Goal: Task Accomplishment & Management: Manage account settings

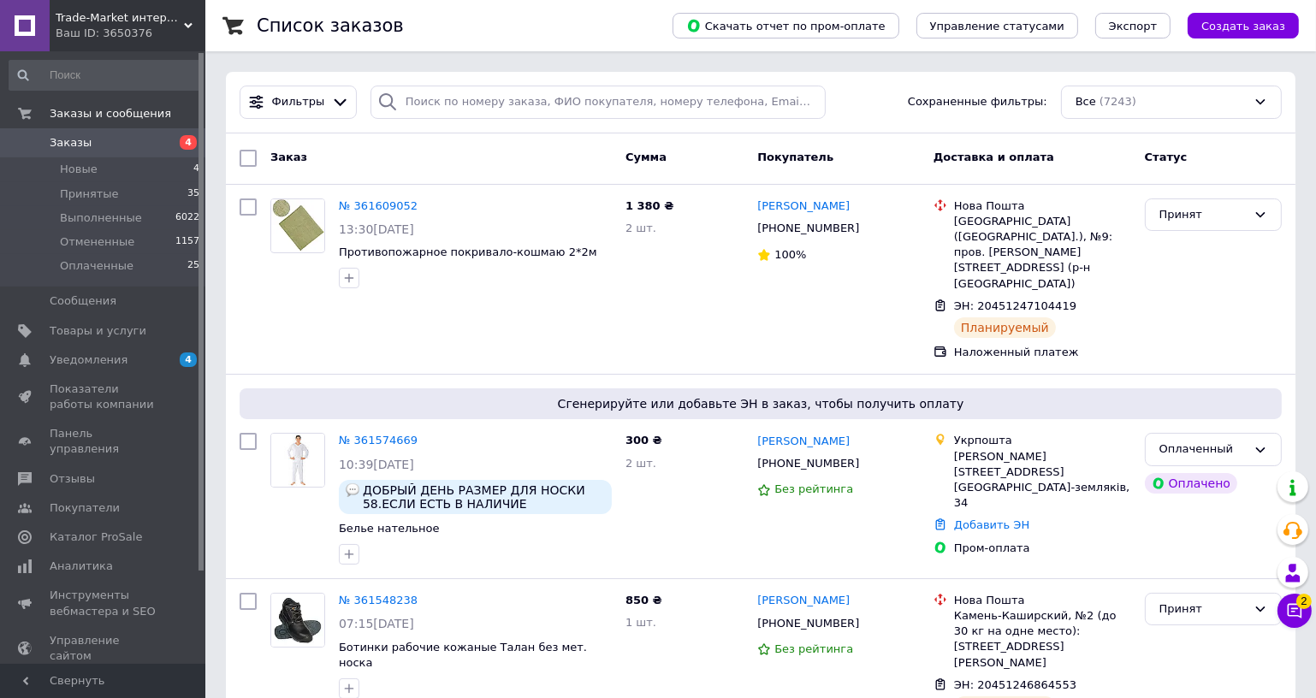
click at [177, 16] on span "Trade-Market интернет магазин СИЗ" at bounding box center [120, 17] width 128 height 15
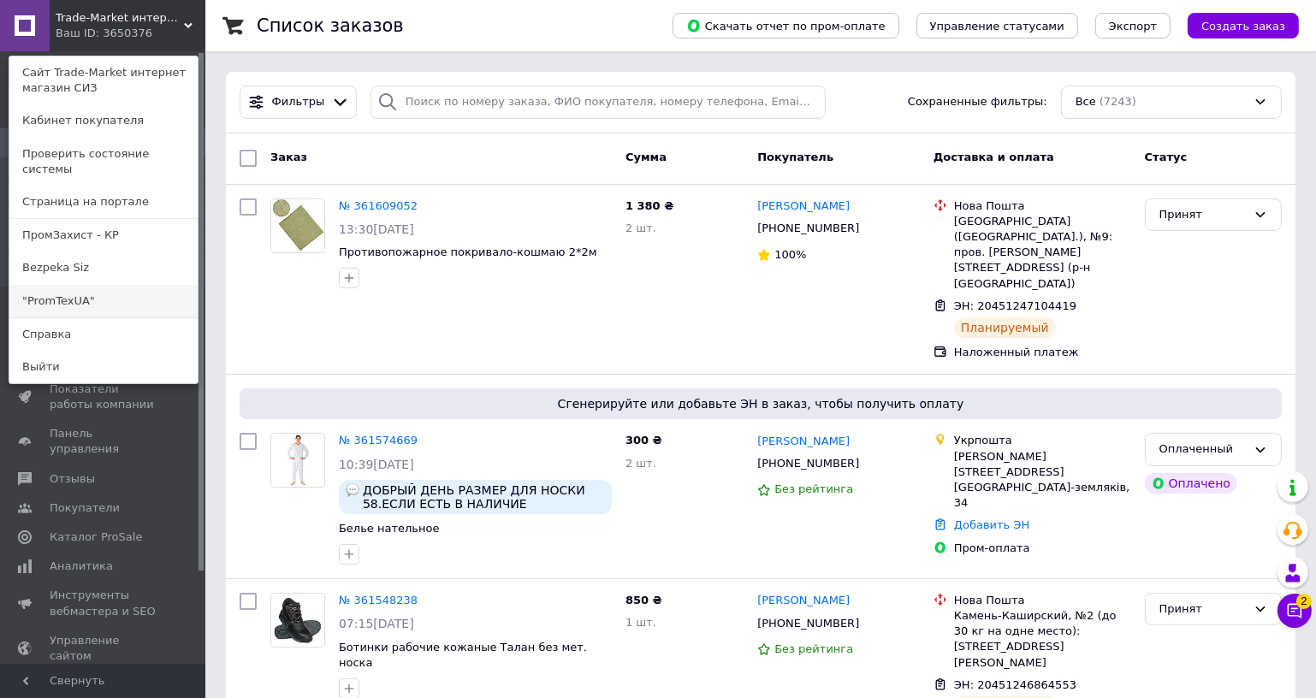
click at [140, 285] on link ""PromTexUA"" at bounding box center [103, 301] width 188 height 33
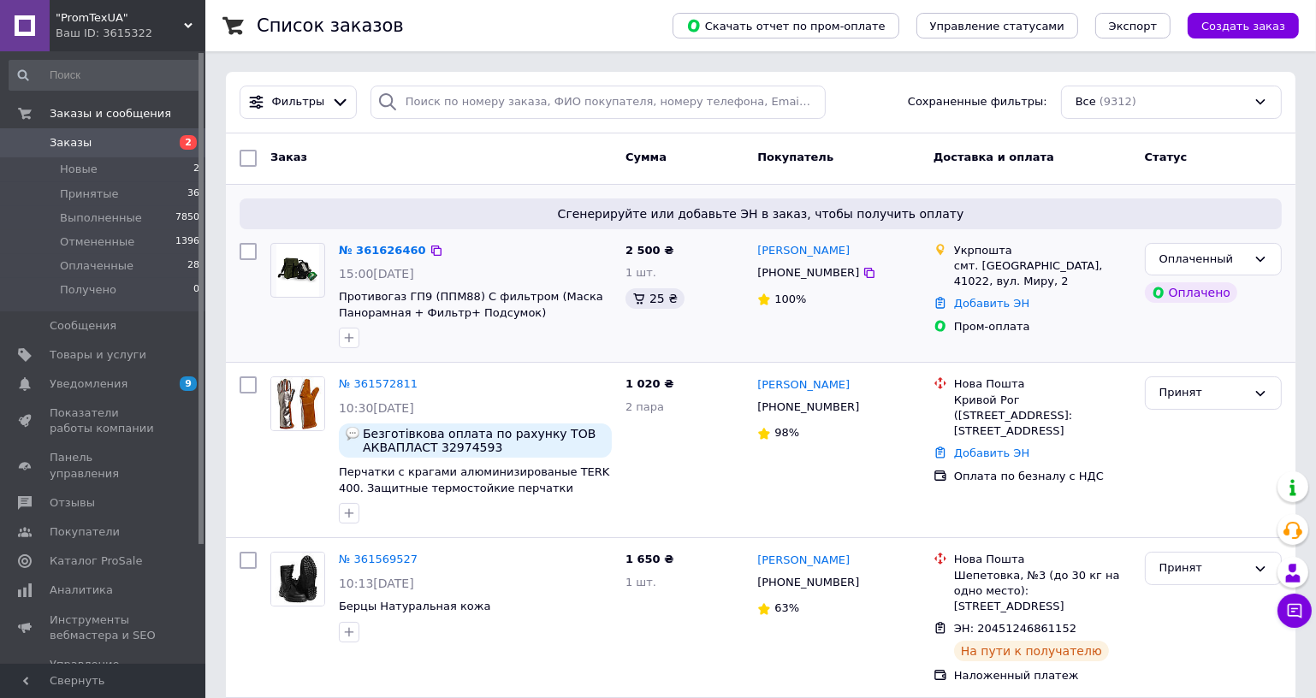
click at [387, 259] on div "№ 361626460 15:00, 12.09.2025 Противогаз ГП9 (ППМ88) С фильтром (Маска Панорамн…" at bounding box center [475, 296] width 287 height 120
click at [387, 254] on link "№ 361626460" at bounding box center [382, 250] width 87 height 13
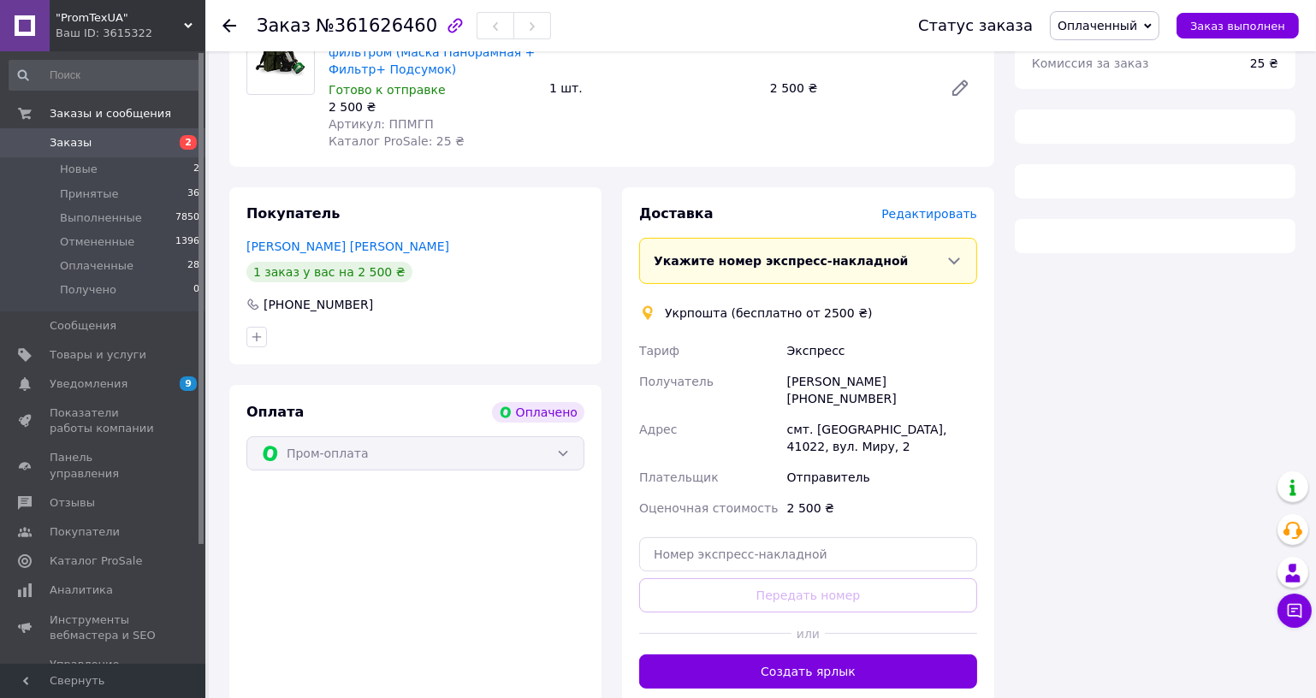
scroll to position [233, 0]
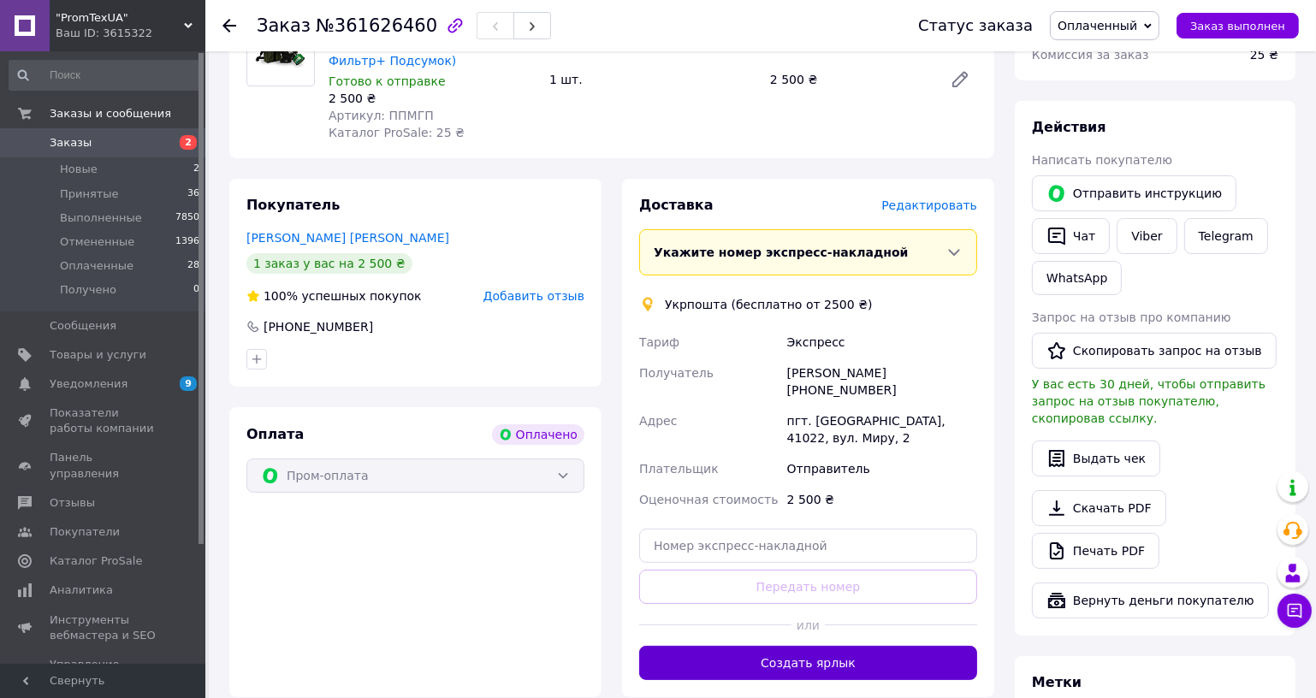
click at [853, 675] on button "Создать ярлык" at bounding box center [808, 663] width 338 height 34
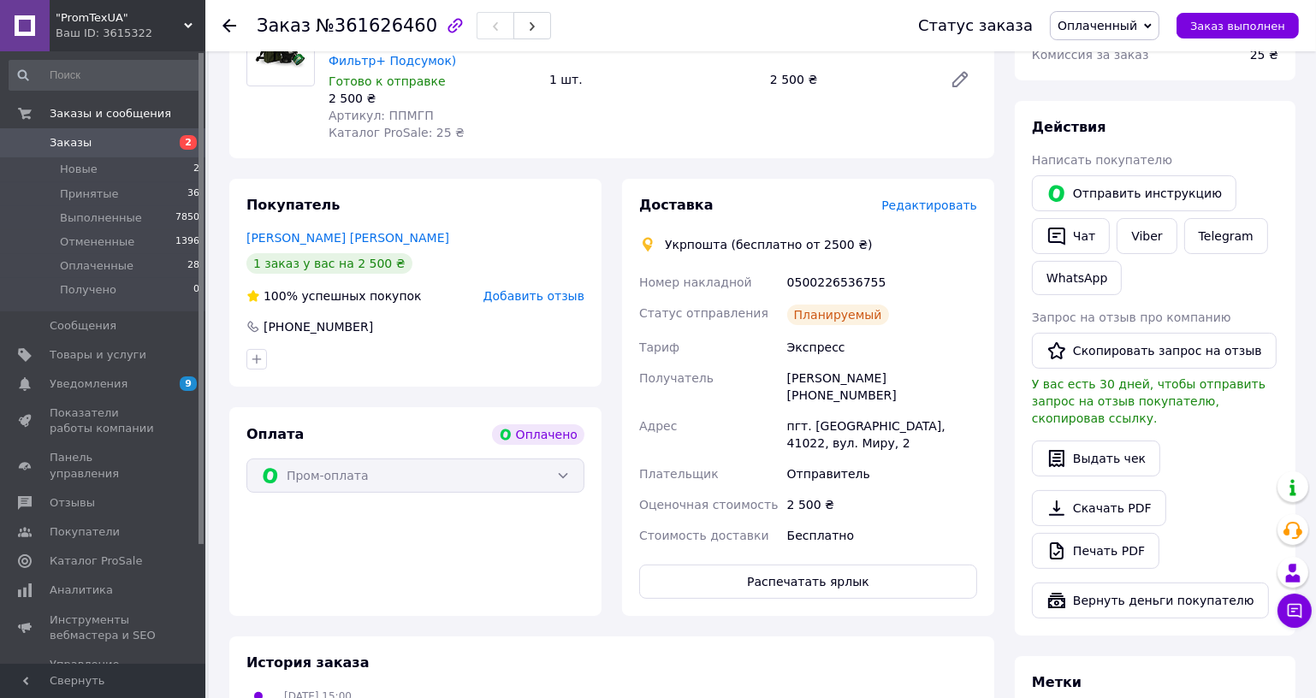
click at [817, 294] on div "0500226536755" at bounding box center [882, 282] width 197 height 31
click at [817, 287] on div "0500226536755" at bounding box center [882, 282] width 197 height 31
click at [820, 281] on div "0500226536755" at bounding box center [882, 282] width 197 height 31
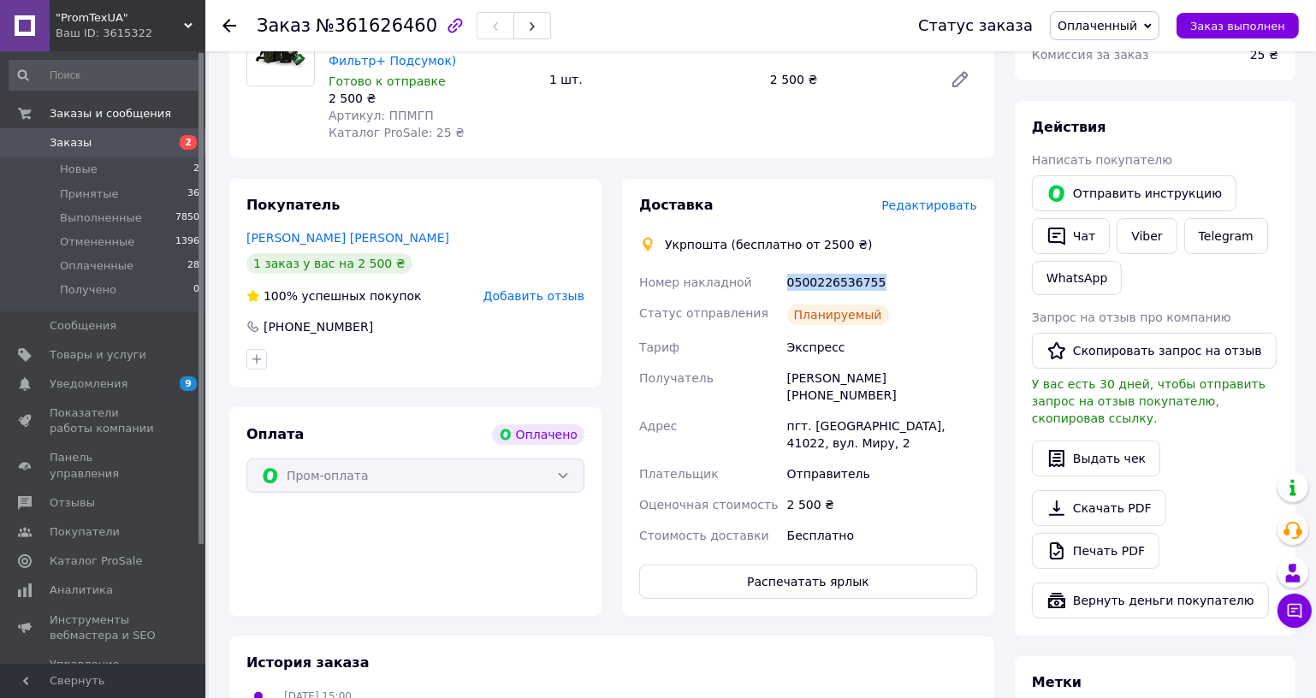
click at [820, 281] on div "0500226536755" at bounding box center [882, 282] width 197 height 31
click at [829, 395] on div "Сергій Слідянський +380976934489" at bounding box center [882, 387] width 197 height 48
copy div "380976934489"
click at [105, 143] on span "Заказы" at bounding box center [104, 142] width 109 height 15
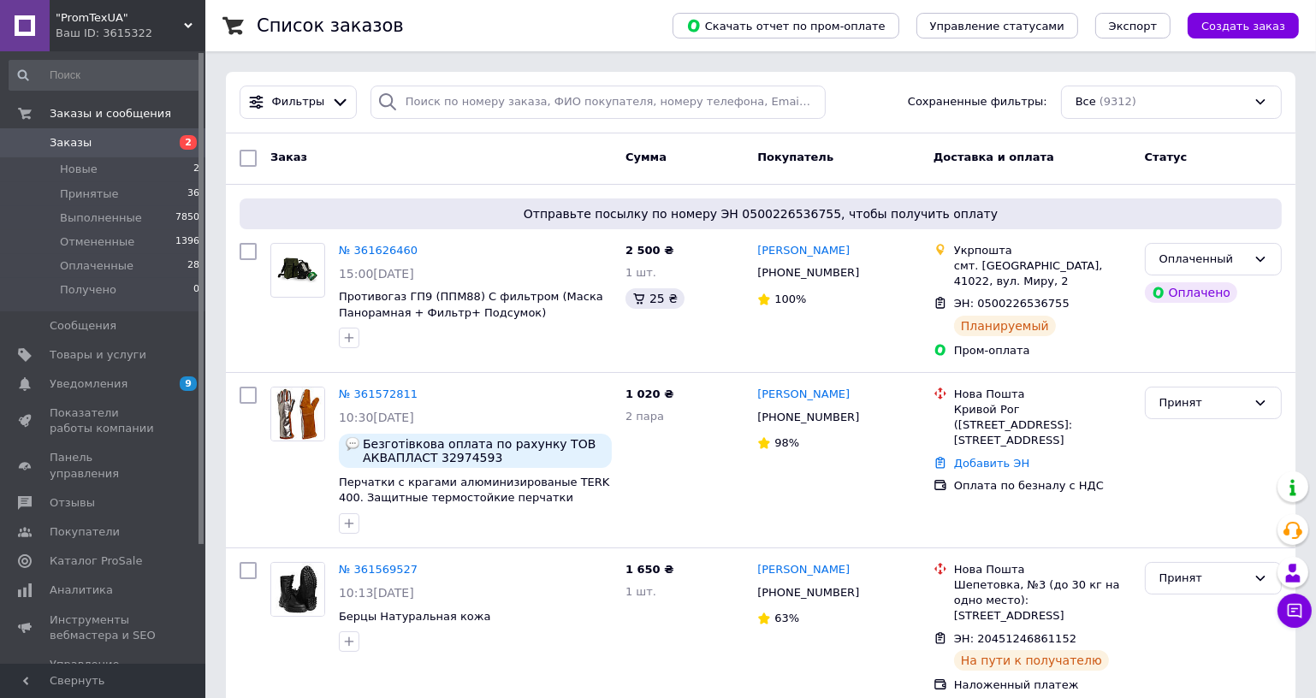
click at [437, 181] on div "Заказ Сумма Покупатель Доставка и оплата Статус" at bounding box center [760, 158] width 1069 height 51
click at [426, 185] on div "Отправьте посылку по номеру ЭН 0500226536755, чтобы получить оплату № 361626460…" at bounding box center [760, 278] width 1069 height 187
click at [674, 487] on div "1 020 ₴ 2 пара" at bounding box center [685, 460] width 132 height 161
click at [516, 356] on div "№ 361626460 15:00, 12.09.2025 Противогаз ГП9 (ППМ88) С фильтром (Маска Панорамн…" at bounding box center [441, 300] width 355 height 129
click at [80, 175] on span "Новые" at bounding box center [79, 169] width 38 height 15
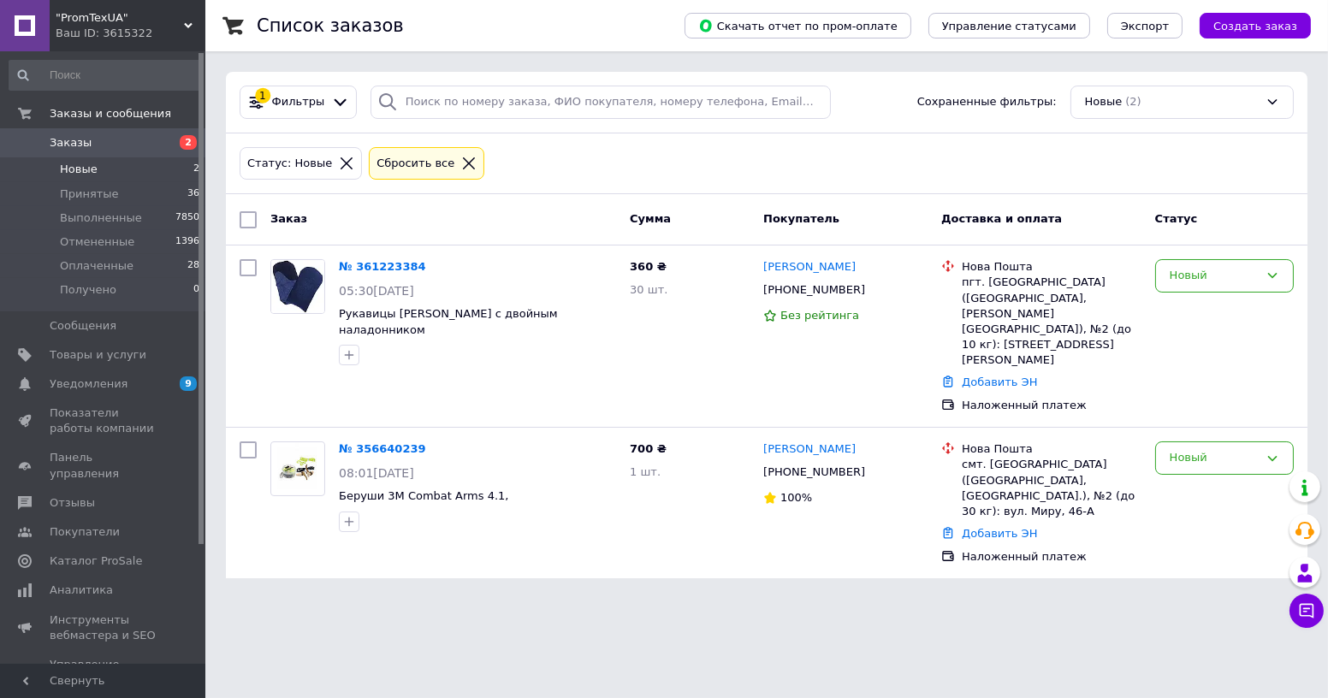
click at [169, 41] on div ""PromTexUA" Ваш ID: 3615322" at bounding box center [128, 25] width 156 height 51
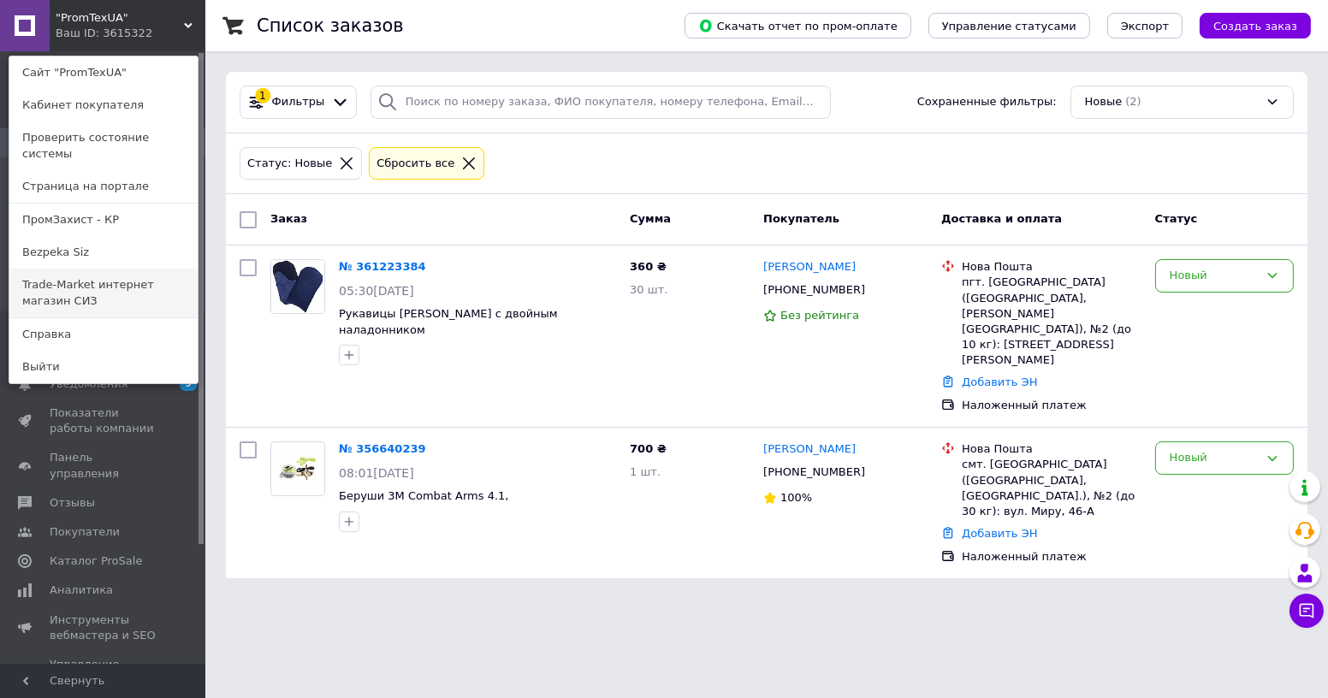
click at [153, 276] on link "Trade-Market интернет магазин СИЗ" at bounding box center [103, 293] width 188 height 48
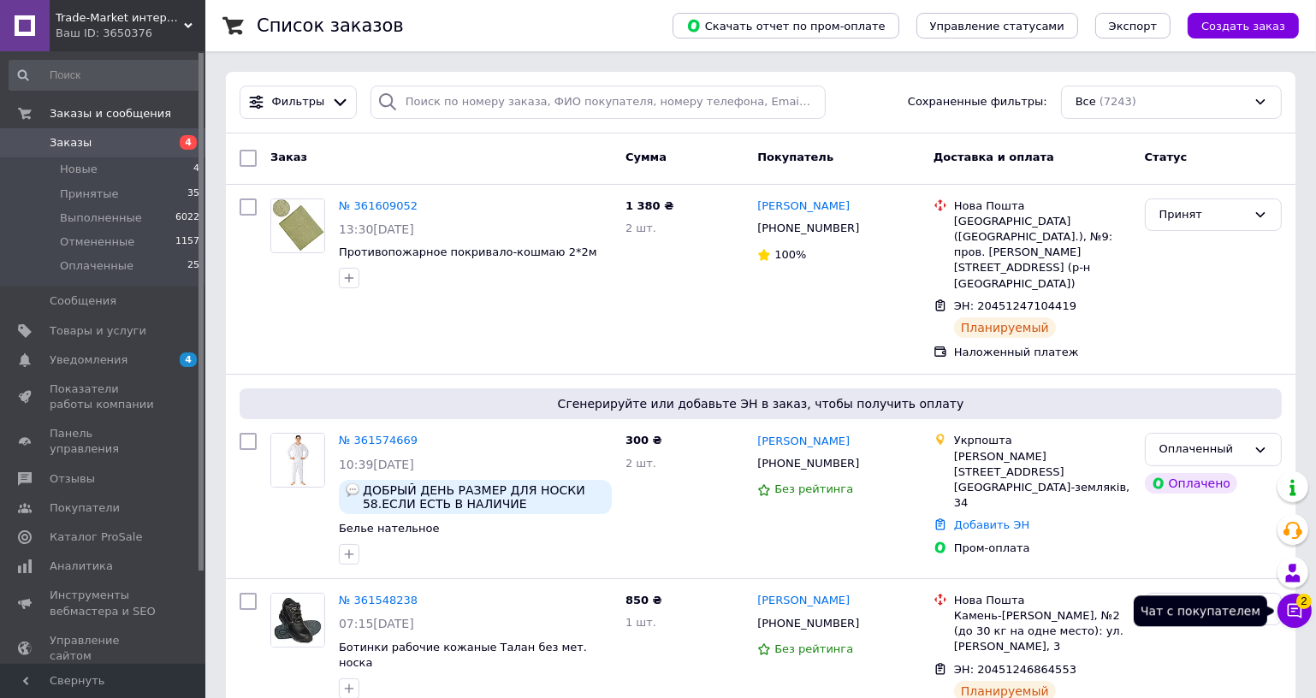
click at [1293, 614] on icon at bounding box center [1294, 610] width 17 height 17
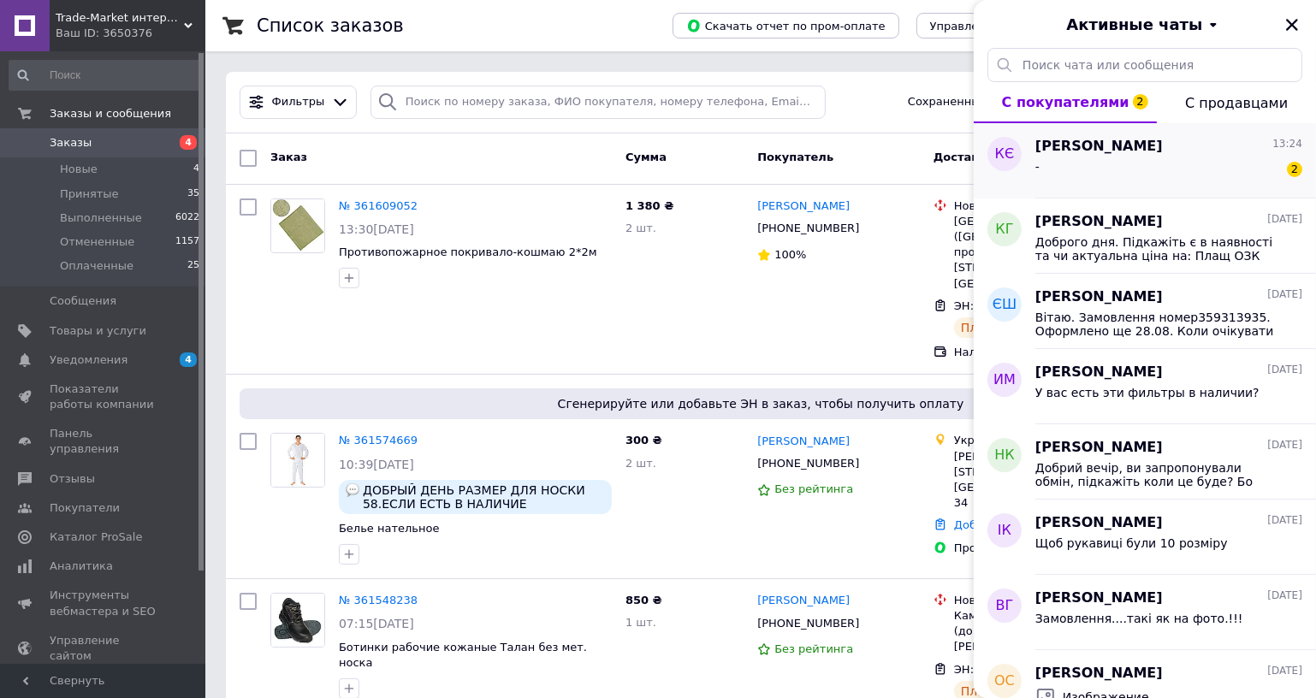
click at [1124, 127] on div "кирило Є 13:24 - 2" at bounding box center [1175, 160] width 281 height 75
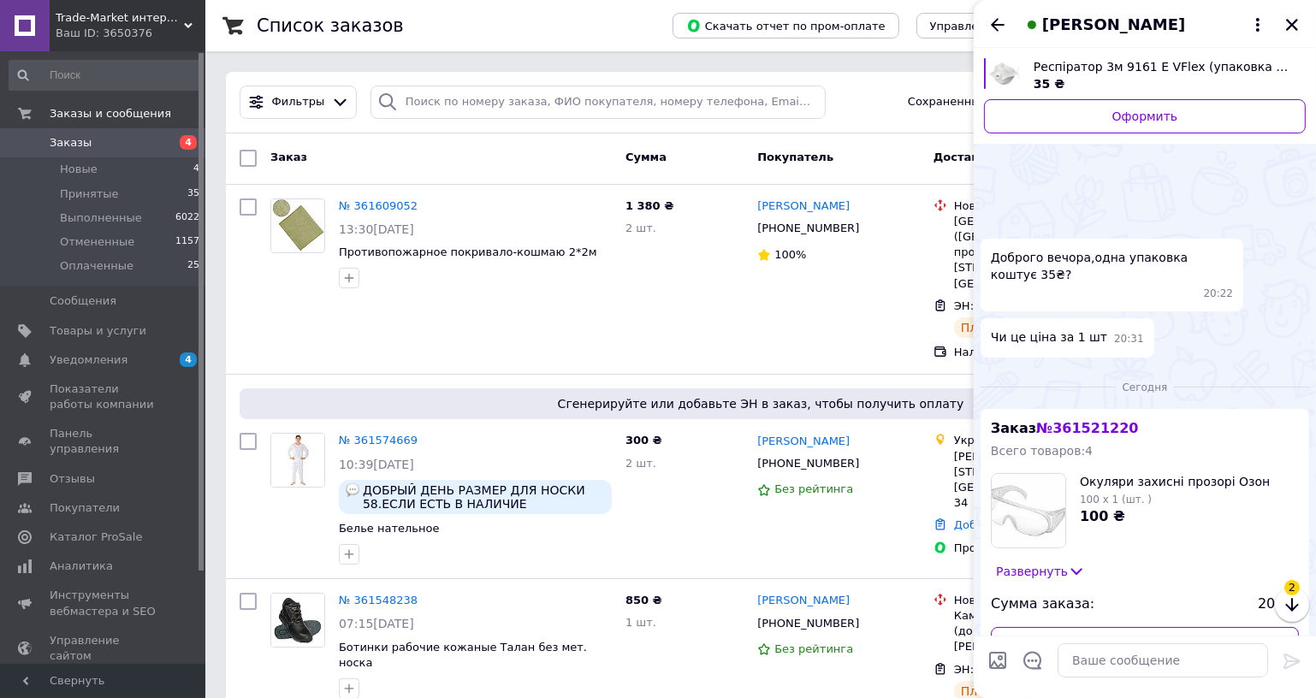
scroll to position [202, 0]
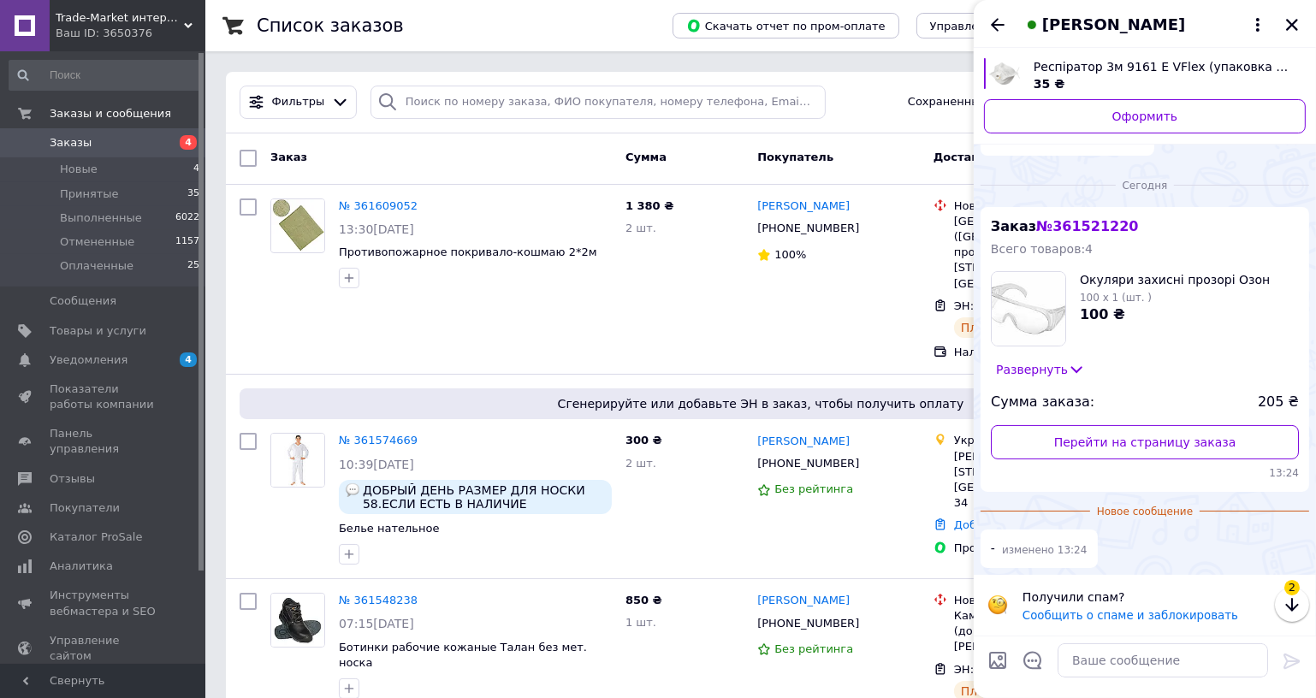
click at [1123, 148] on div "Чи це ціна за 1 шт 20:31" at bounding box center [1067, 135] width 174 height 38
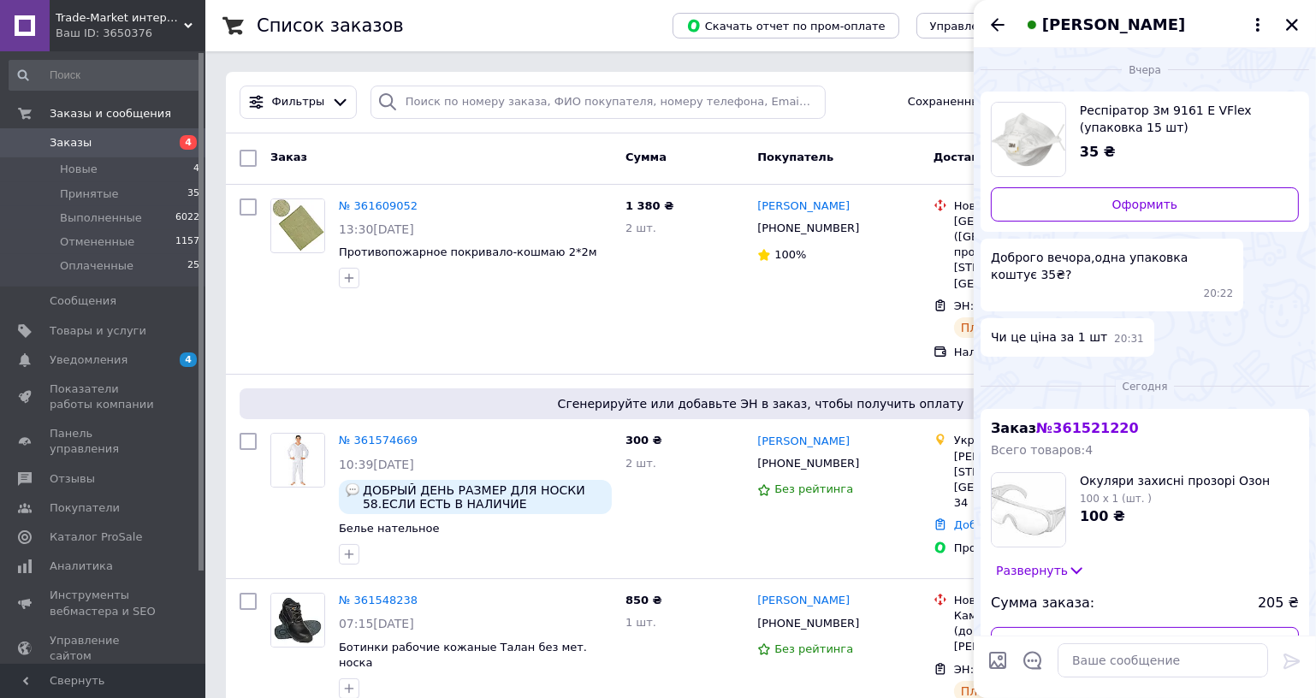
scroll to position [0, 0]
click at [1001, 25] on div "кирило Є" at bounding box center [1145, 24] width 342 height 48
click at [1000, 31] on icon "Назад" at bounding box center [997, 25] width 21 height 21
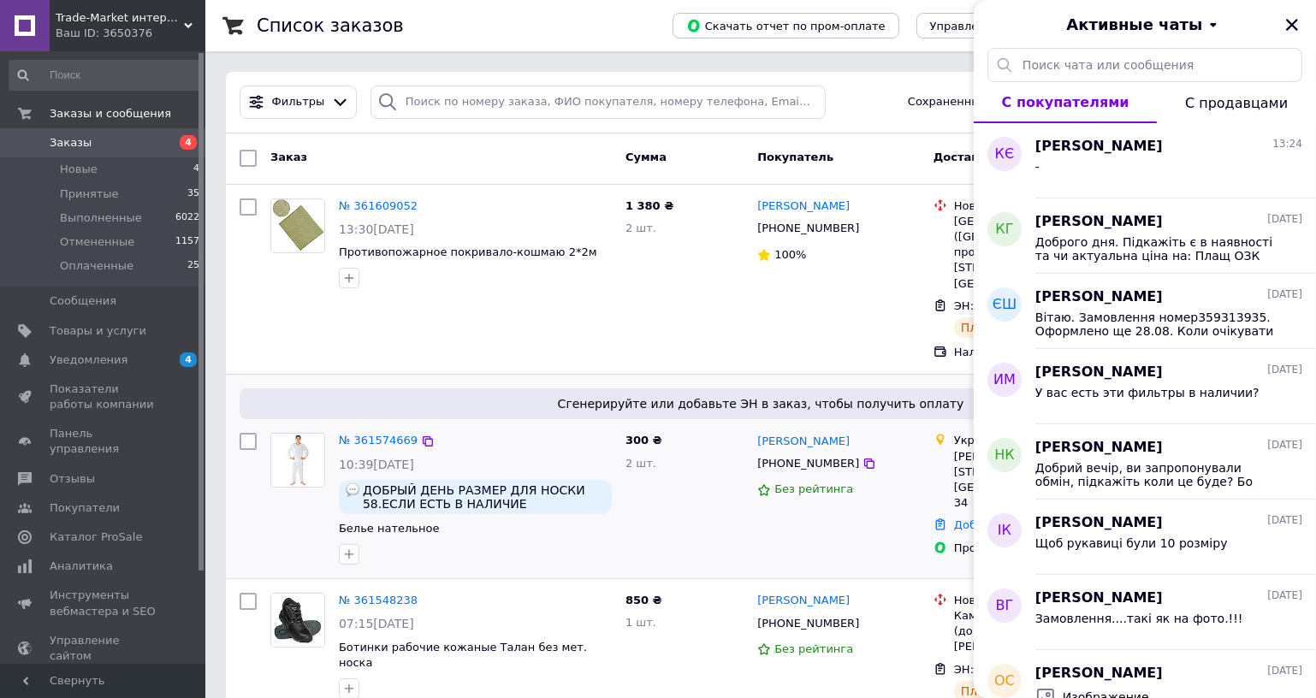
click at [881, 482] on div "Без рейтинга" at bounding box center [838, 490] width 163 height 16
drag, startPoint x: 1293, startPoint y: 15, endPoint x: 1289, endPoint y: 38, distance: 23.4
click at [1292, 16] on button "Закрыть" at bounding box center [1292, 25] width 21 height 21
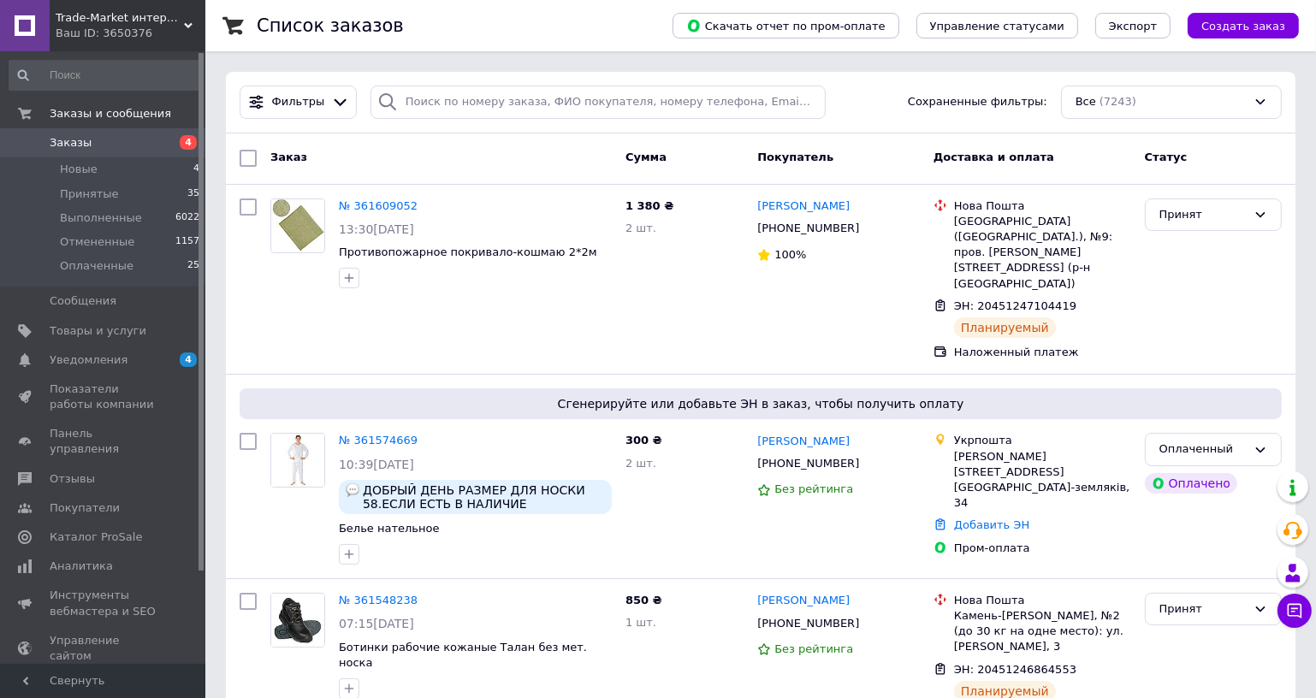
click at [189, 36] on div "Ваш ID: 3650376" at bounding box center [131, 33] width 150 height 15
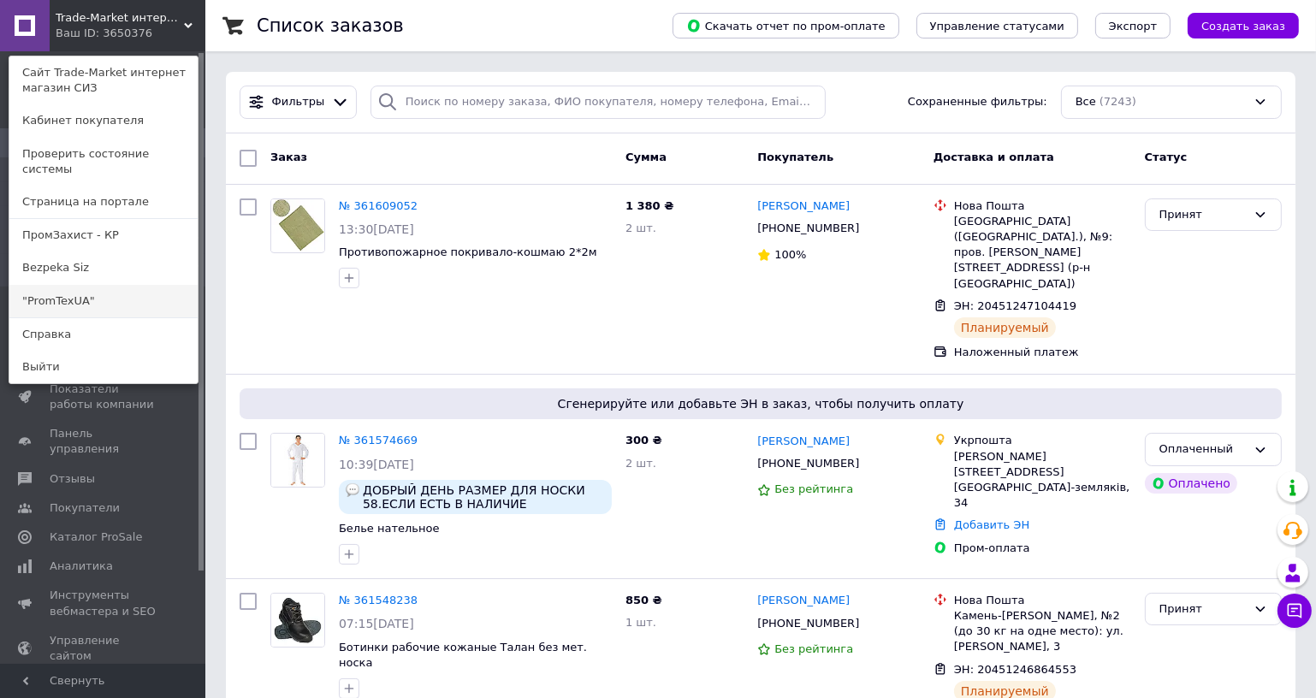
click at [114, 293] on link ""PromTexUA"" at bounding box center [103, 301] width 188 height 33
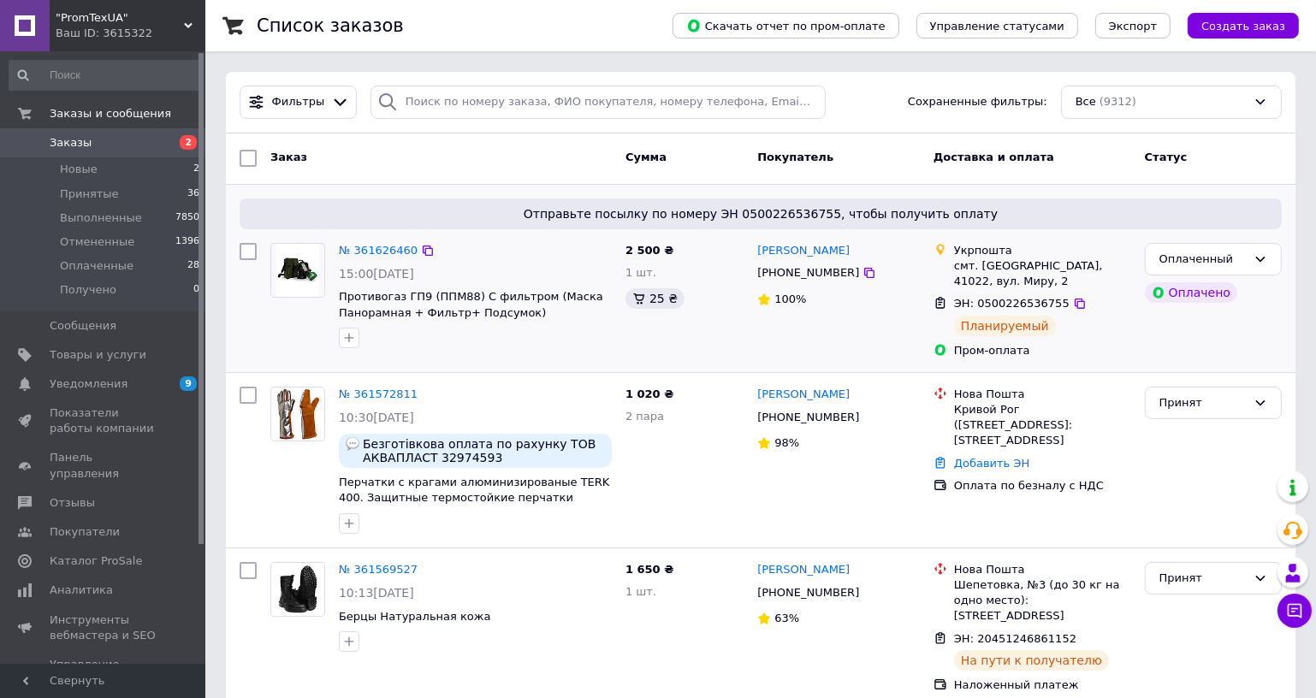
click at [788, 329] on div "[PERSON_NAME] [PHONE_NUMBER] 100%" at bounding box center [838, 300] width 176 height 129
click at [155, 24] on span ""PromTexUA"" at bounding box center [120, 17] width 128 height 15
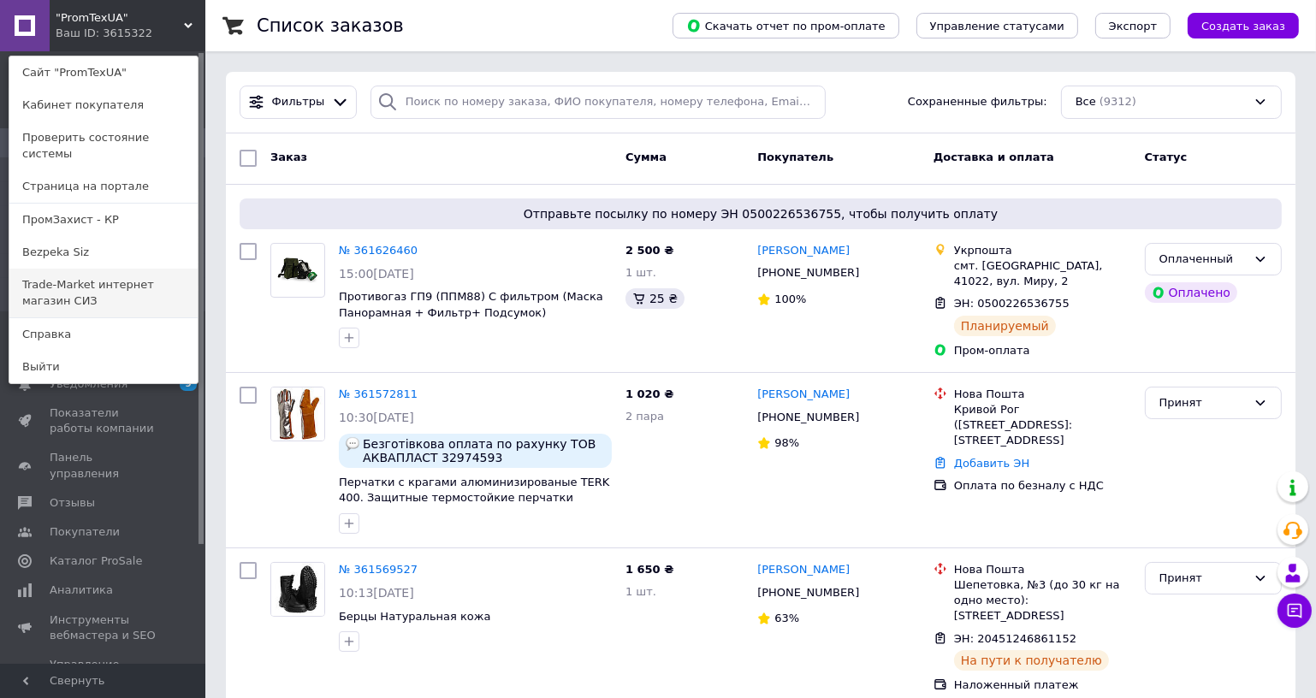
click at [124, 281] on link "Trade-Market интернет магазин СИЗ" at bounding box center [103, 293] width 188 height 48
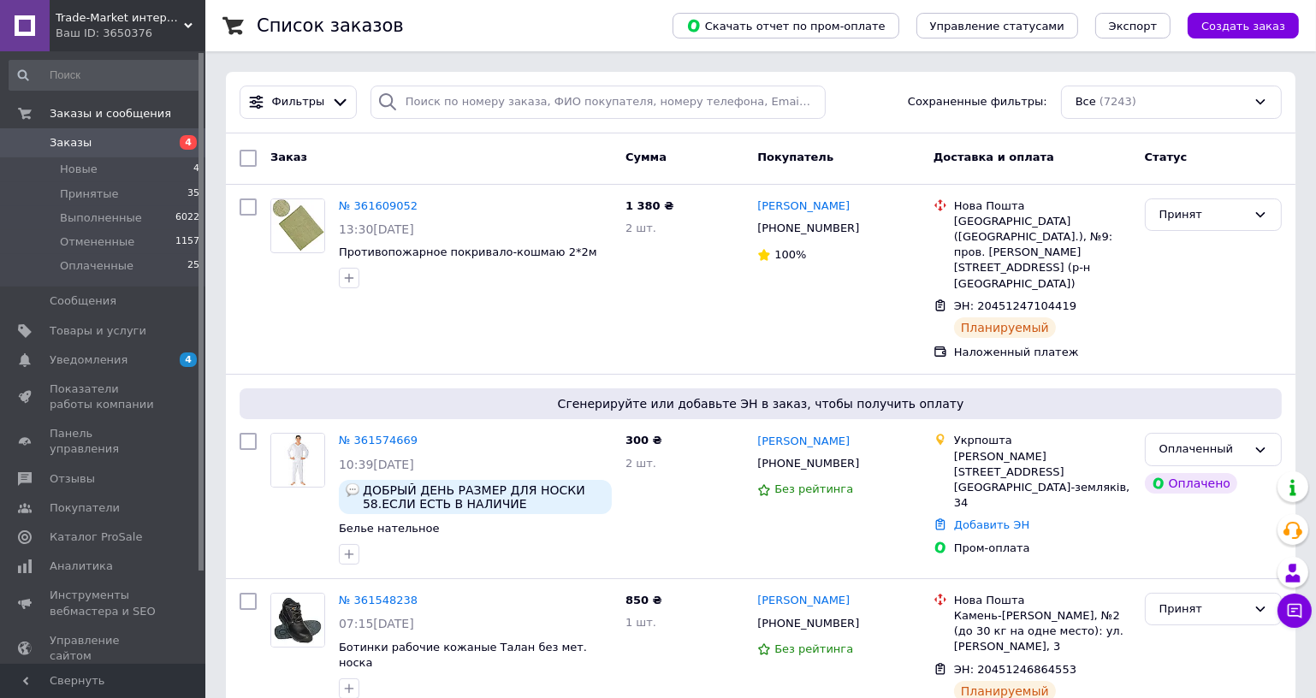
click at [165, 45] on div "Trade-Market интернет магазин СИЗ Ваш ID: 3650376" at bounding box center [128, 25] width 156 height 51
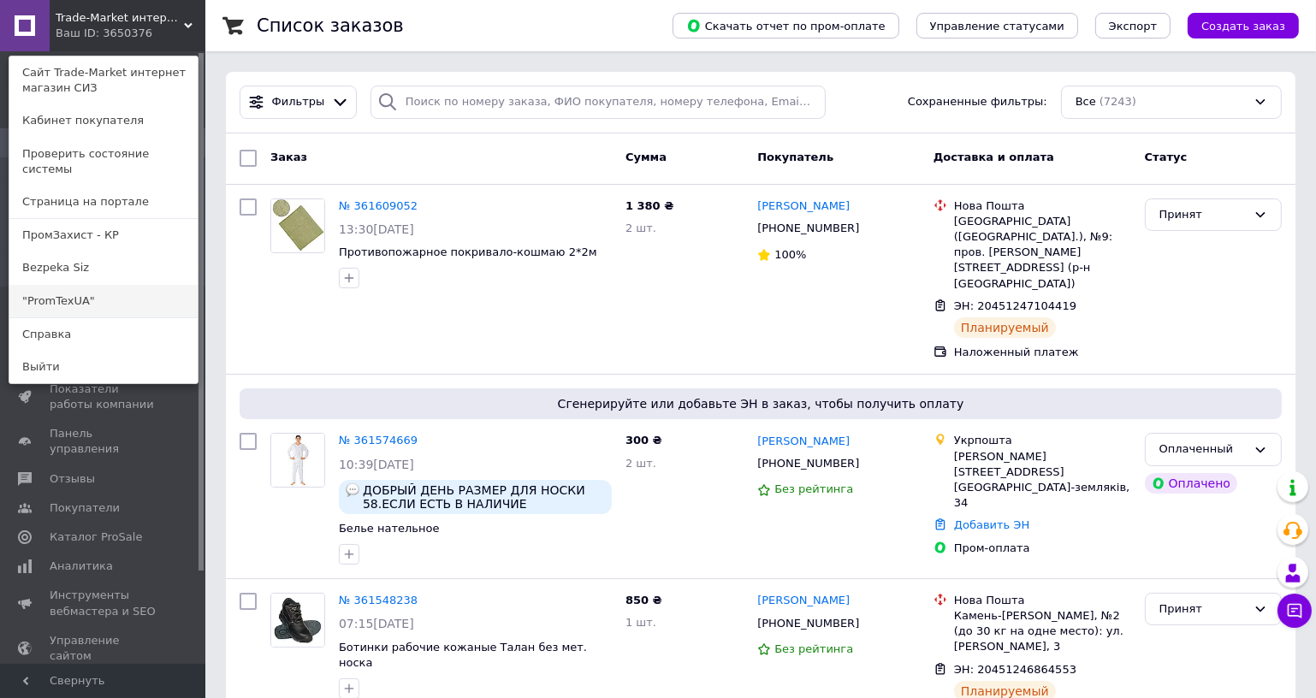
click at [115, 291] on link ""PromTexUA"" at bounding box center [103, 301] width 188 height 33
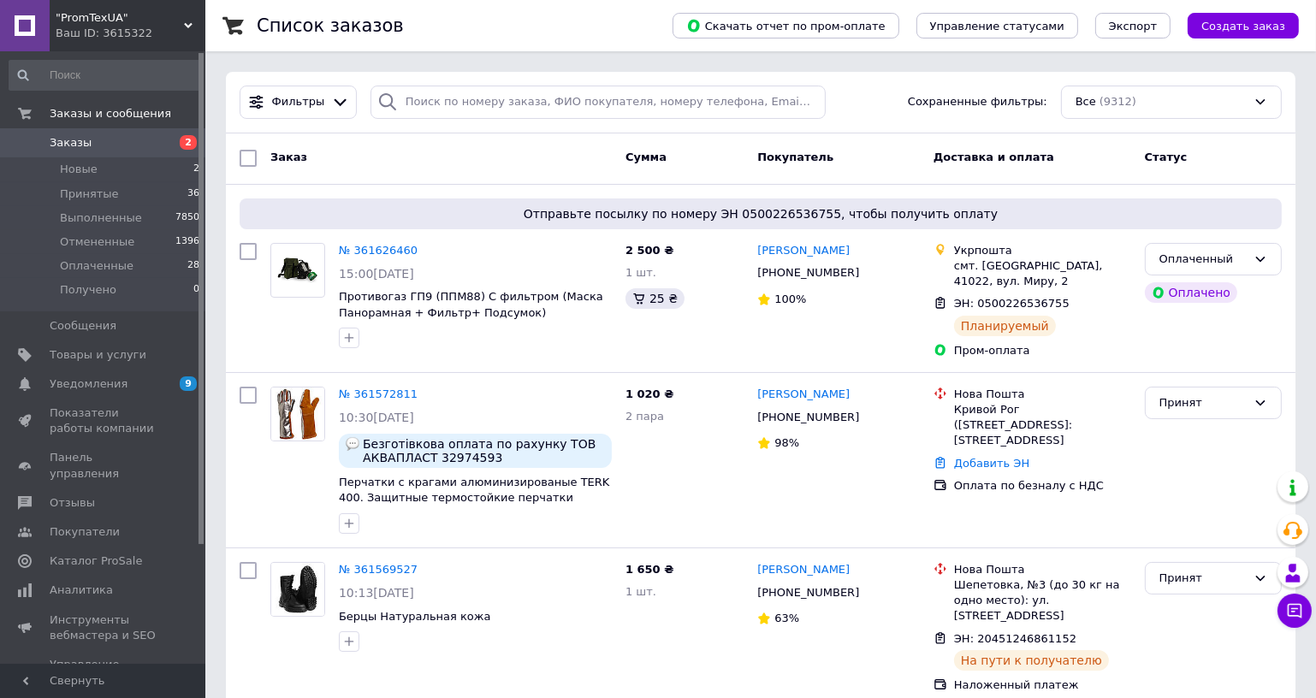
click at [144, 42] on div ""PromTexUA" Ваш ID: 3615322" at bounding box center [128, 25] width 156 height 51
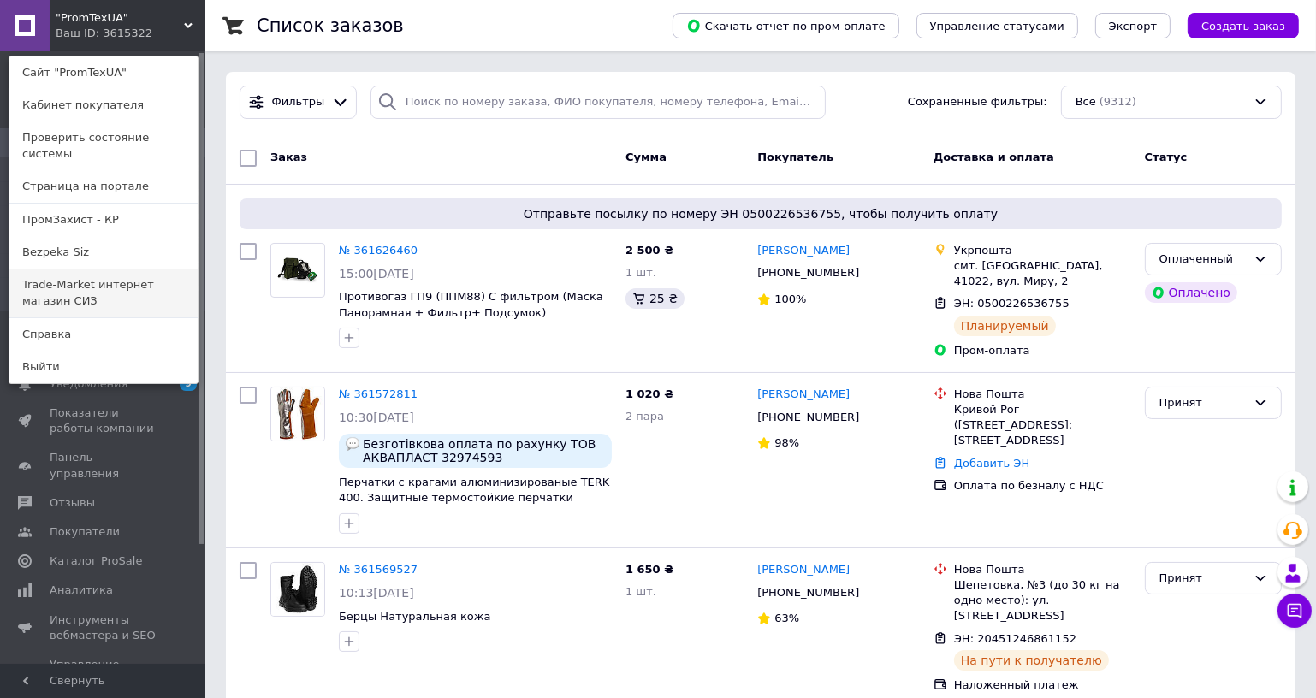
click at [114, 285] on link "Trade-Market интернет магазин СИЗ" at bounding box center [103, 293] width 188 height 48
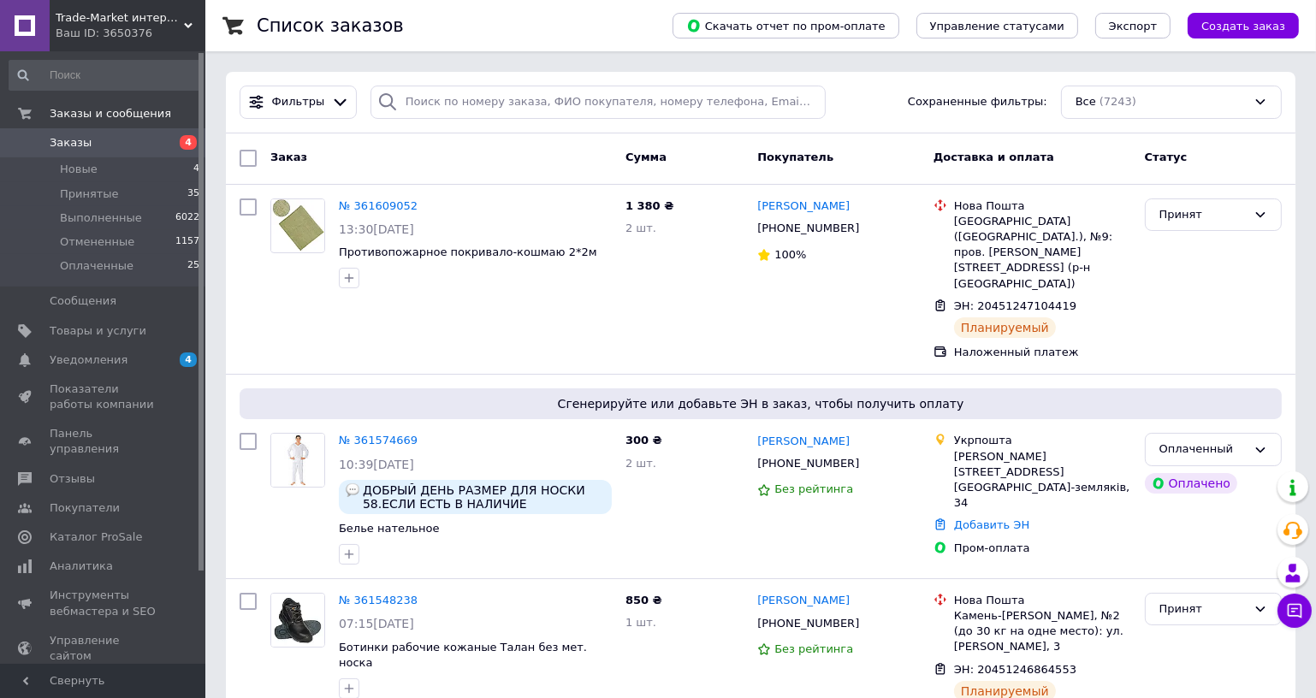
click at [198, 33] on div "Ваш ID: 3650376" at bounding box center [131, 33] width 150 height 15
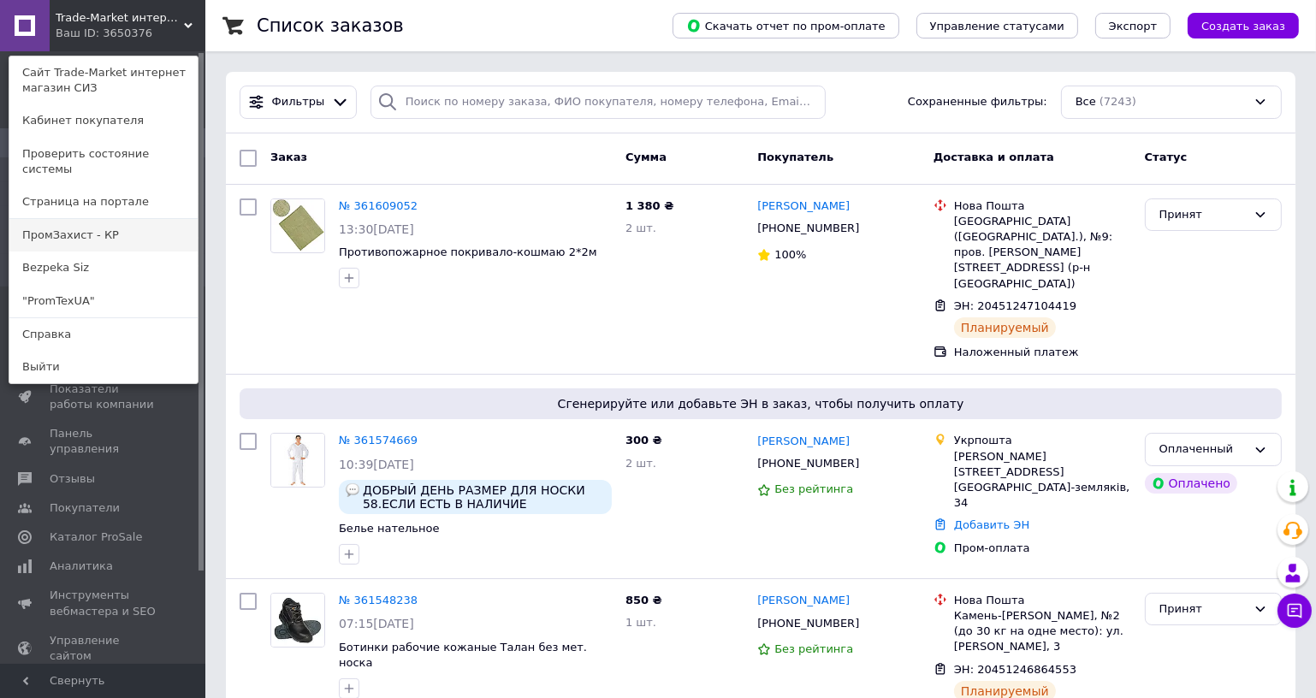
click at [143, 225] on link "ПромЗахист - КР" at bounding box center [103, 235] width 188 height 33
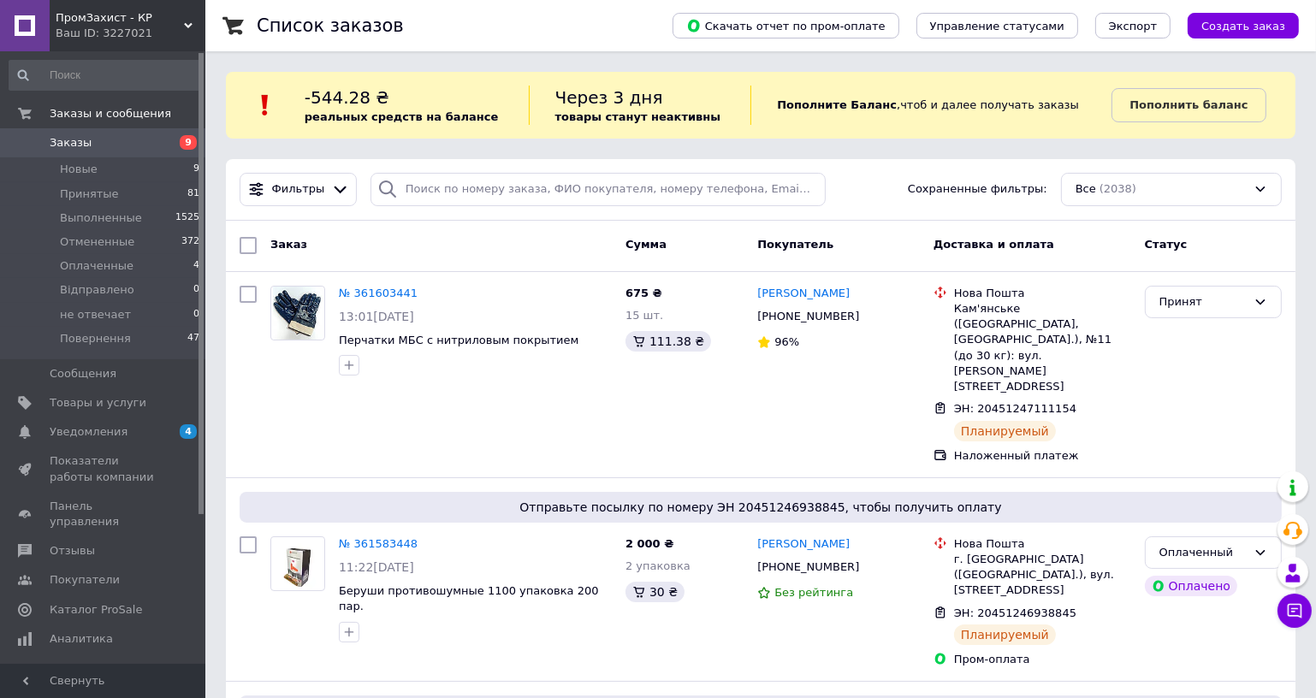
click at [164, 28] on div "Ваш ID: 3227021" at bounding box center [131, 33] width 150 height 15
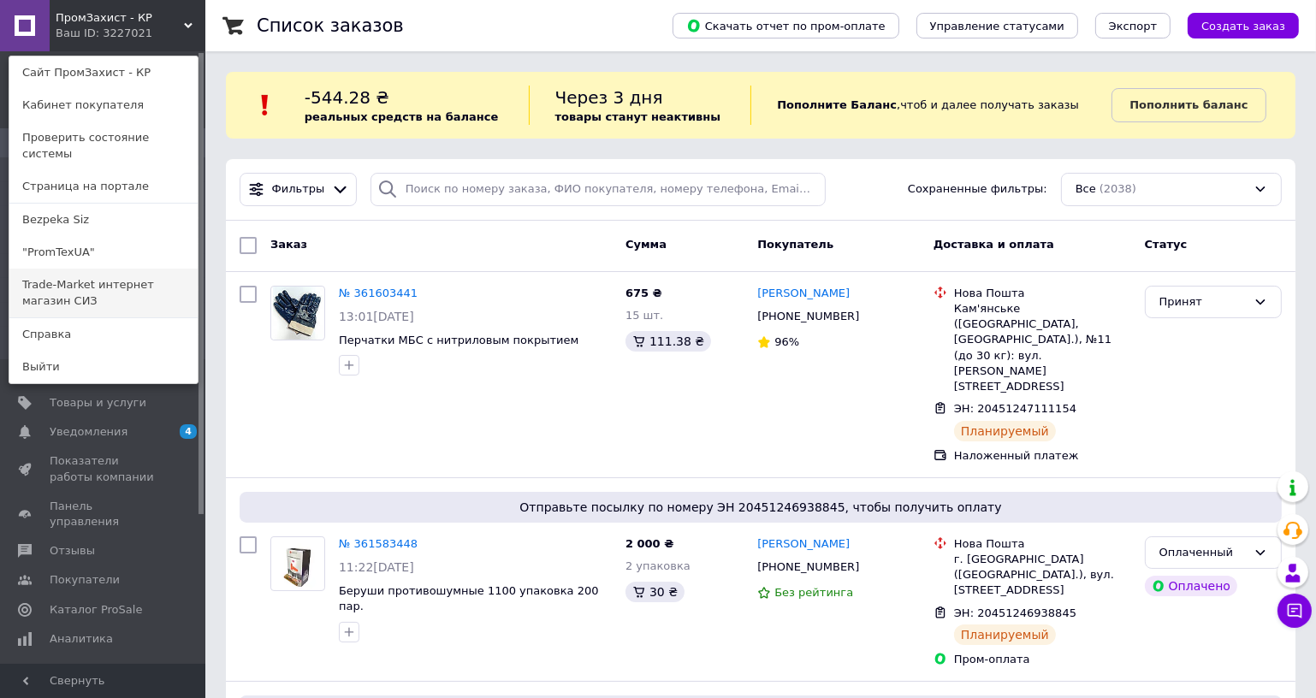
click at [119, 282] on link "Trade-Market интернет магазин СИЗ" at bounding box center [103, 293] width 188 height 48
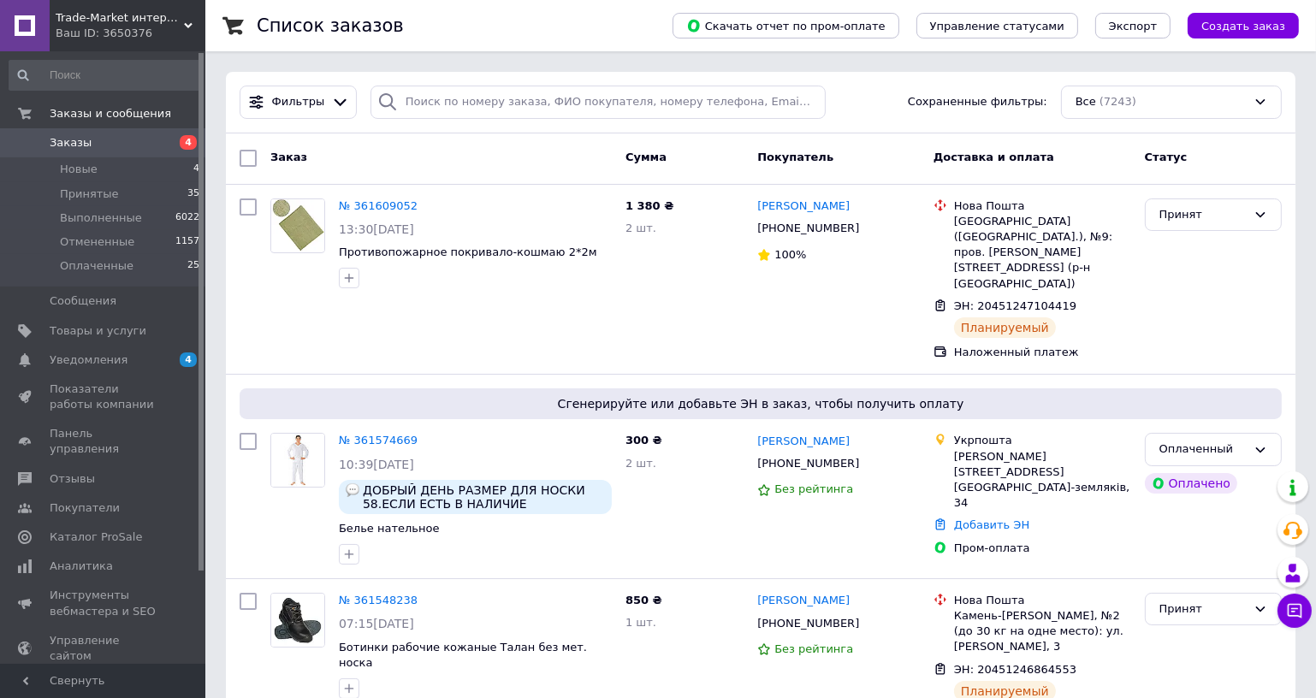
click at [178, 33] on div "Ваш ID: 3650376" at bounding box center [131, 33] width 150 height 15
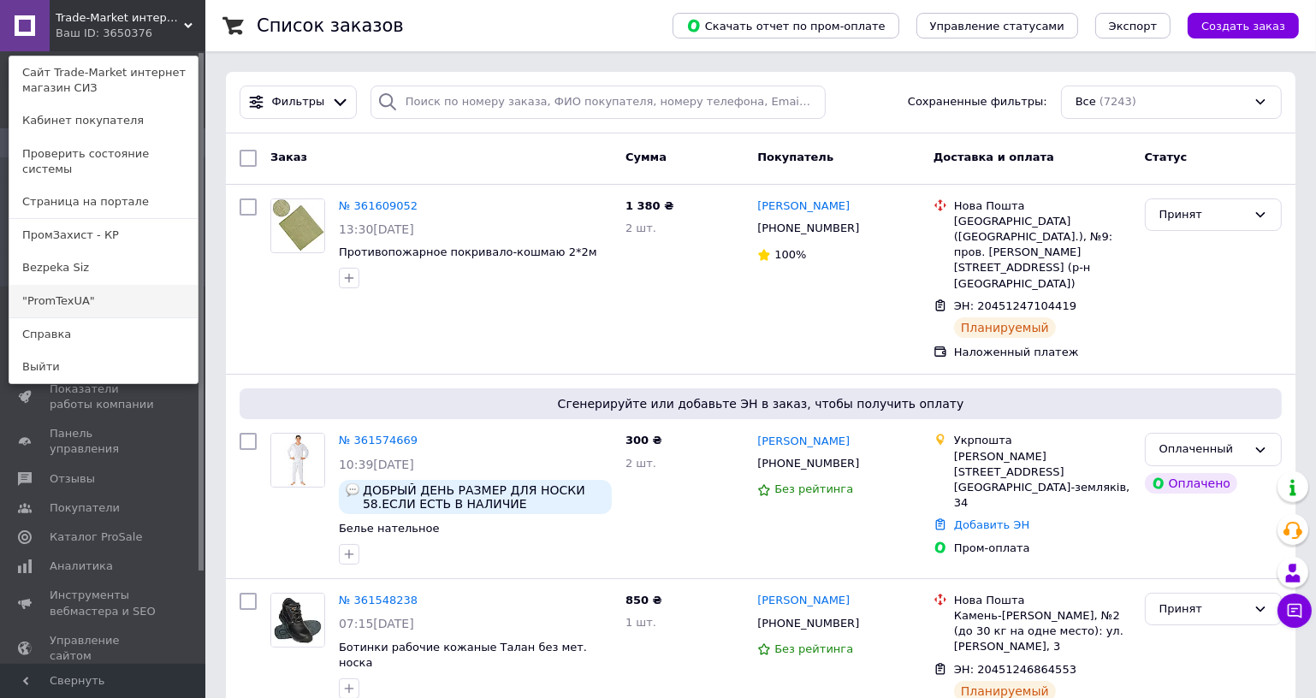
click at [108, 285] on link ""PromTexUA"" at bounding box center [103, 301] width 188 height 33
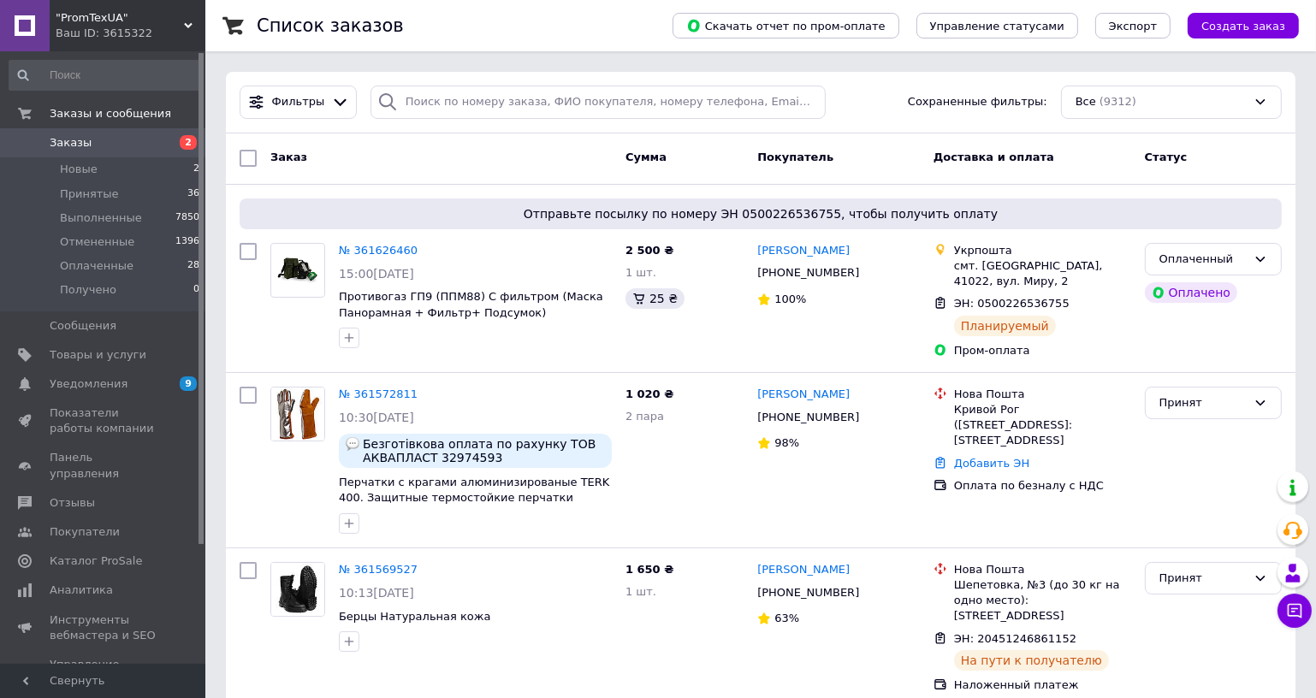
click at [426, 155] on div "Заказ" at bounding box center [441, 158] width 355 height 31
click at [125, 32] on div "Ваш ID: 3615322" at bounding box center [131, 33] width 150 height 15
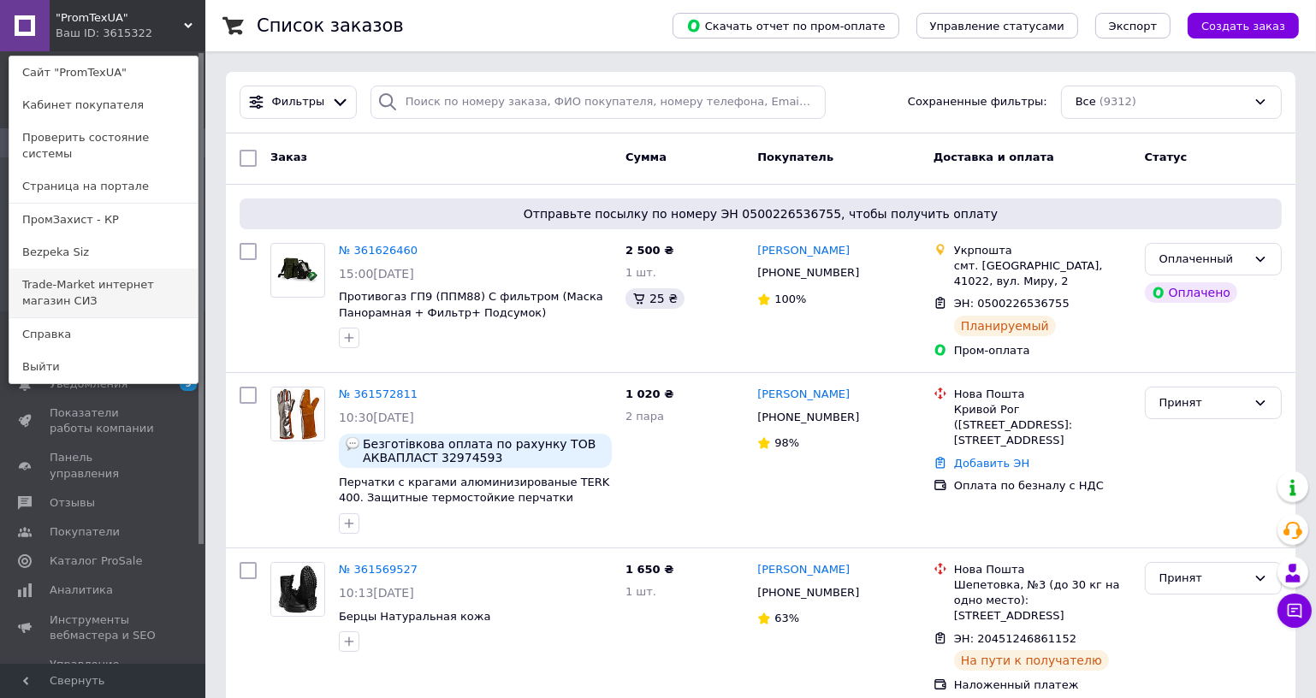
click at [56, 275] on link "Trade-Market интернет магазин СИЗ" at bounding box center [103, 293] width 188 height 48
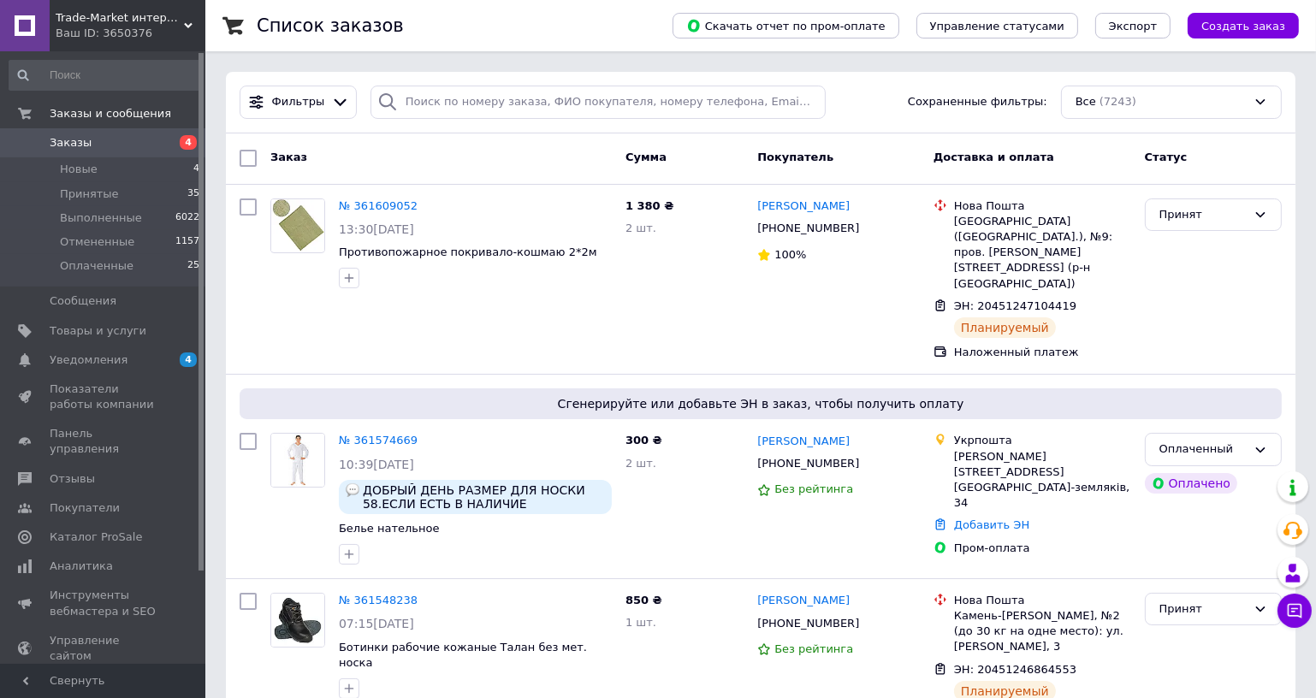
click at [184, 38] on div "Ваш ID: 3650376" at bounding box center [131, 33] width 150 height 15
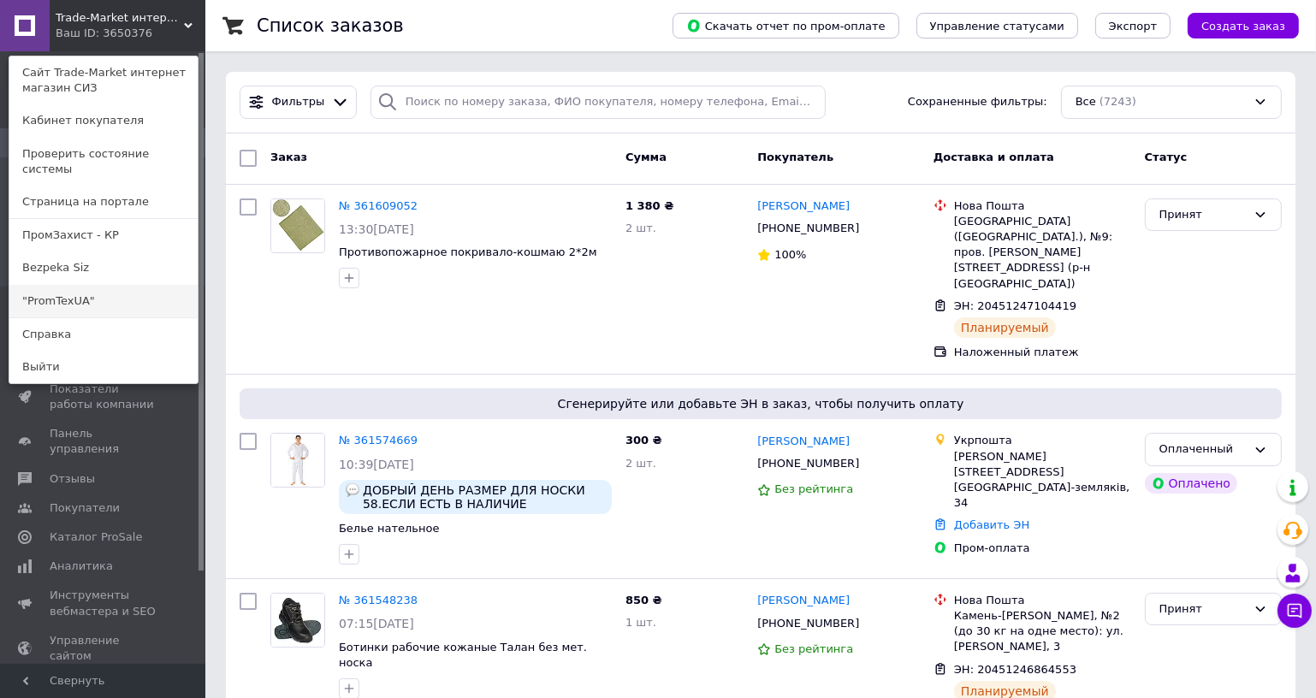
click at [86, 286] on link ""PromTexUA"" at bounding box center [103, 301] width 188 height 33
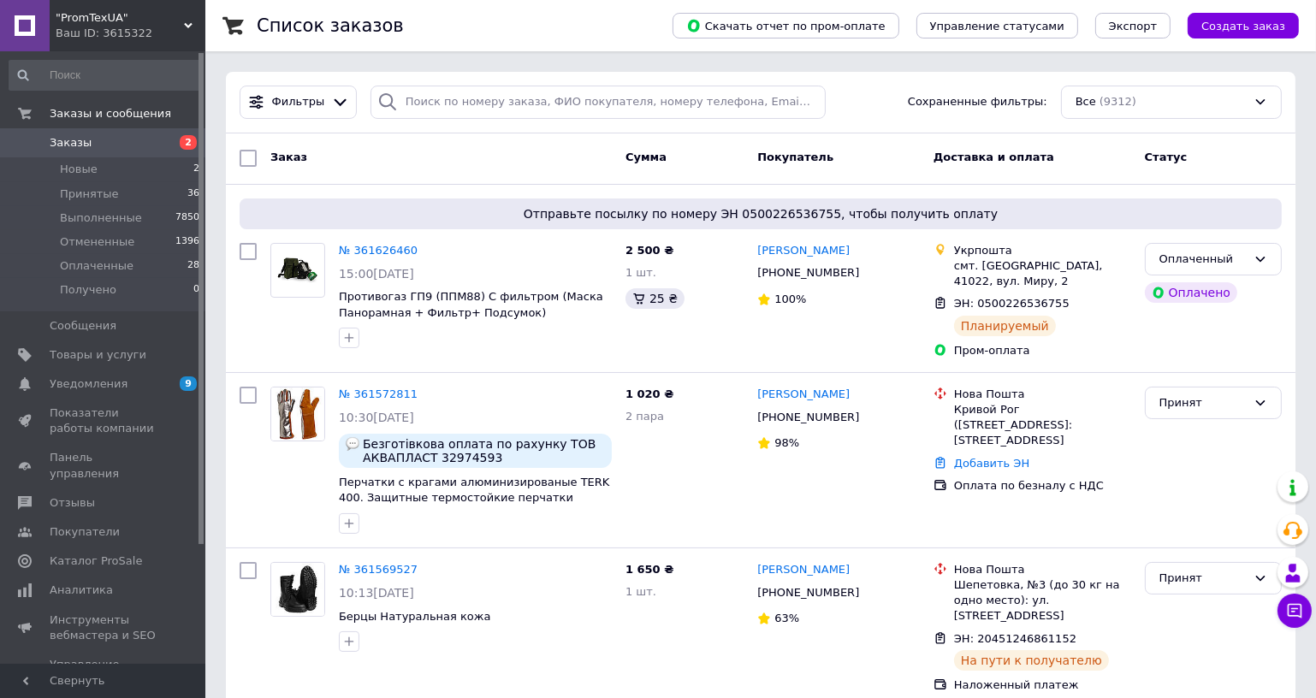
click at [178, 38] on div "Ваш ID: 3615322" at bounding box center [131, 33] width 150 height 15
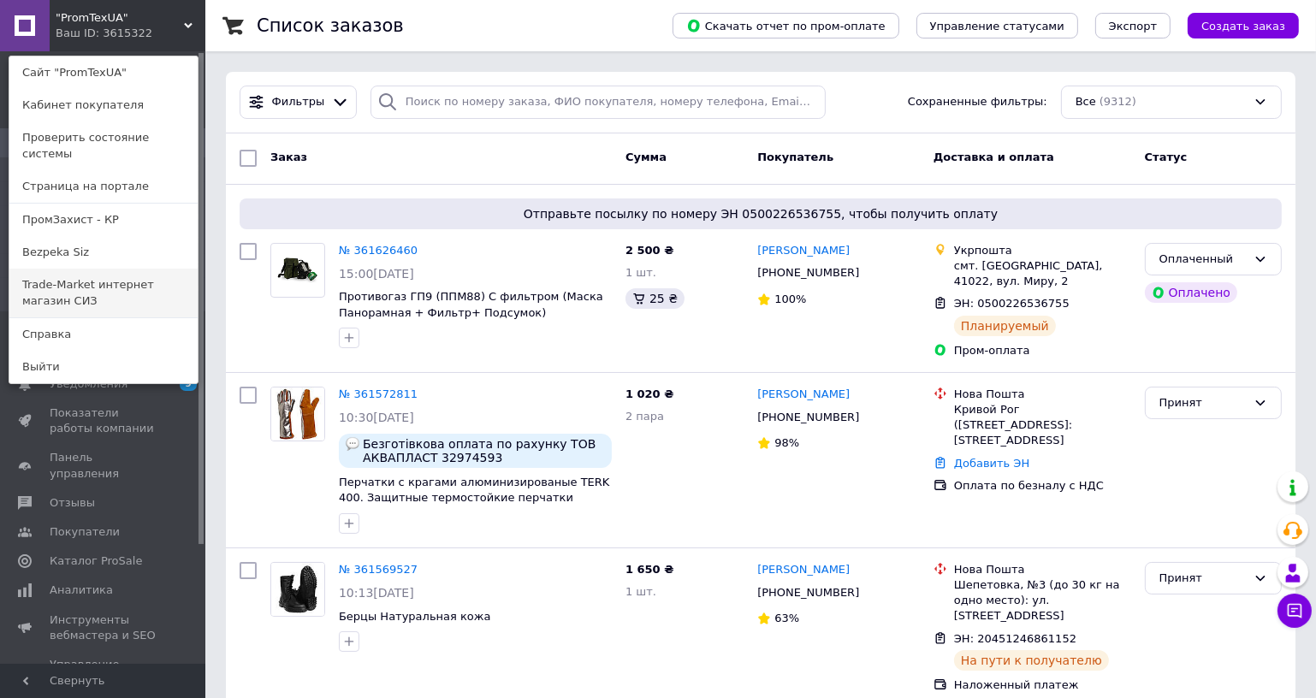
click at [93, 283] on link "Trade-Market интернет магазин СИЗ" at bounding box center [103, 293] width 188 height 48
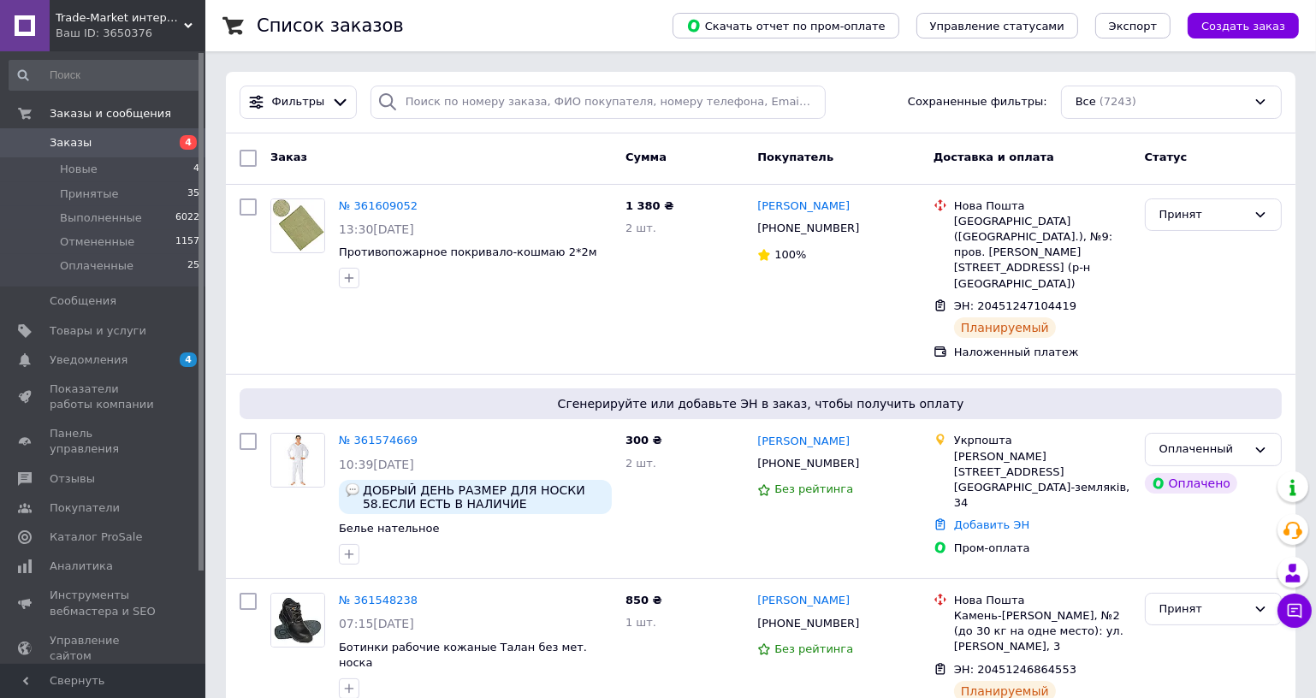
click at [153, 32] on div "Ваш ID: 3650376" at bounding box center [131, 33] width 150 height 15
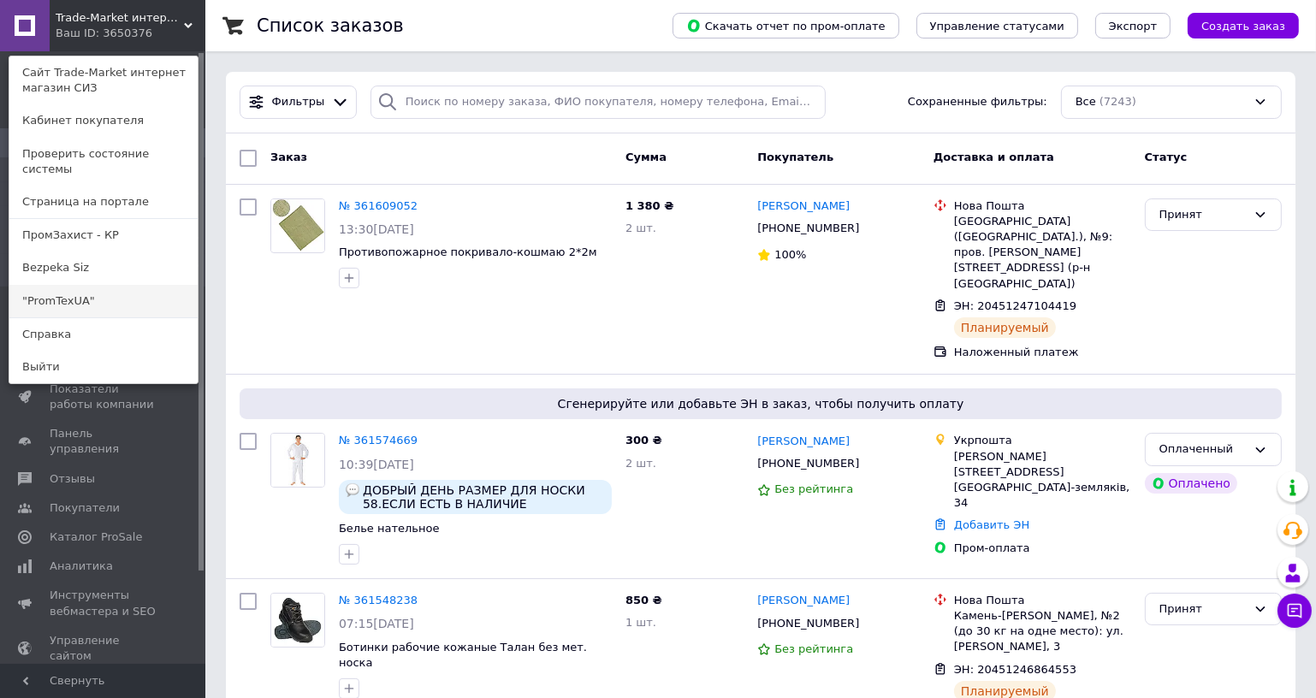
click at [81, 294] on link ""PromTexUA"" at bounding box center [103, 301] width 188 height 33
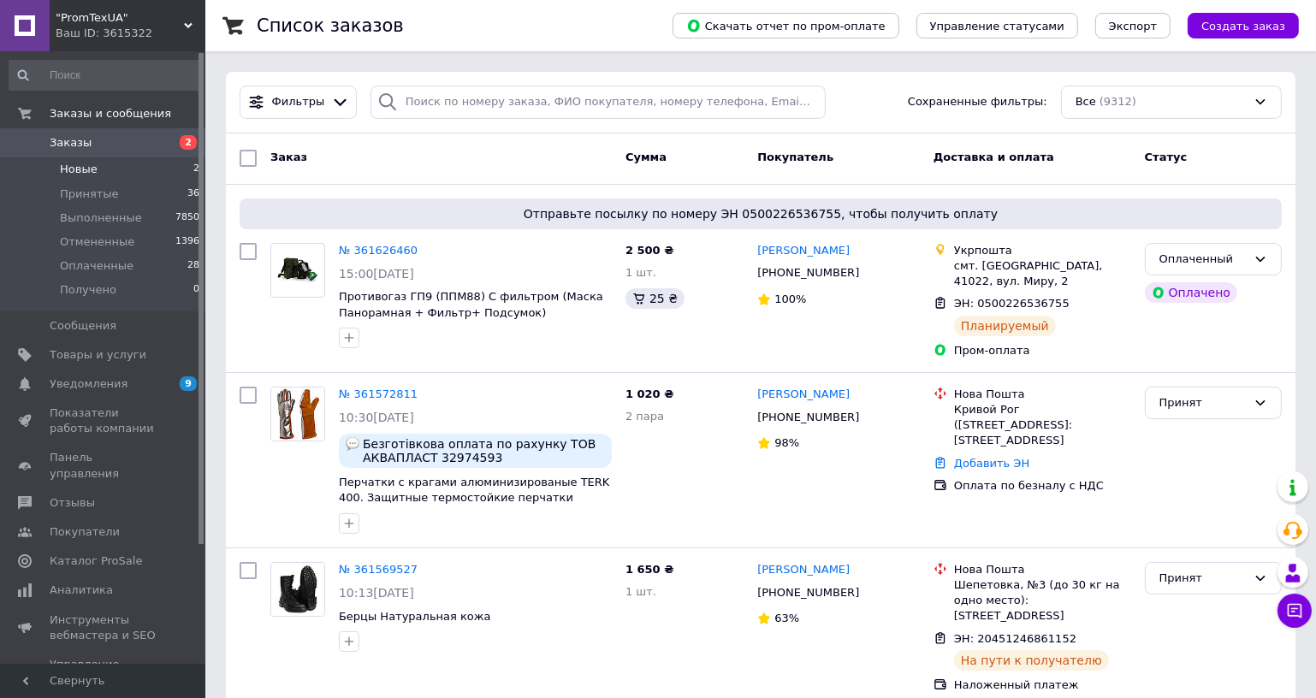
click at [71, 169] on span "Новые" at bounding box center [79, 169] width 38 height 15
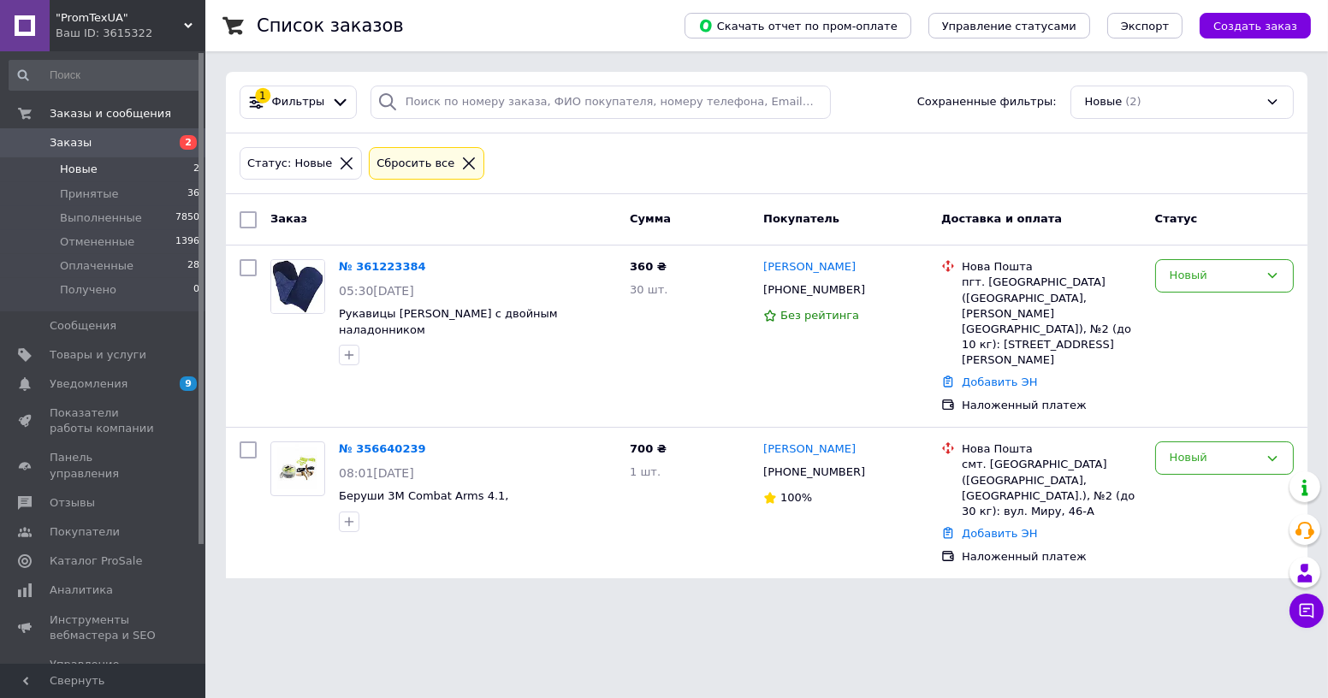
click at [152, 24] on span ""PromTexUA"" at bounding box center [120, 17] width 128 height 15
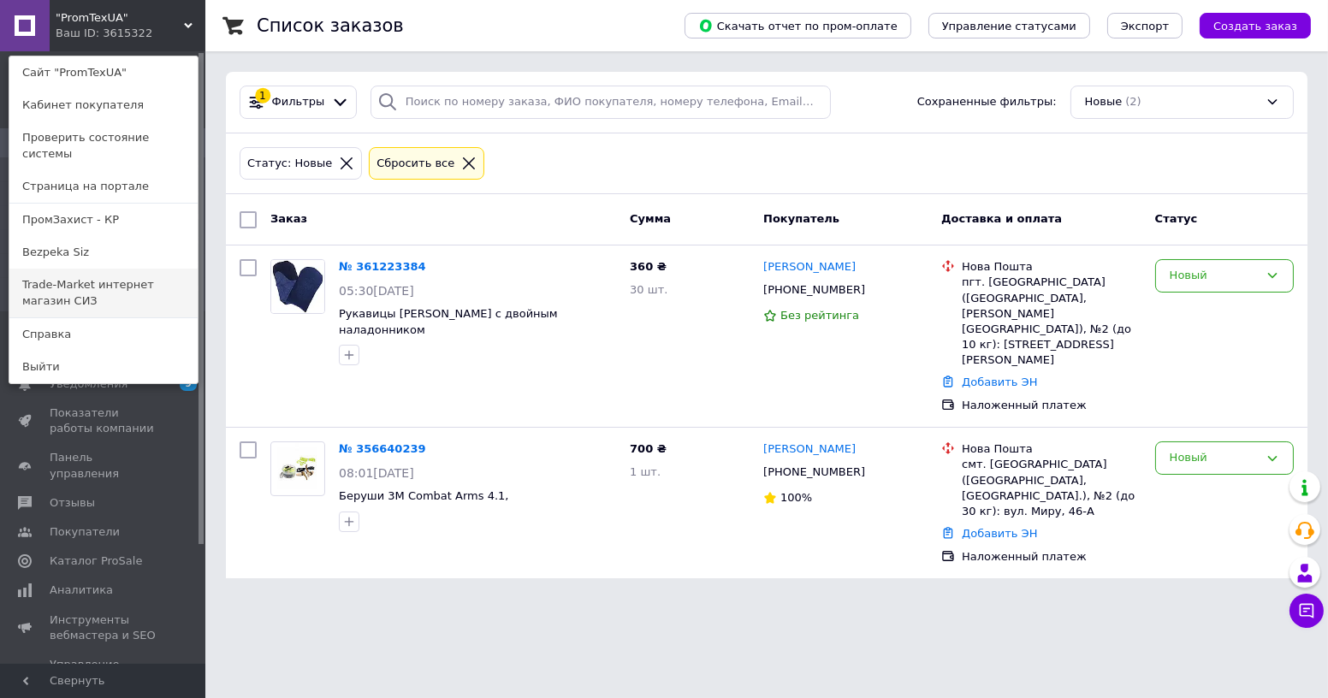
click at [68, 270] on link "Trade-Market интернет магазин СИЗ" at bounding box center [103, 293] width 188 height 48
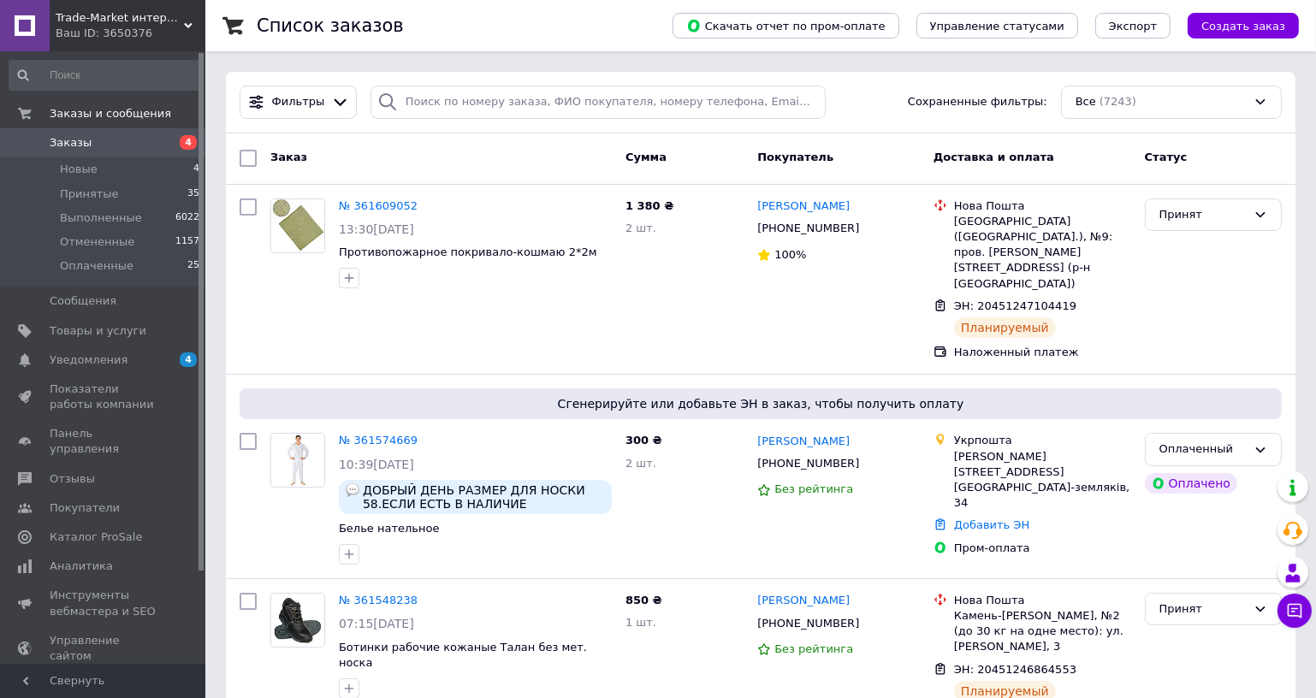
click at [172, 30] on div "Ваш ID: 3650376" at bounding box center [131, 33] width 150 height 15
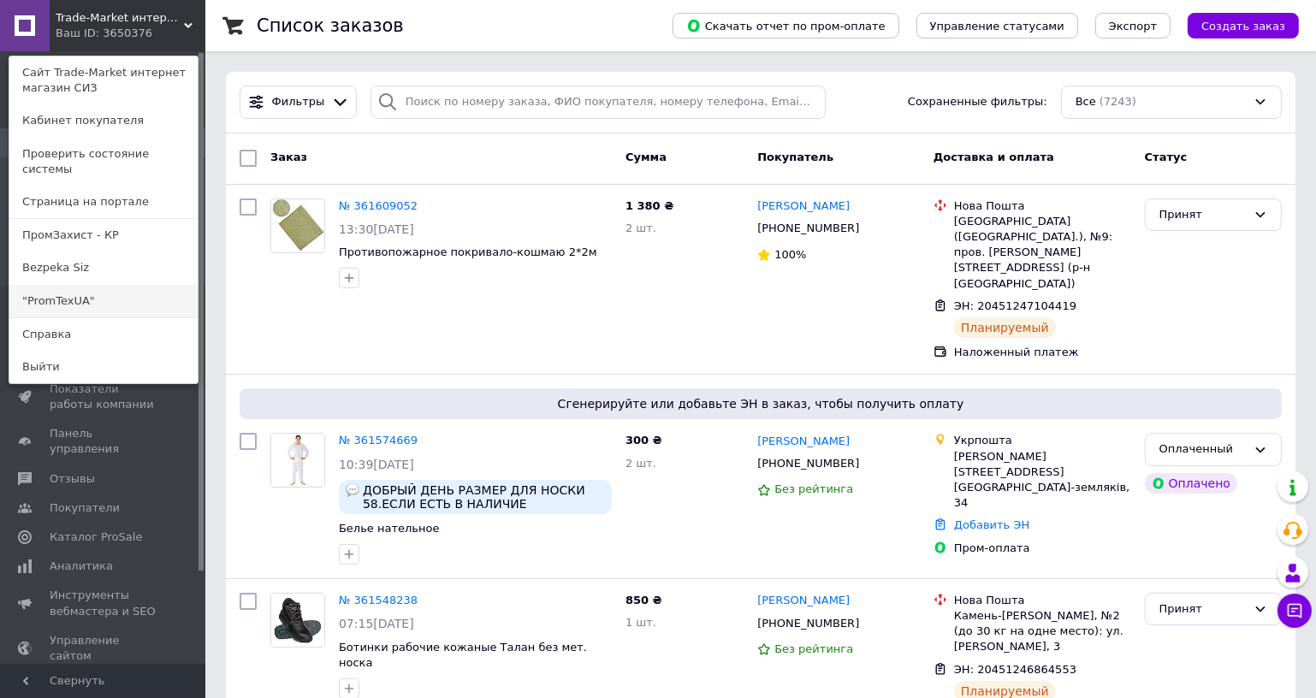
click at [74, 285] on link ""PromTexUA"" at bounding box center [103, 301] width 188 height 33
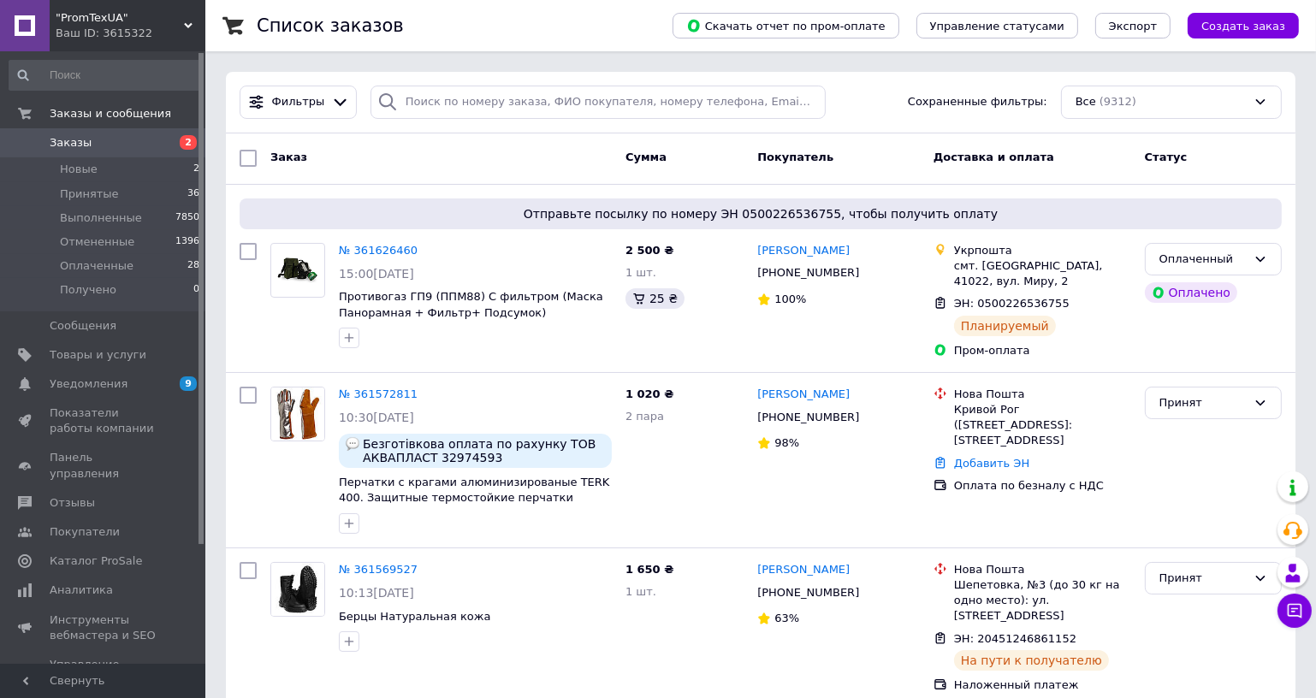
click at [143, 38] on div "Ваш ID: 3615322" at bounding box center [131, 33] width 150 height 15
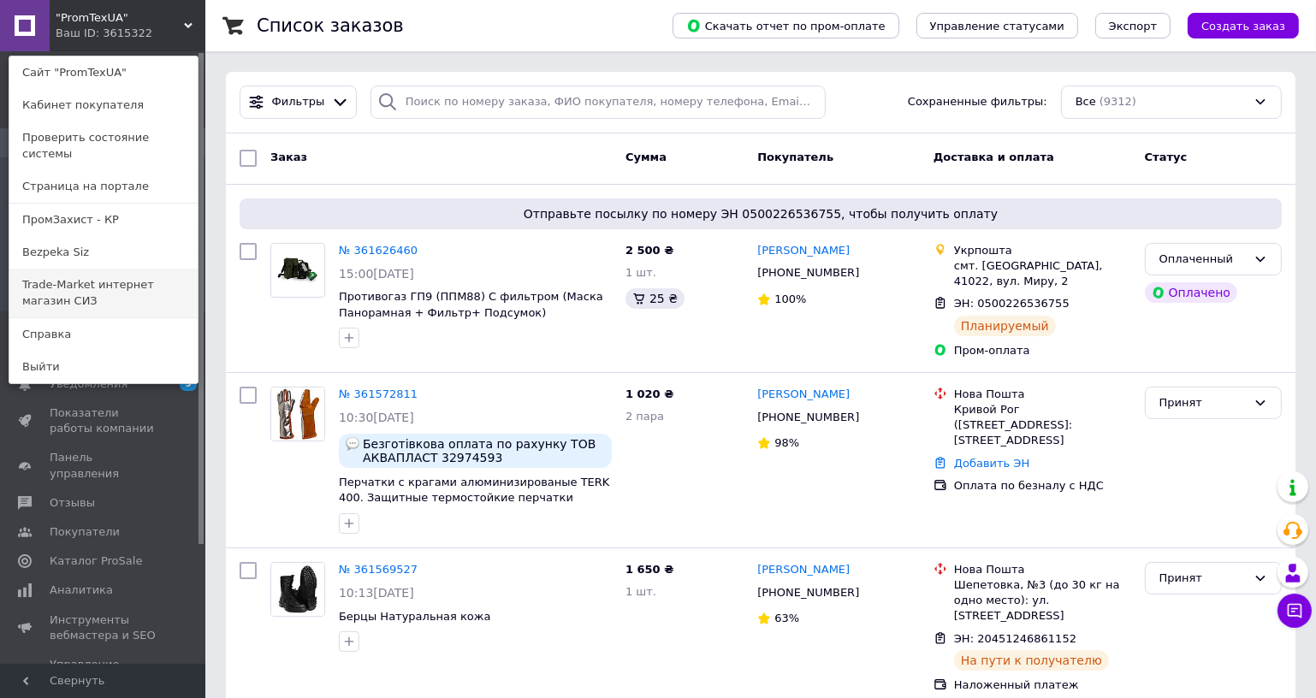
click at [88, 274] on link "Trade-Market интернет магазин СИЗ" at bounding box center [103, 293] width 188 height 48
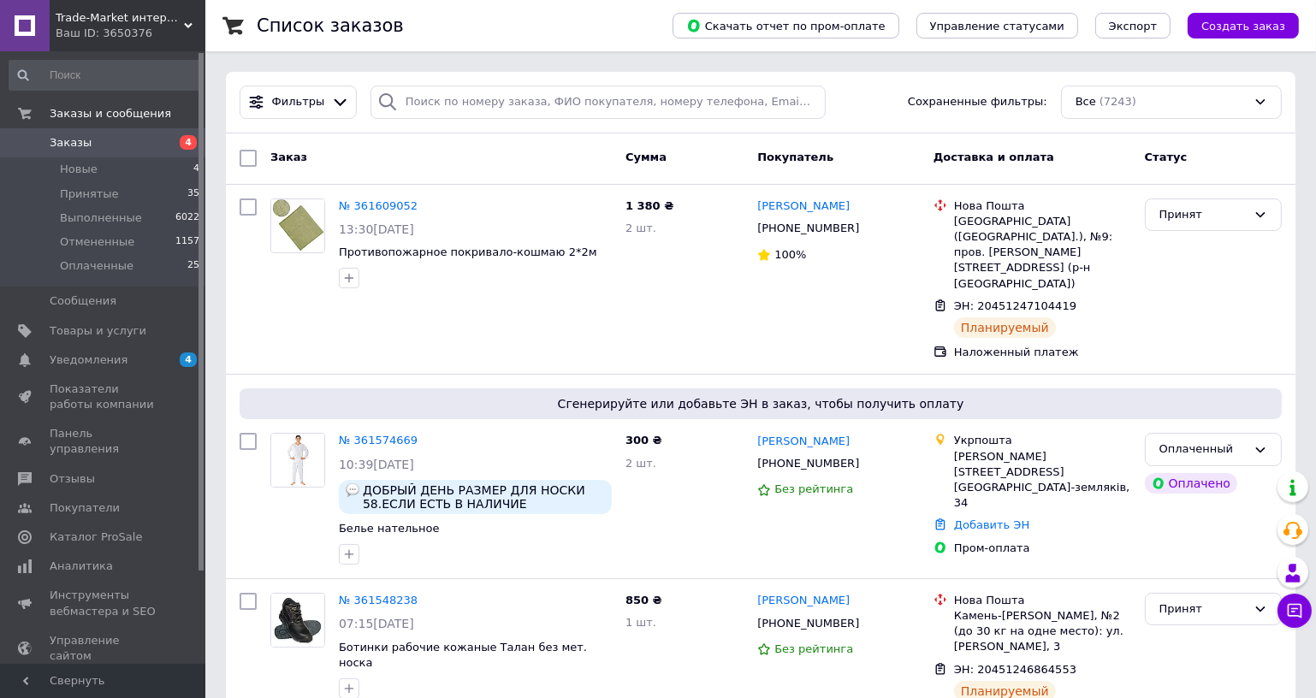
click at [169, 23] on span "Trade-Market интернет магазин СИЗ" at bounding box center [120, 17] width 128 height 15
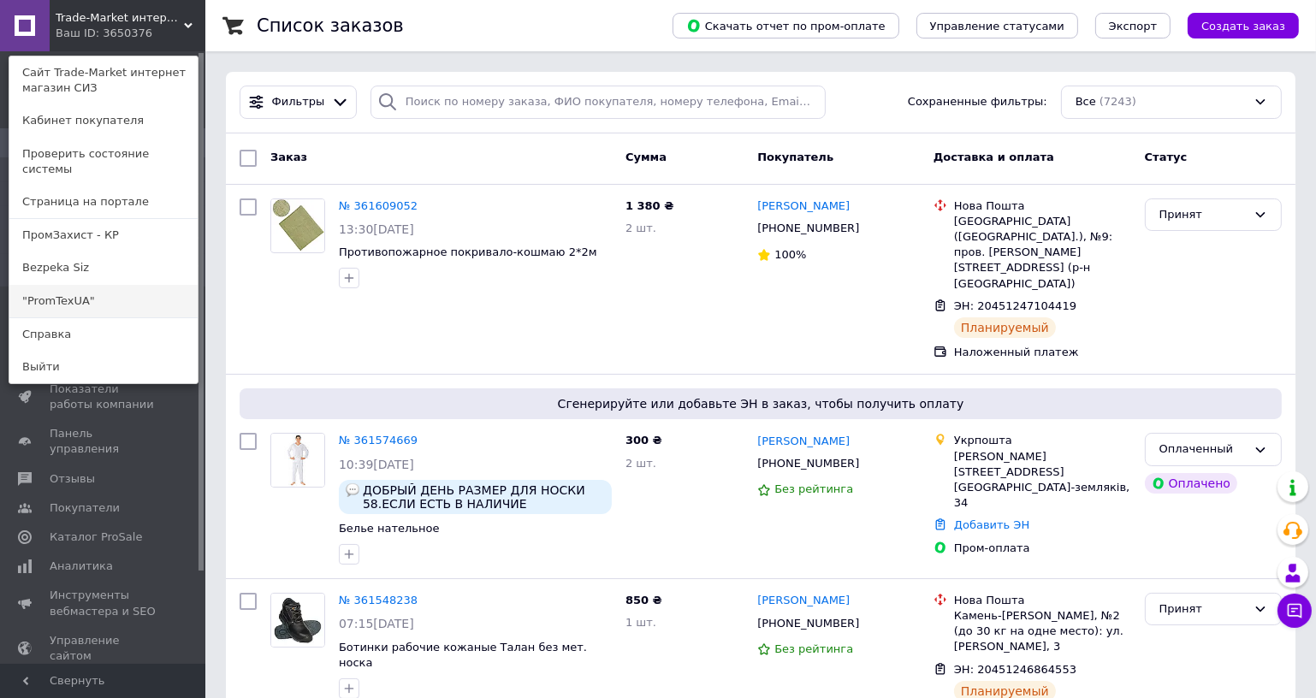
click at [106, 285] on link ""PromTexUA"" at bounding box center [103, 301] width 188 height 33
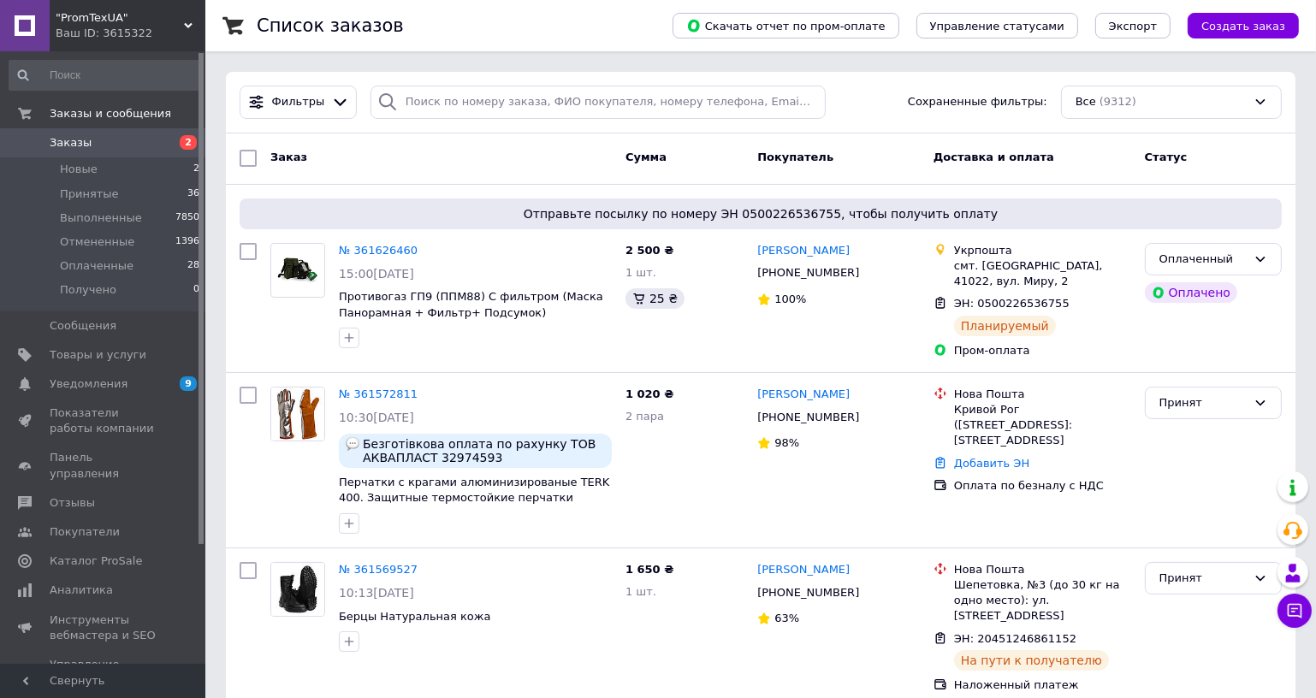
click at [50, 149] on span "Заказы" at bounding box center [71, 142] width 42 height 15
click at [191, 25] on icon at bounding box center [188, 25] width 9 height 9
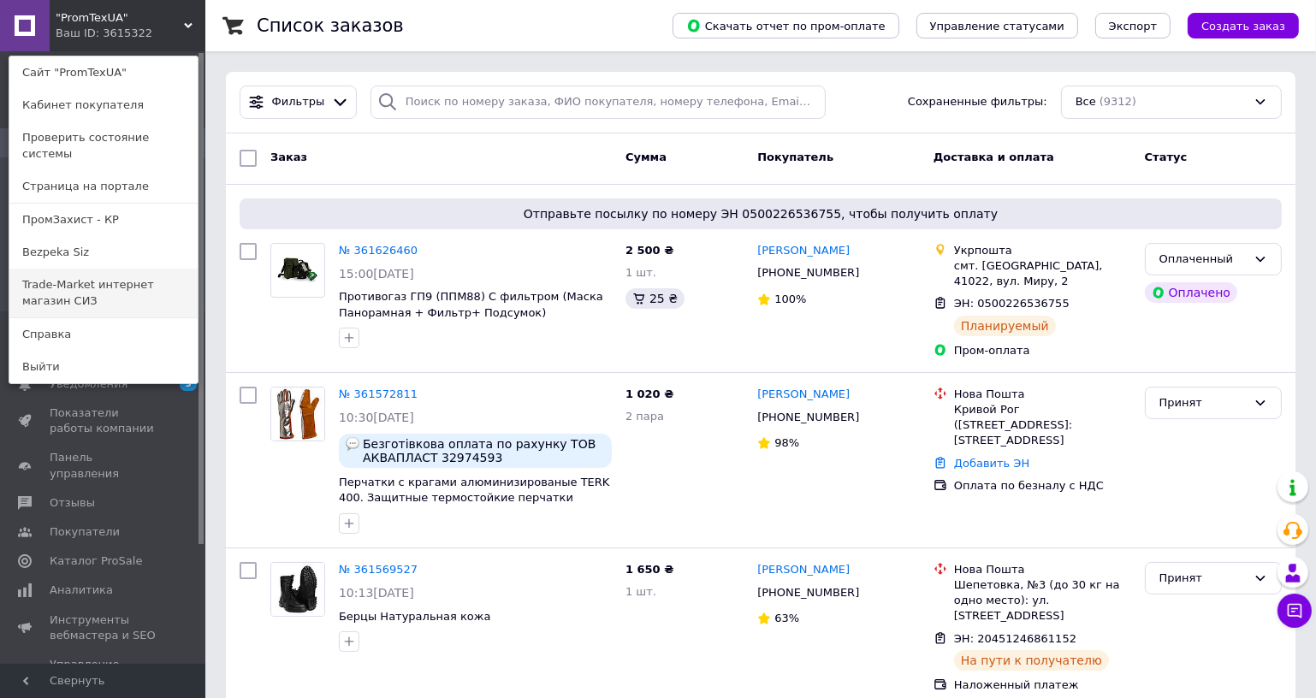
click at [139, 281] on link "Trade-Market интернет магазин СИЗ" at bounding box center [103, 293] width 188 height 48
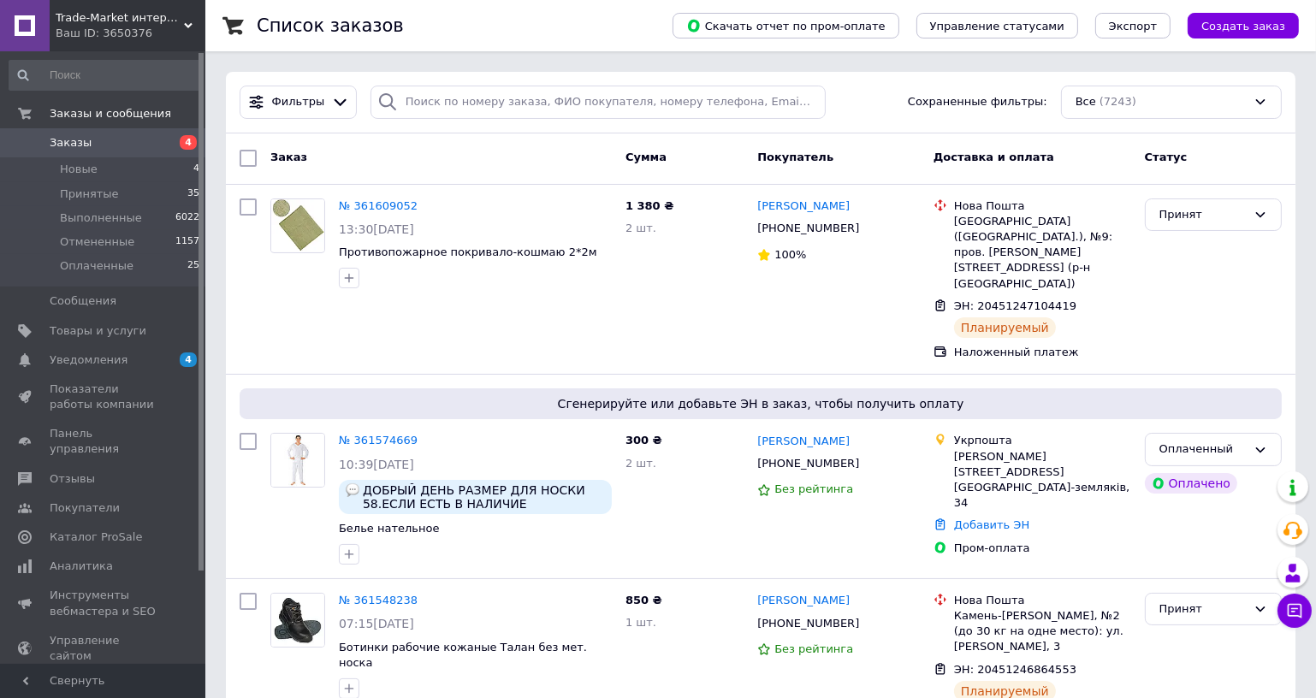
click at [164, 46] on div "Trade-Market интернет магазин СИЗ Ваш ID: 3650376" at bounding box center [128, 25] width 156 height 51
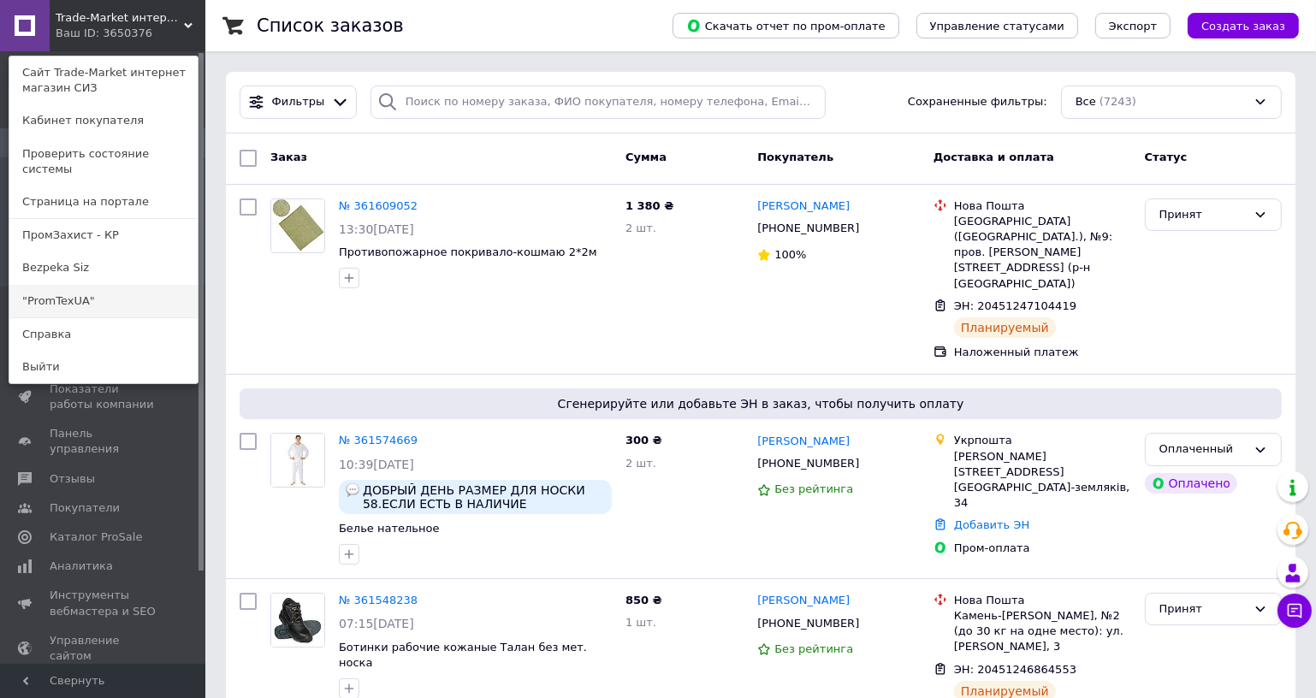
click at [114, 296] on link ""PromTexUA"" at bounding box center [103, 301] width 188 height 33
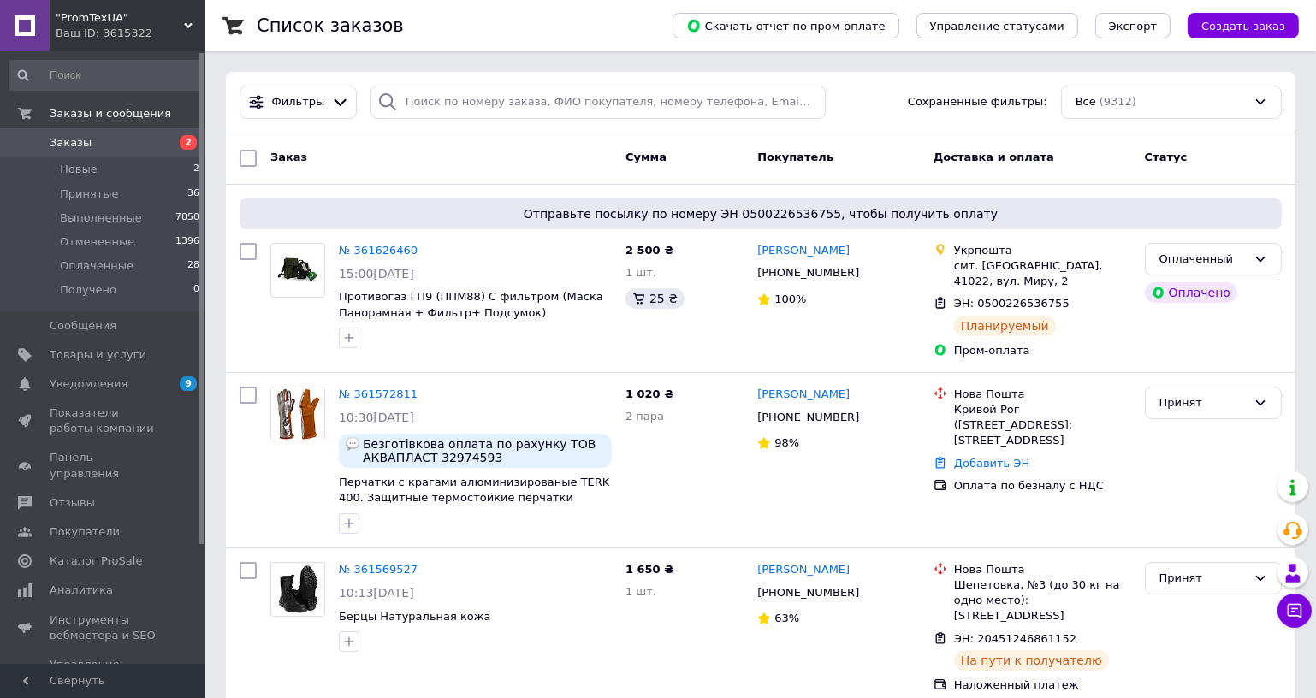
click at [172, 24] on span ""PromTexUA"" at bounding box center [120, 17] width 128 height 15
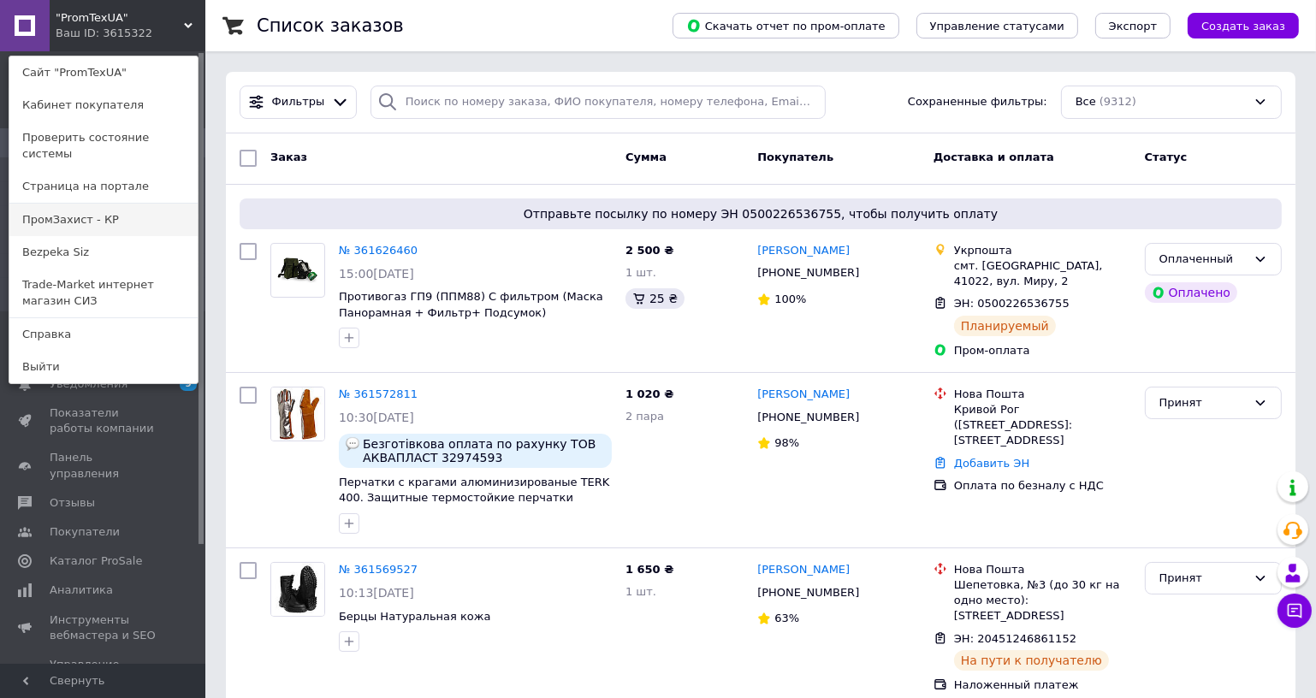
click at [136, 204] on link "ПромЗахист - КР" at bounding box center [103, 220] width 188 height 33
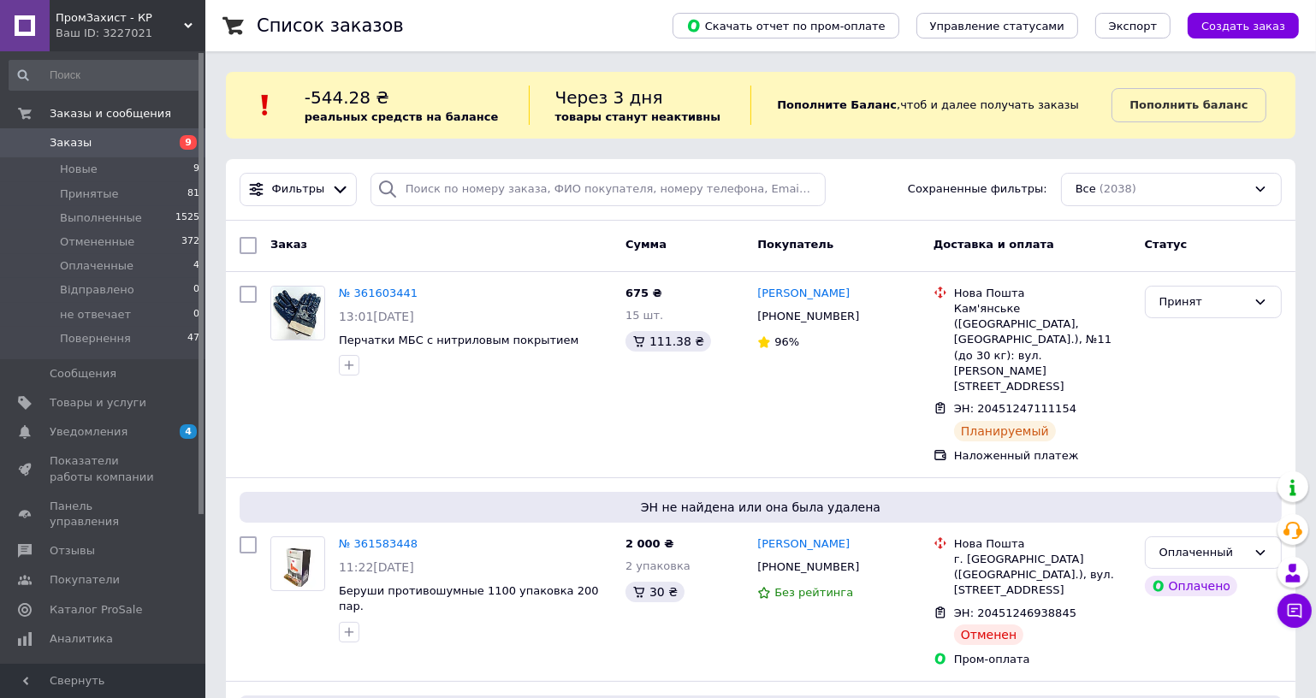
click at [116, 36] on div "Ваш ID: 3227021" at bounding box center [131, 33] width 150 height 15
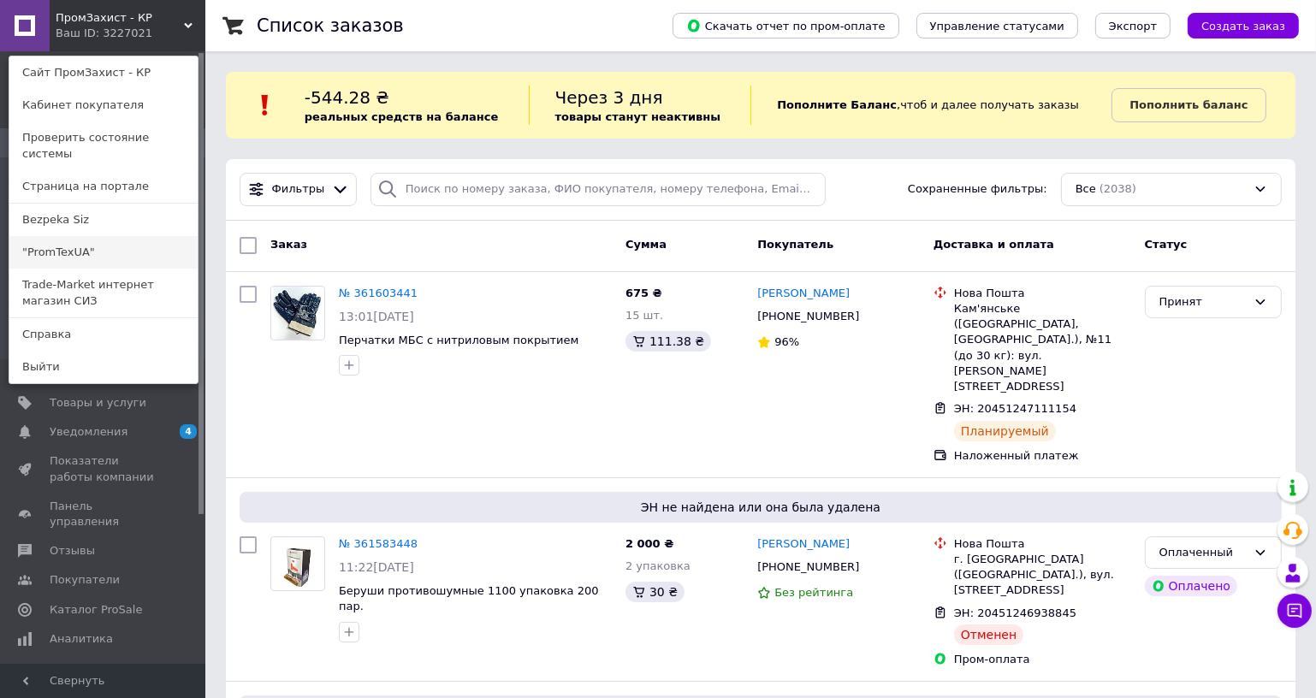
click at [74, 244] on link ""PromTexUA"" at bounding box center [103, 252] width 188 height 33
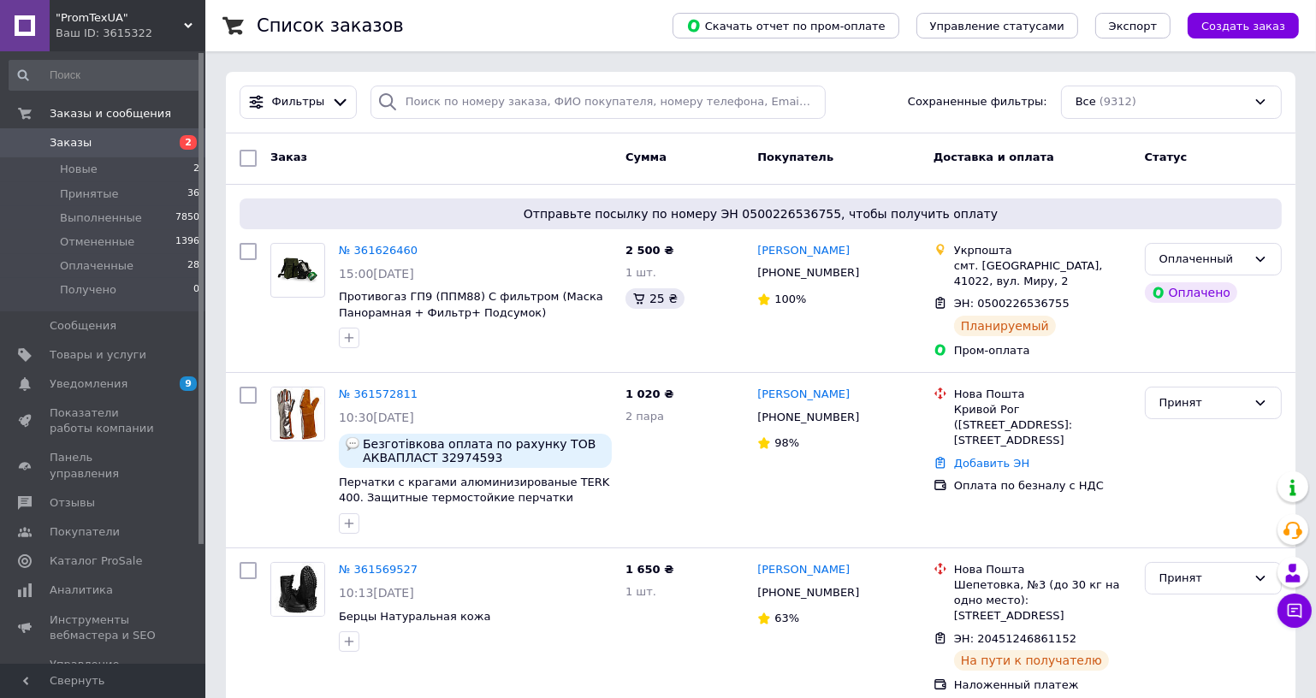
click at [110, 152] on link "Заказы 2" at bounding box center [105, 142] width 210 height 29
click at [86, 143] on span "Заказы" at bounding box center [104, 142] width 109 height 15
click at [663, 320] on div "2 500 ₴ 1 шт. 25 ₴" at bounding box center [685, 300] width 132 height 129
click at [62, 184] on li "Принятые 36" at bounding box center [105, 194] width 210 height 24
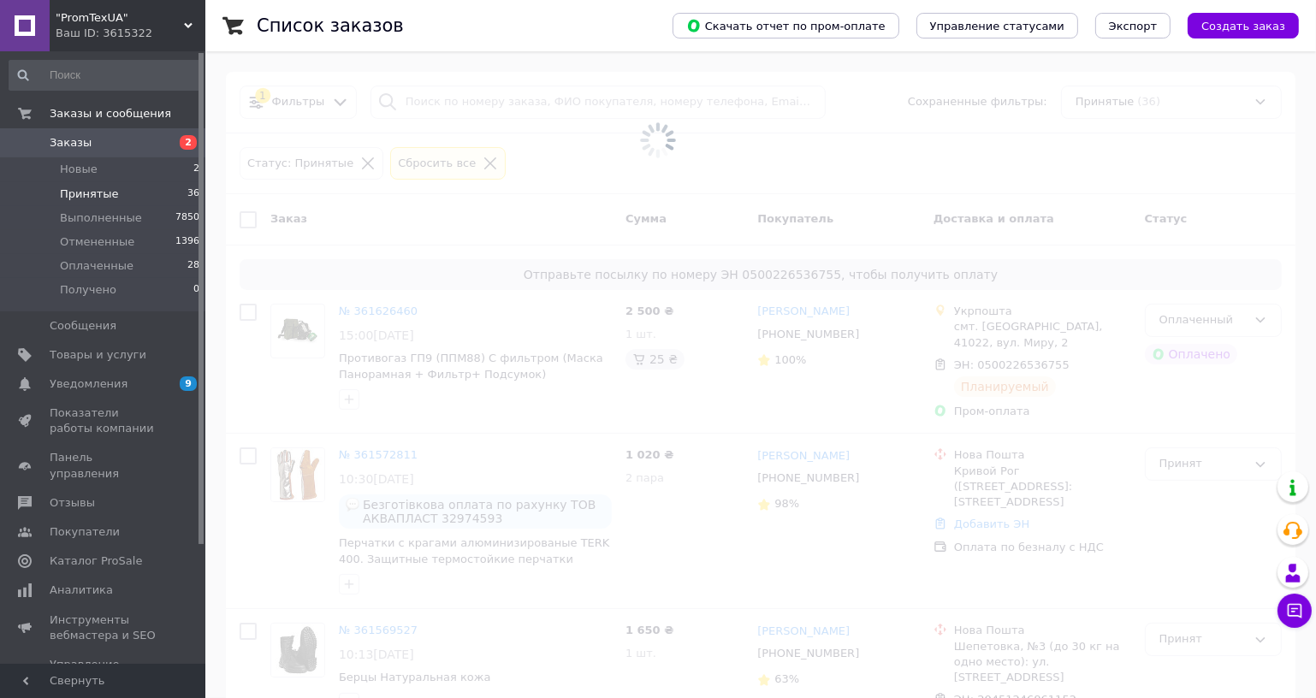
click at [62, 181] on li "Новые 2" at bounding box center [105, 169] width 210 height 24
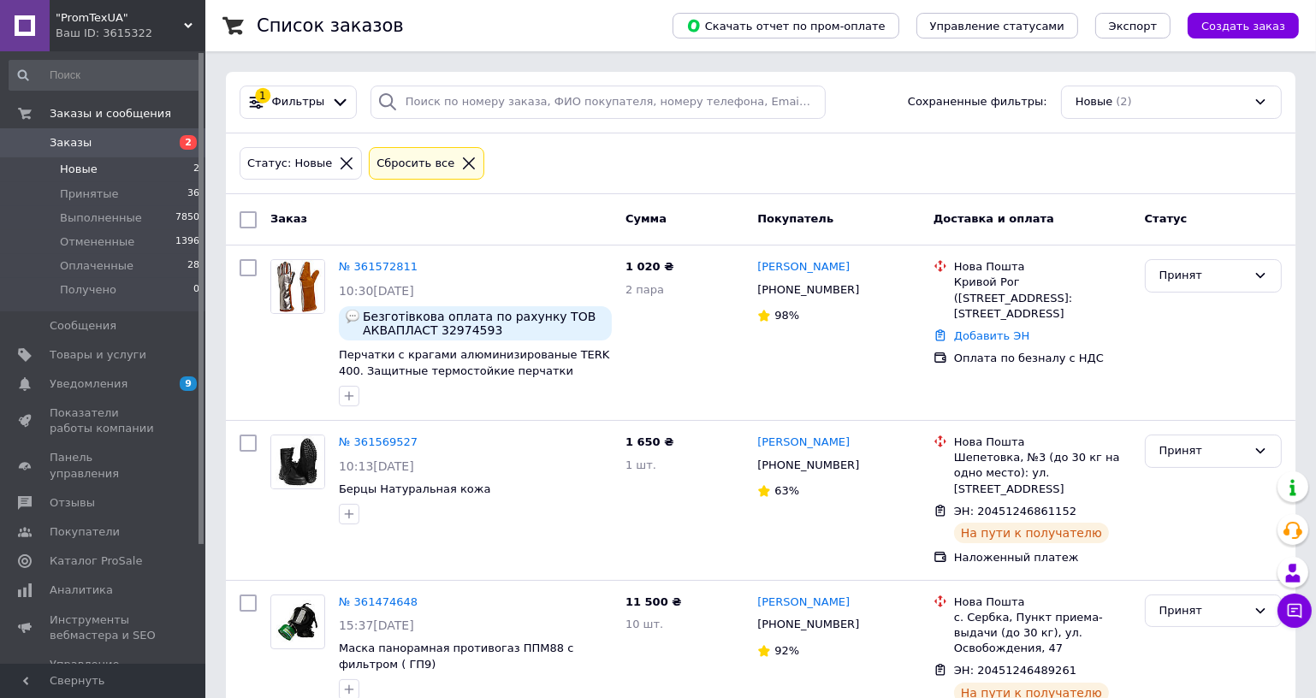
click at [79, 151] on link "Заказы 2" at bounding box center [105, 142] width 210 height 29
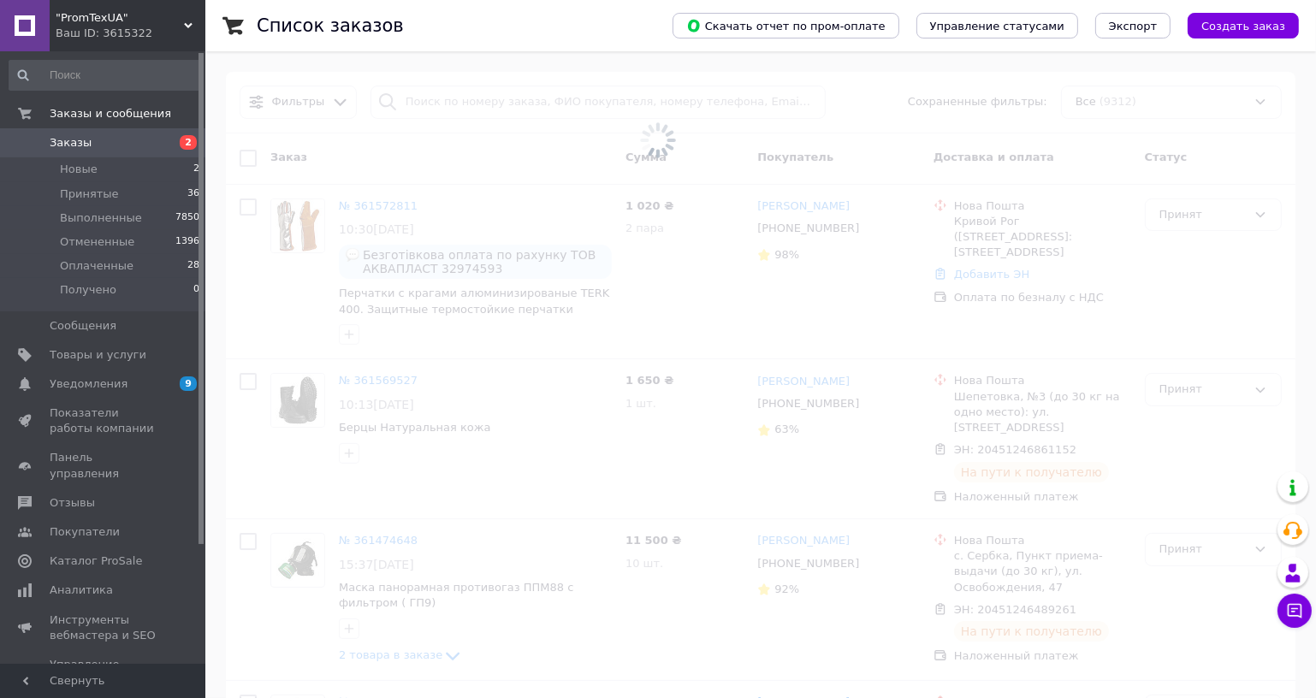
click at [184, 15] on div ""PromTexUA" Ваш ID: 3615322" at bounding box center [128, 25] width 156 height 51
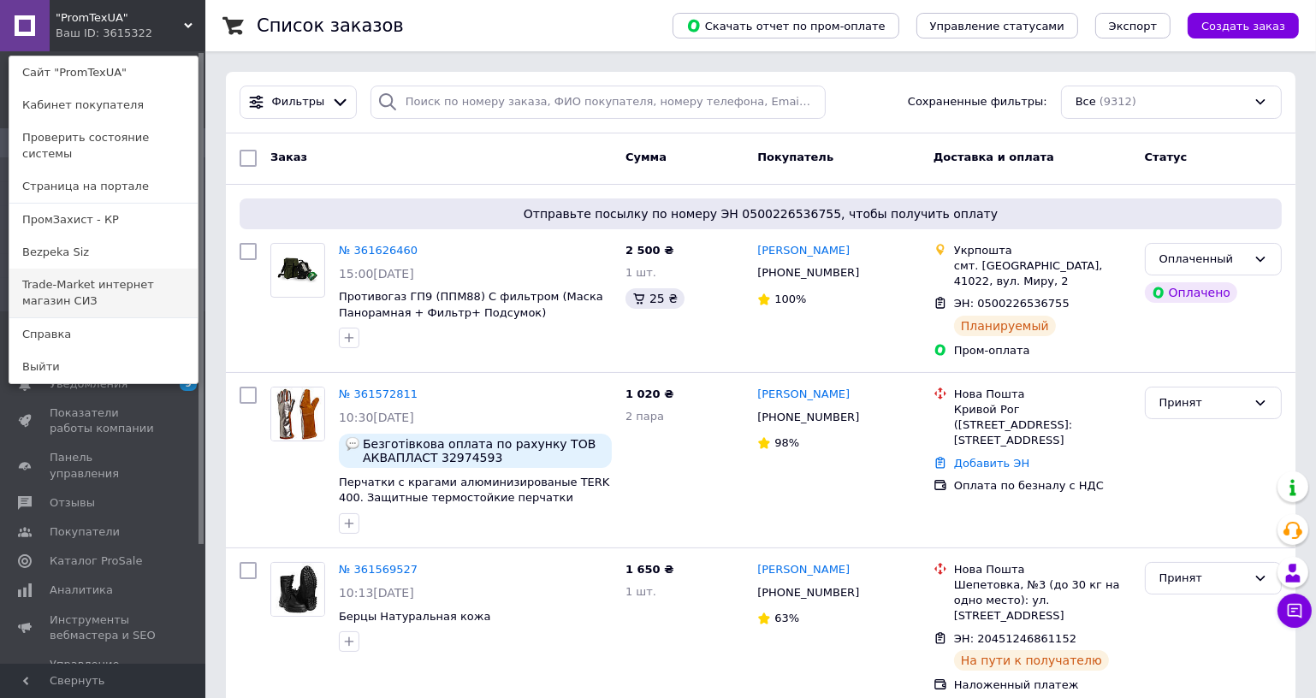
click at [60, 269] on link "Trade-Market интернет магазин СИЗ" at bounding box center [103, 293] width 188 height 48
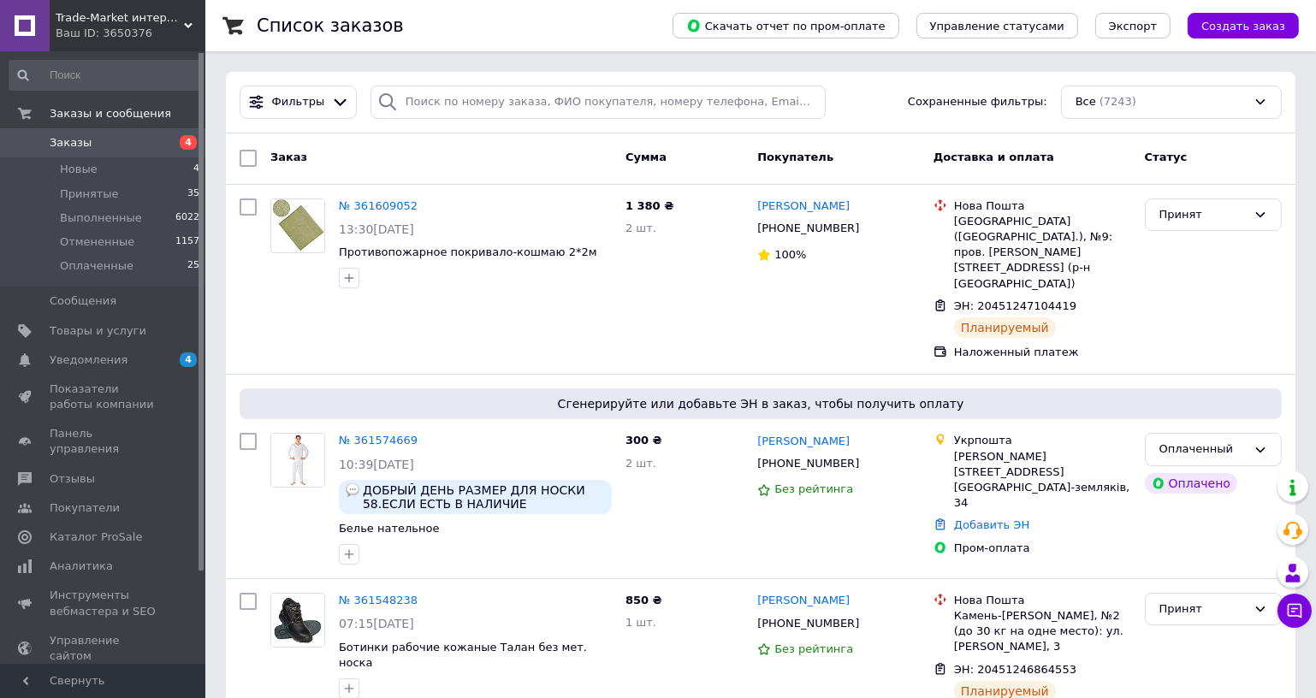
click at [109, 38] on div "Ваш ID: 3650376" at bounding box center [131, 33] width 150 height 15
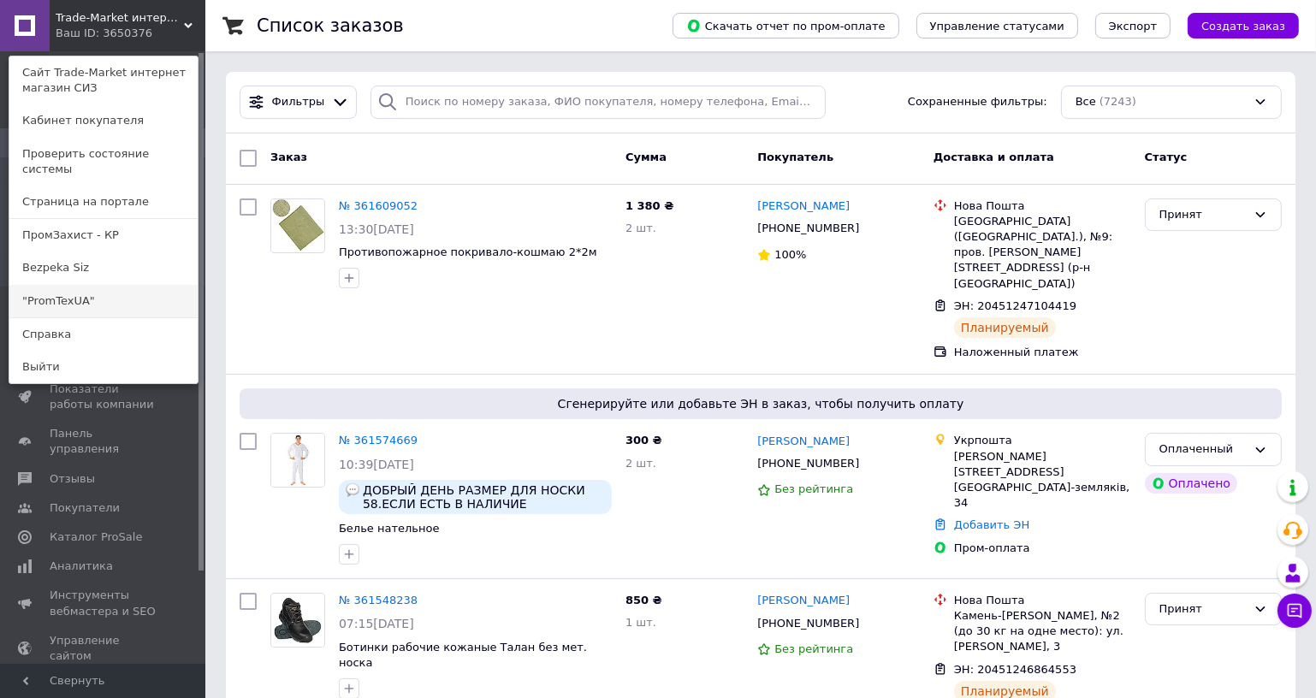
click at [87, 299] on link ""PromTexUA"" at bounding box center [103, 301] width 188 height 33
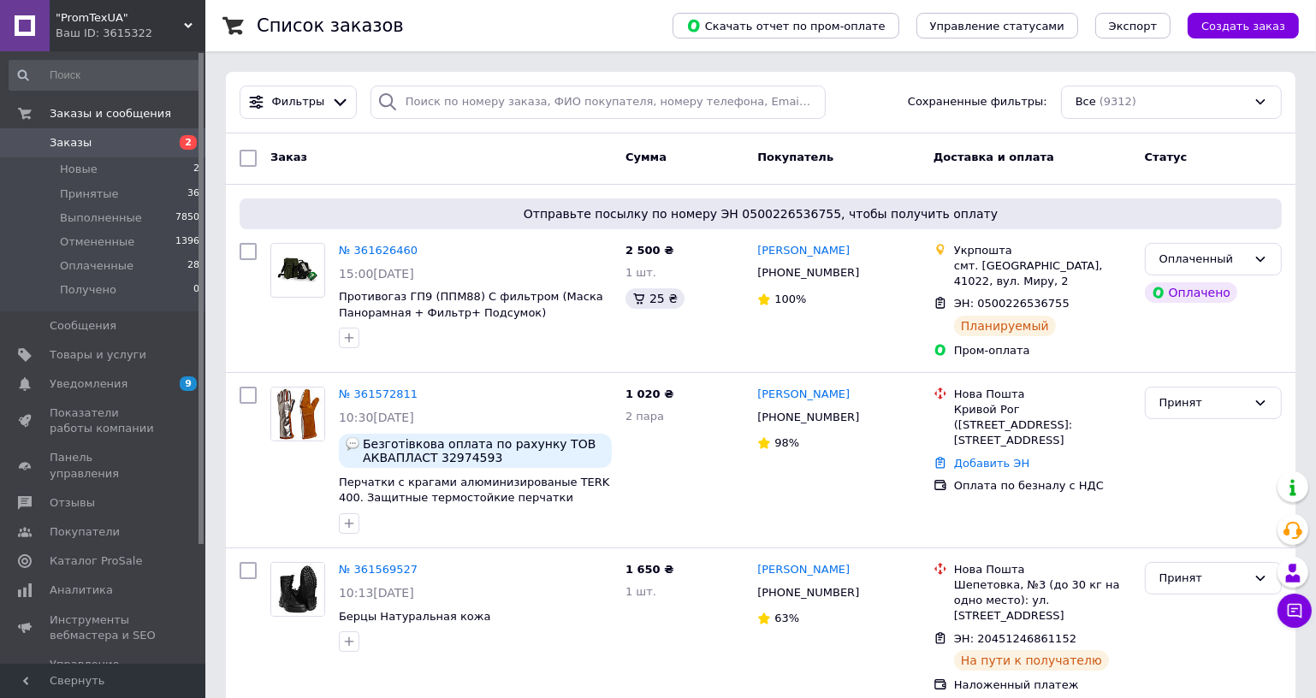
click at [86, 134] on link "Заказы 2" at bounding box center [105, 142] width 210 height 29
drag, startPoint x: 163, startPoint y: 33, endPoint x: 161, endPoint y: 44, distance: 11.4
click at [163, 33] on div "Ваш ID: 3615322" at bounding box center [131, 33] width 150 height 15
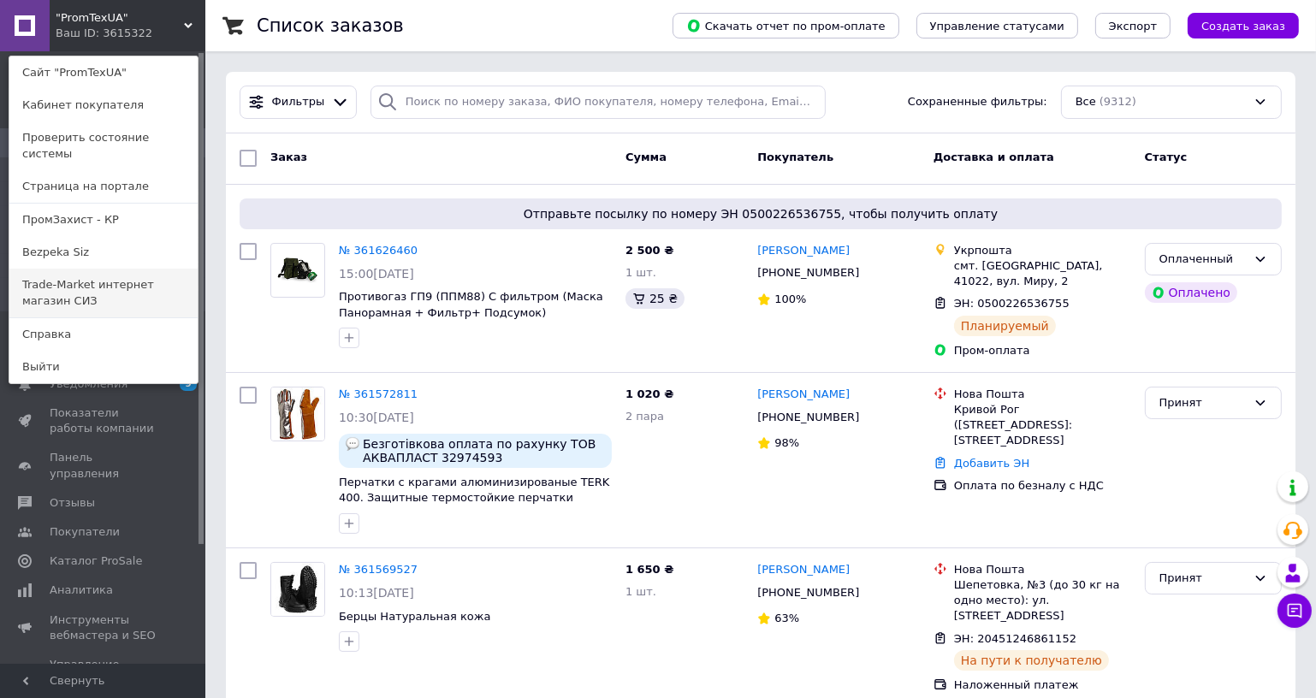
click at [101, 275] on link "Trade-Market интернет магазин СИЗ" at bounding box center [103, 293] width 188 height 48
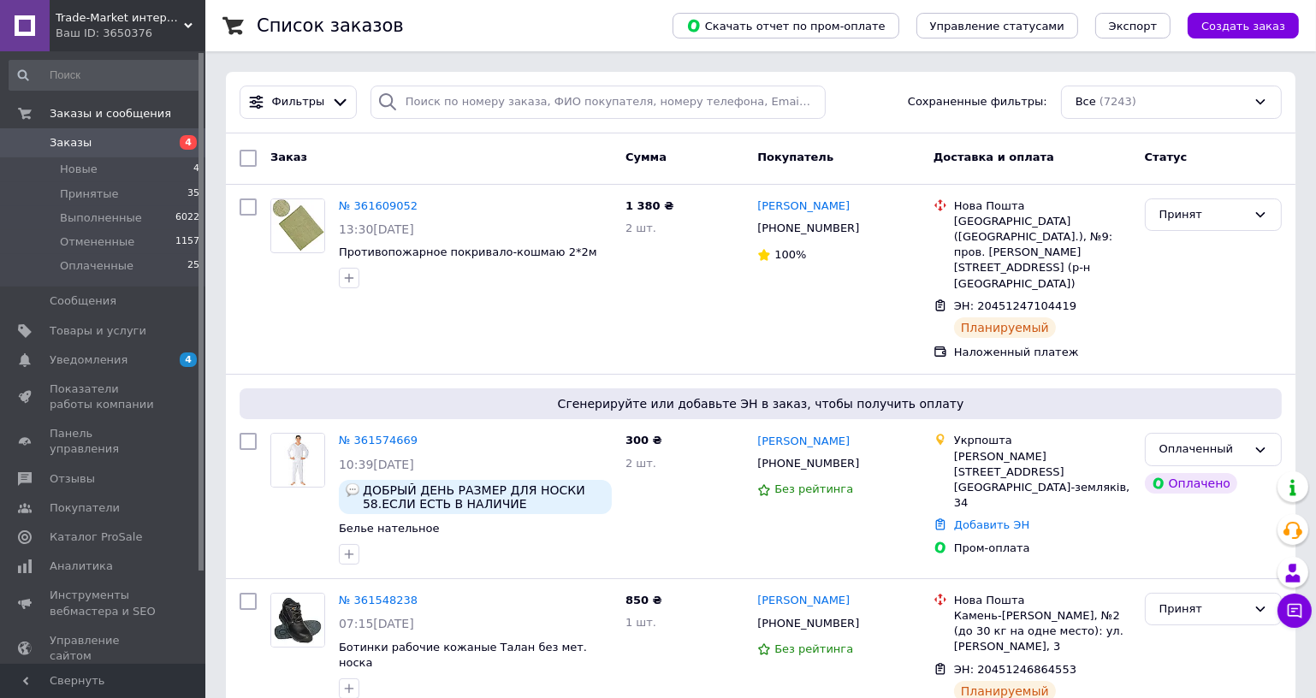
click at [110, 13] on span "Trade-Market интернет магазин СИЗ" at bounding box center [120, 17] width 128 height 15
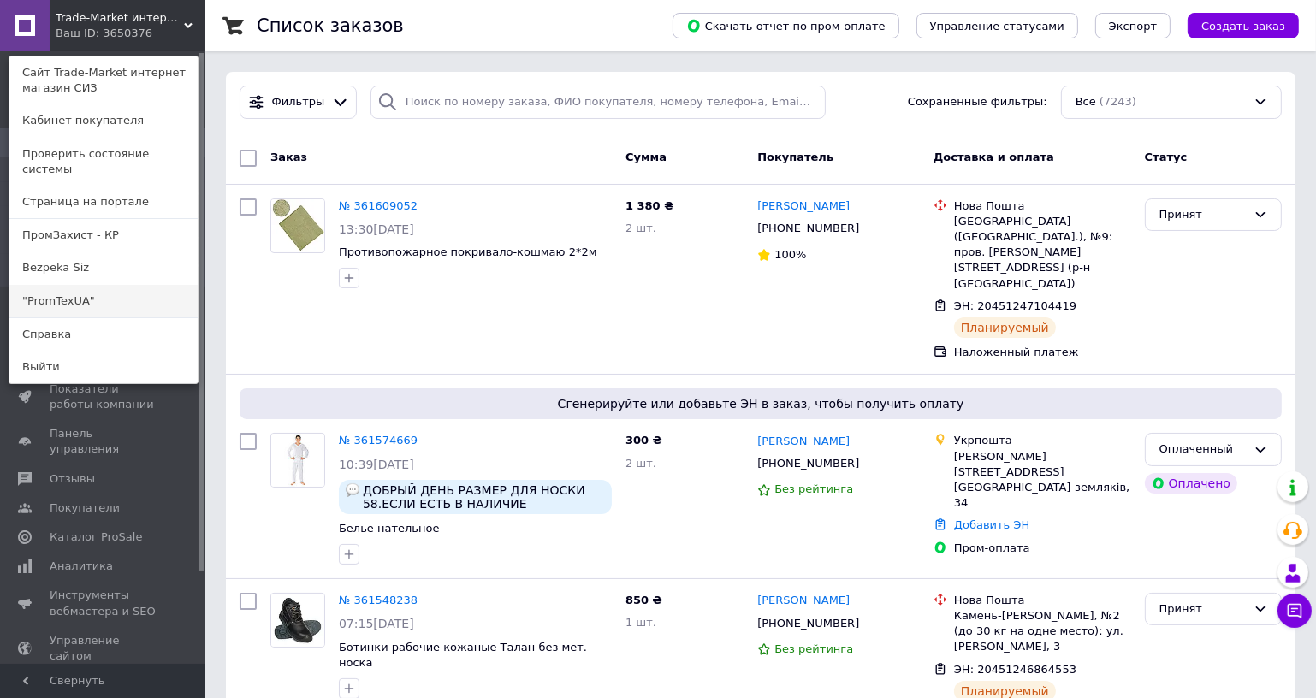
click at [86, 285] on link ""PromTexUA"" at bounding box center [103, 301] width 188 height 33
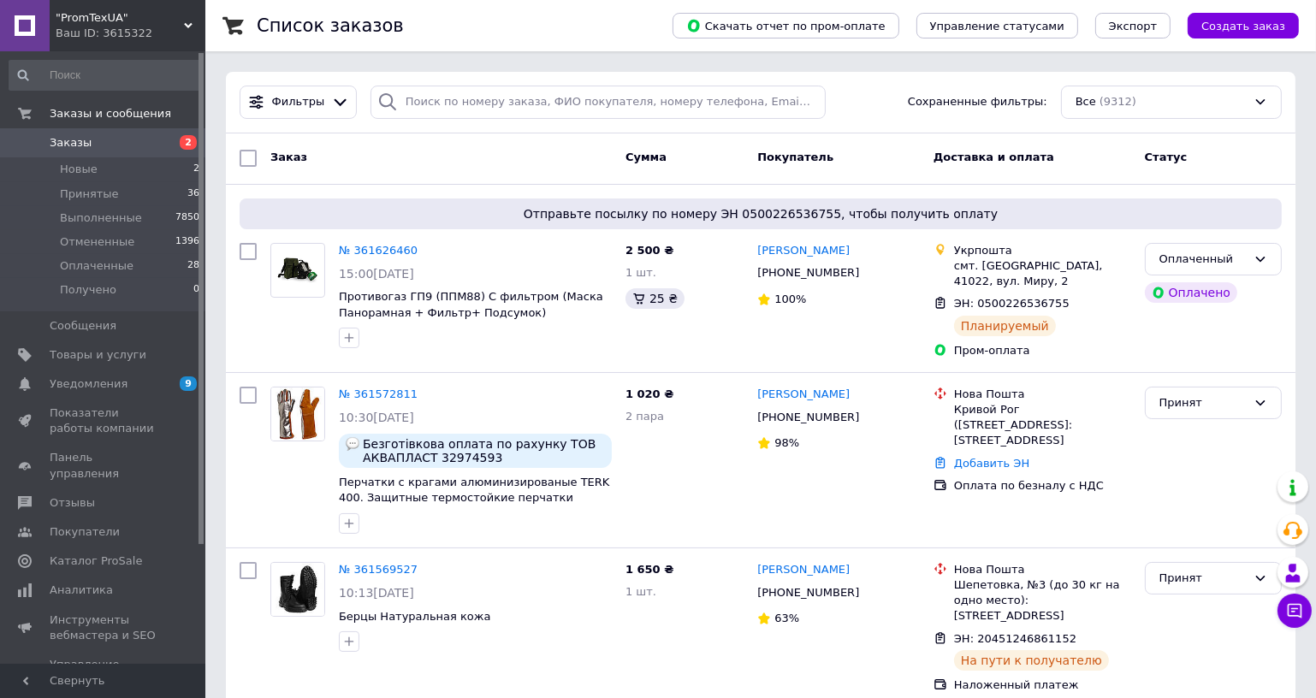
click at [148, 35] on div "Ваш ID: 3615322" at bounding box center [131, 33] width 150 height 15
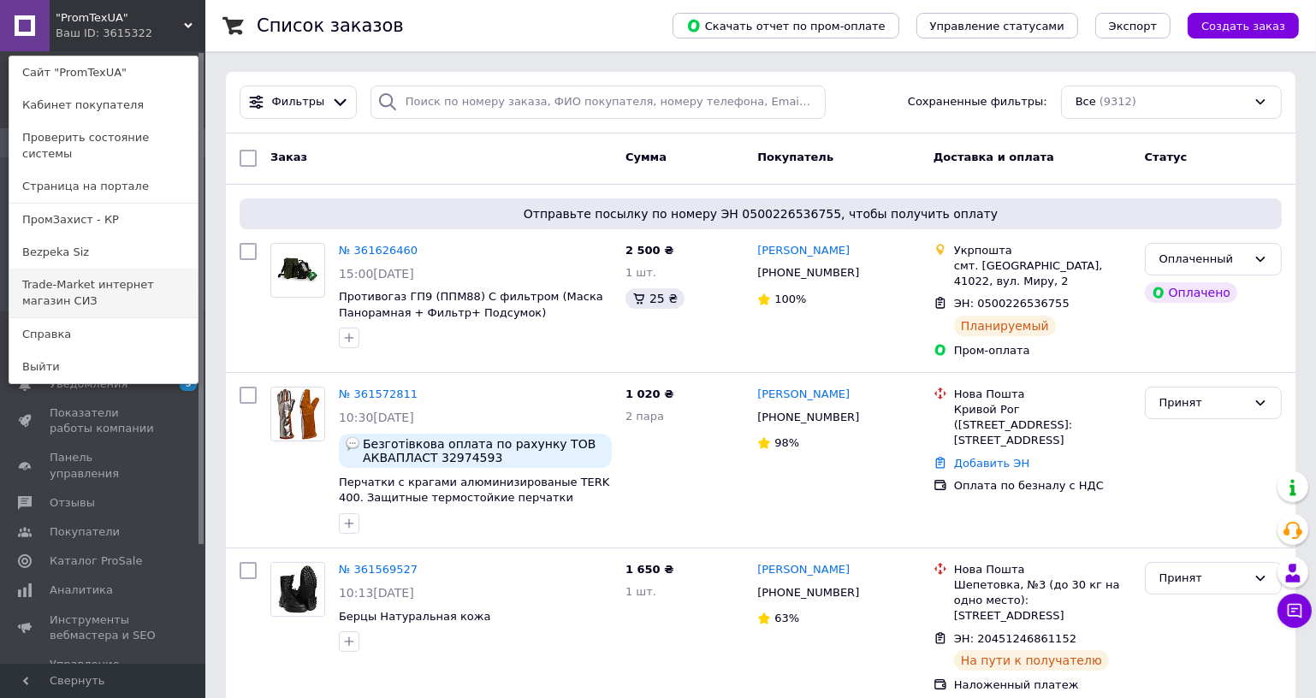
click at [102, 279] on link "Trade-Market интернет магазин СИЗ" at bounding box center [103, 293] width 188 height 48
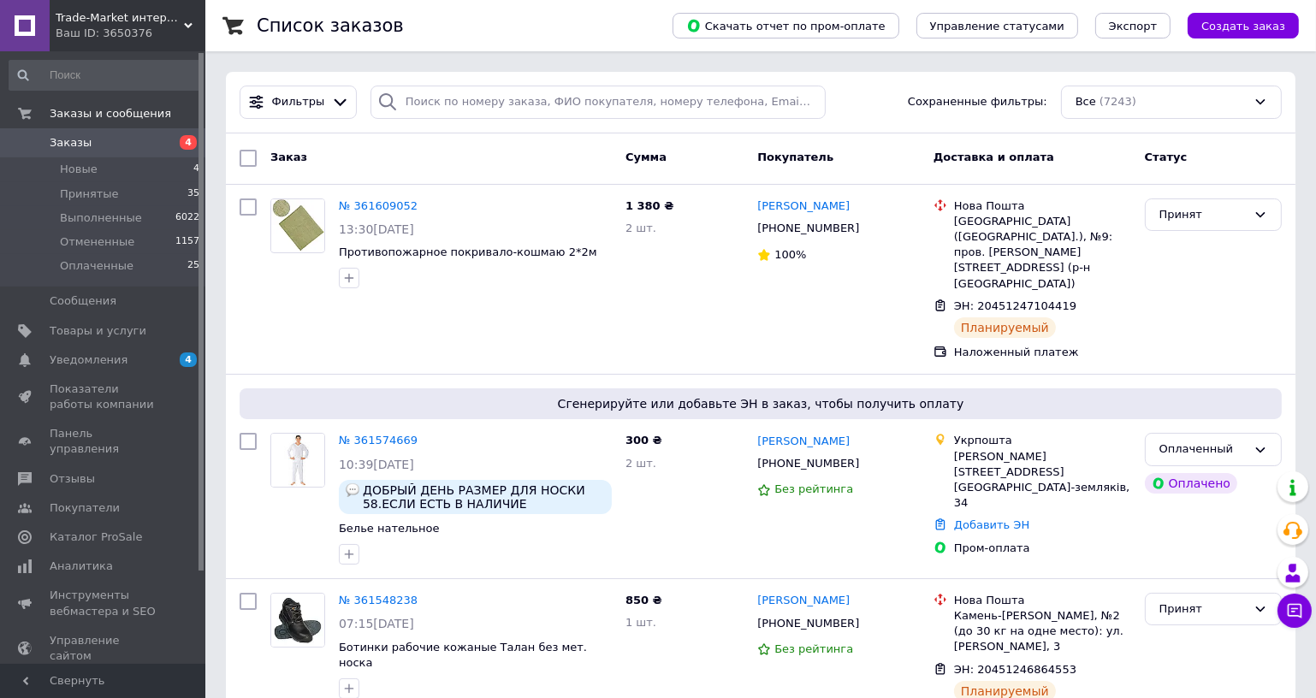
click at [190, 41] on div "Trade-Market интернет магазин СИЗ Ваш ID: 3650376" at bounding box center [128, 25] width 156 height 51
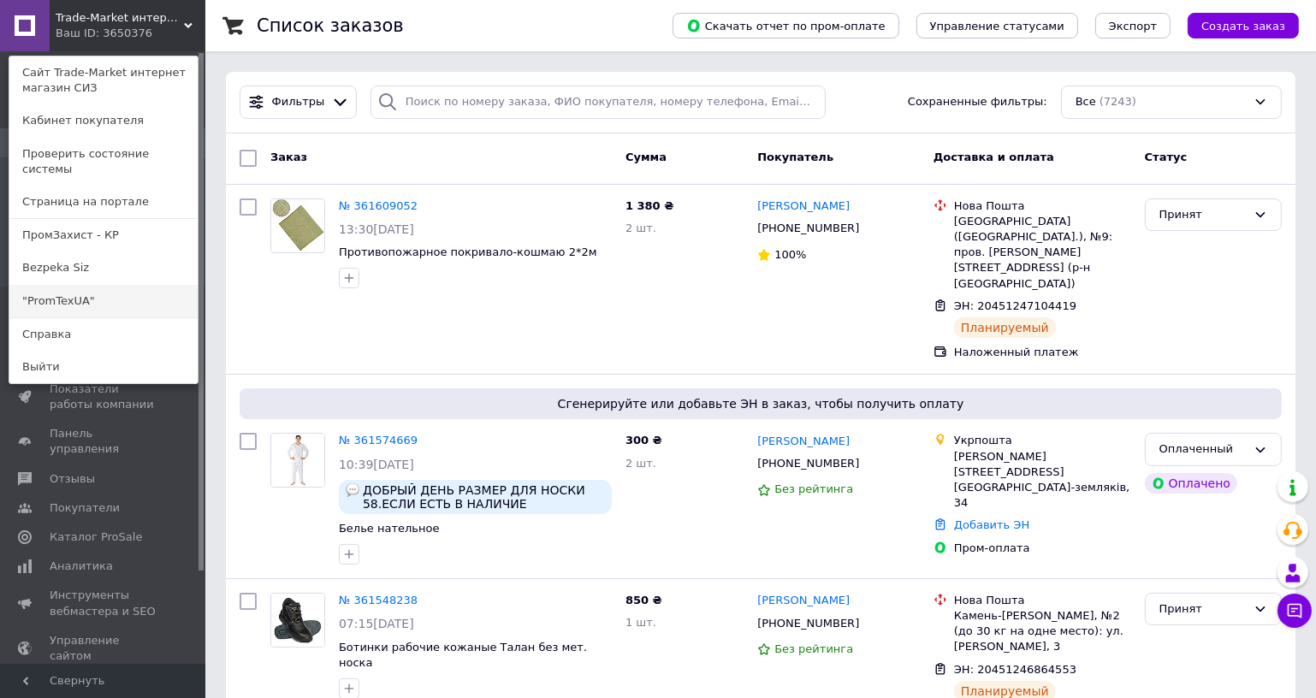
click at [98, 290] on link ""PromTexUA"" at bounding box center [103, 301] width 188 height 33
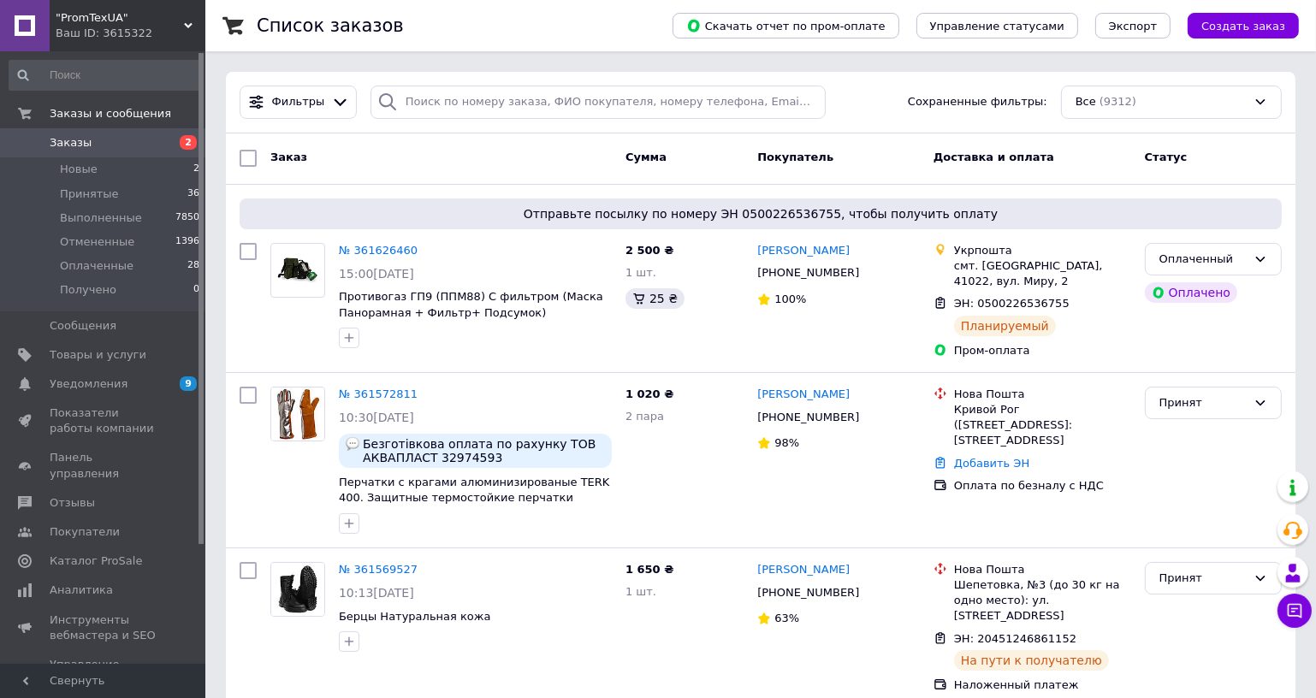
click at [183, 32] on div "Ваш ID: 3615322" at bounding box center [131, 33] width 150 height 15
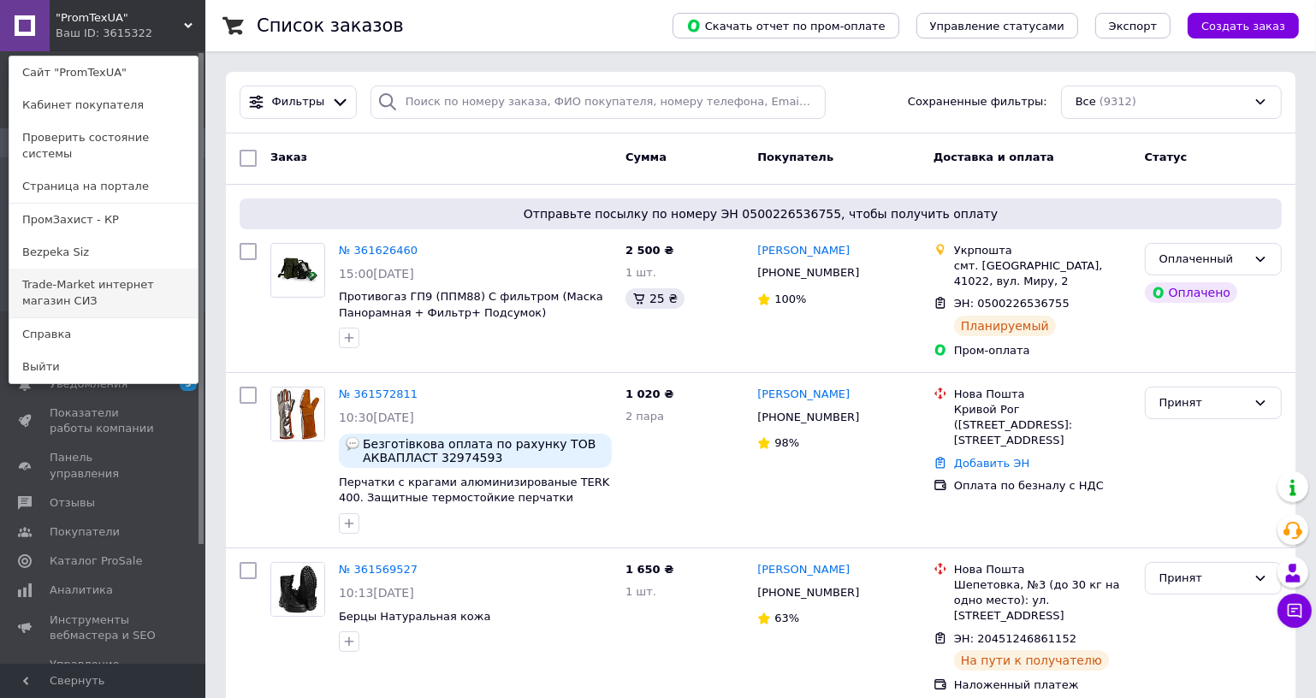
click at [79, 275] on link "Trade-Market интернет магазин СИЗ" at bounding box center [103, 293] width 188 height 48
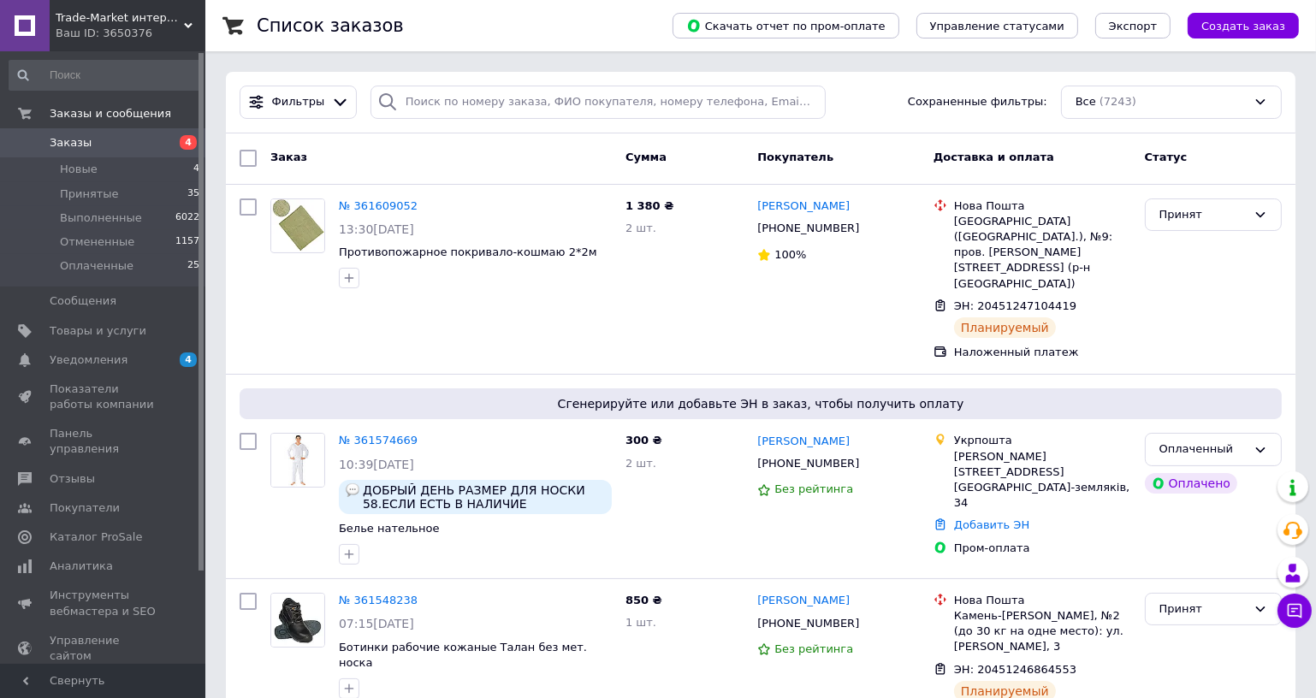
click at [169, 10] on span "Trade-Market интернет магазин СИЗ" at bounding box center [120, 17] width 128 height 15
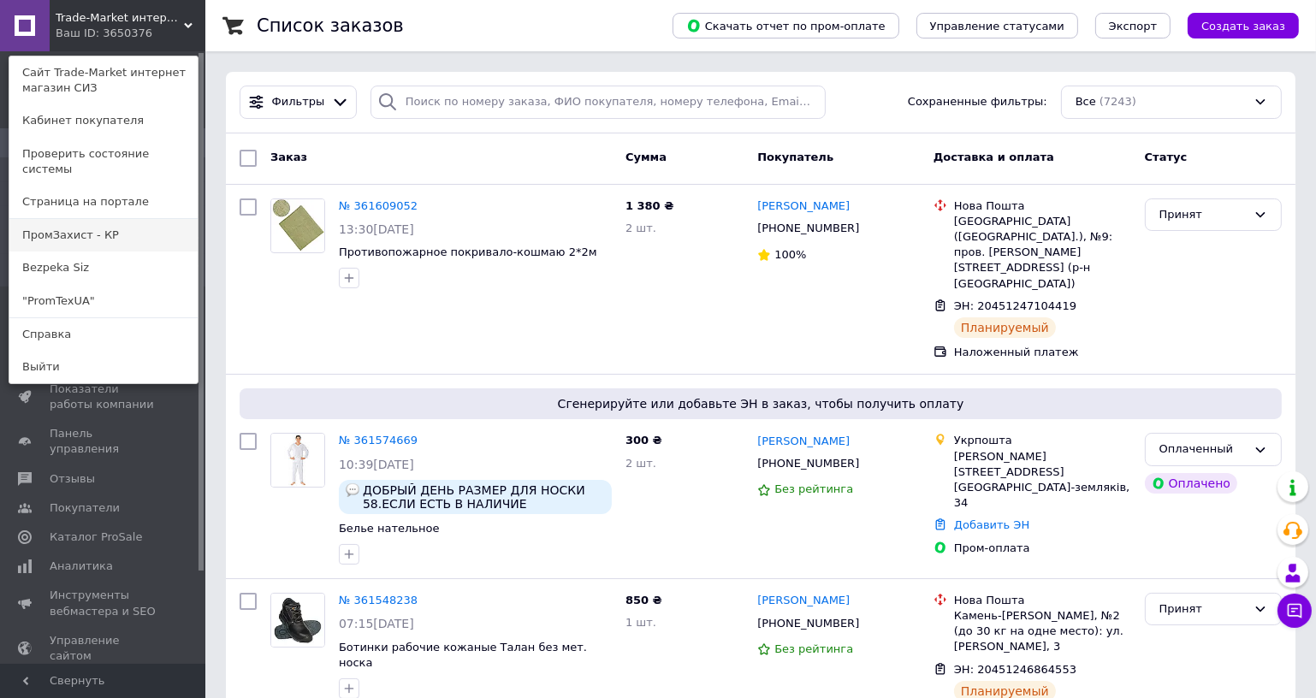
click at [84, 228] on link "ПромЗахист - КР" at bounding box center [103, 235] width 188 height 33
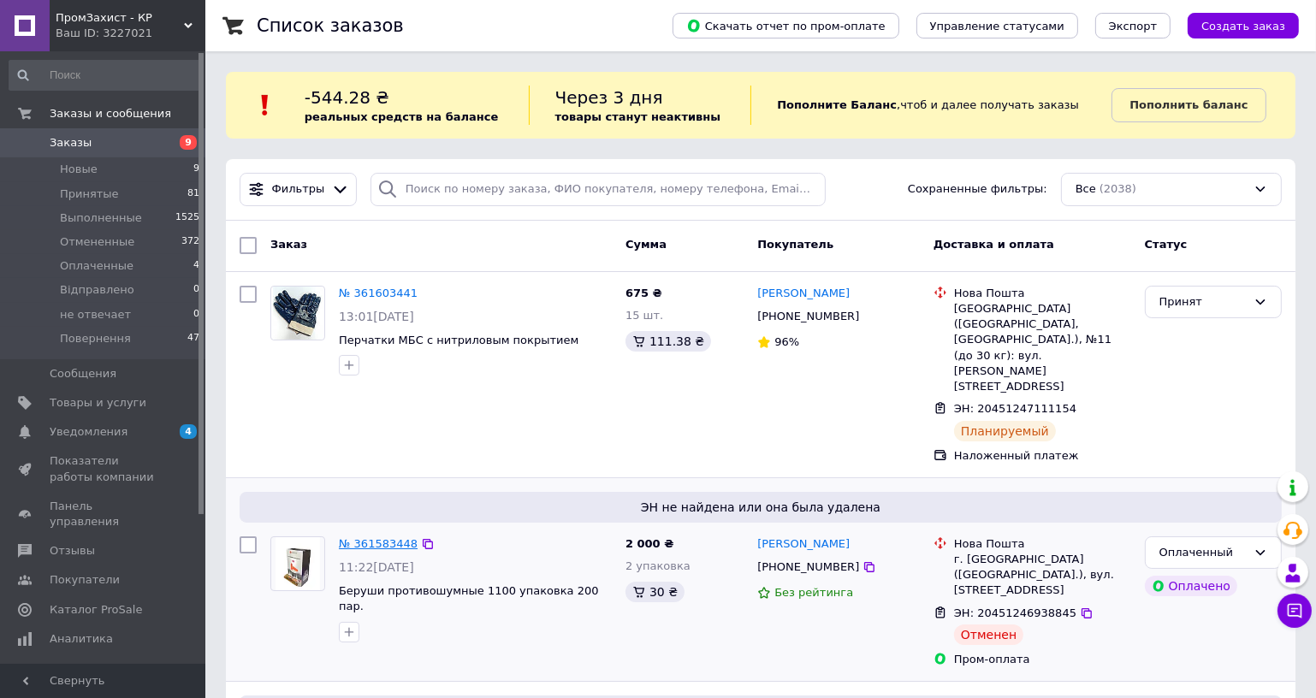
click at [372, 537] on link "№ 361583448" at bounding box center [378, 543] width 79 height 13
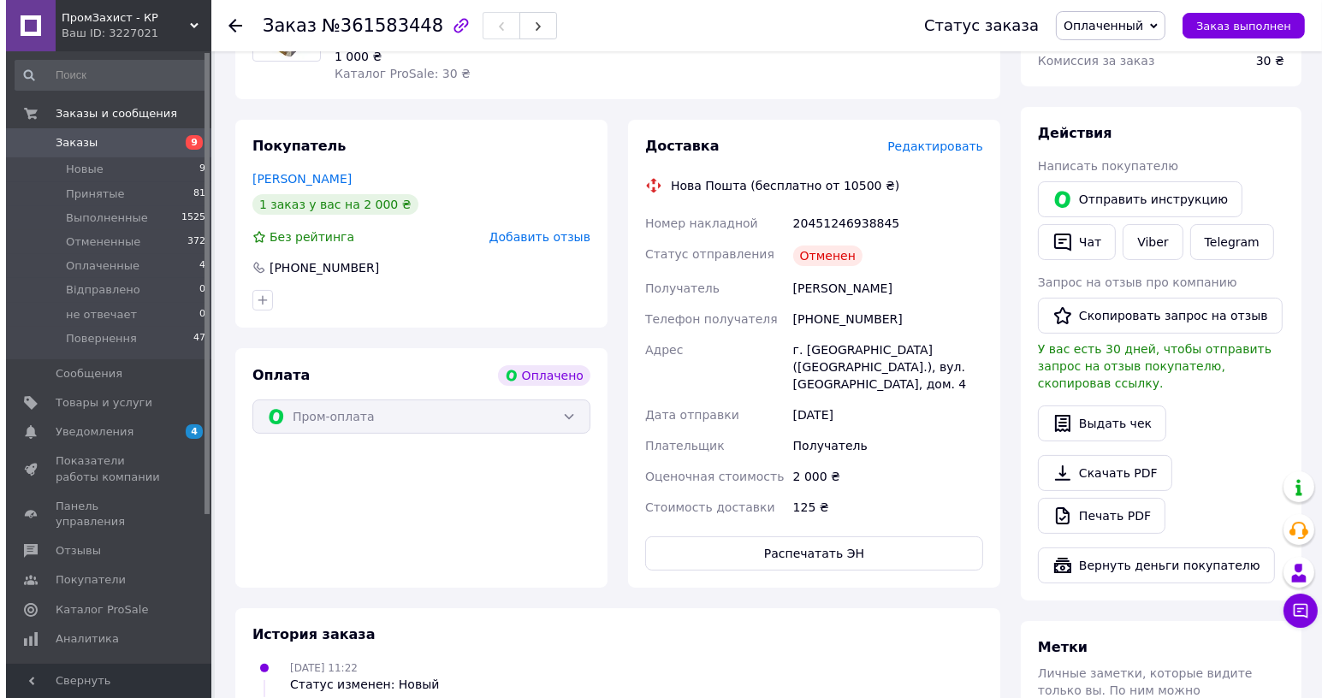
scroll to position [77, 0]
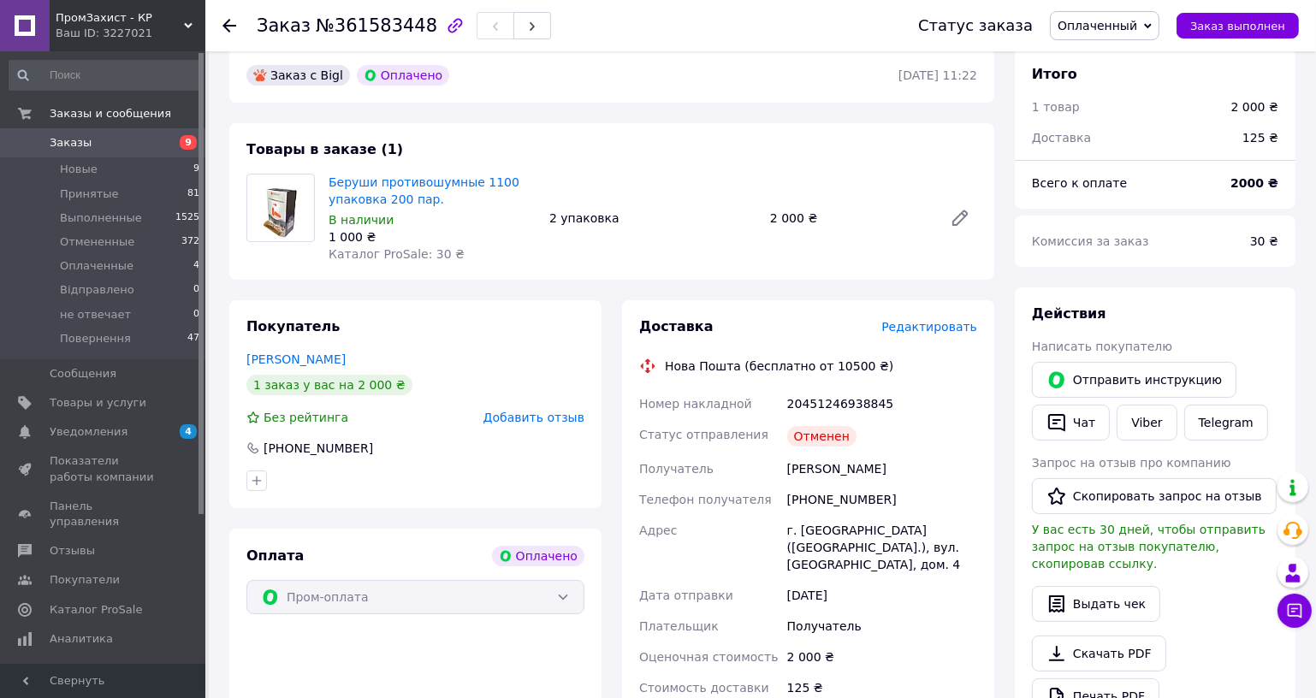
click at [944, 325] on span "Редактировать" at bounding box center [929, 327] width 96 height 14
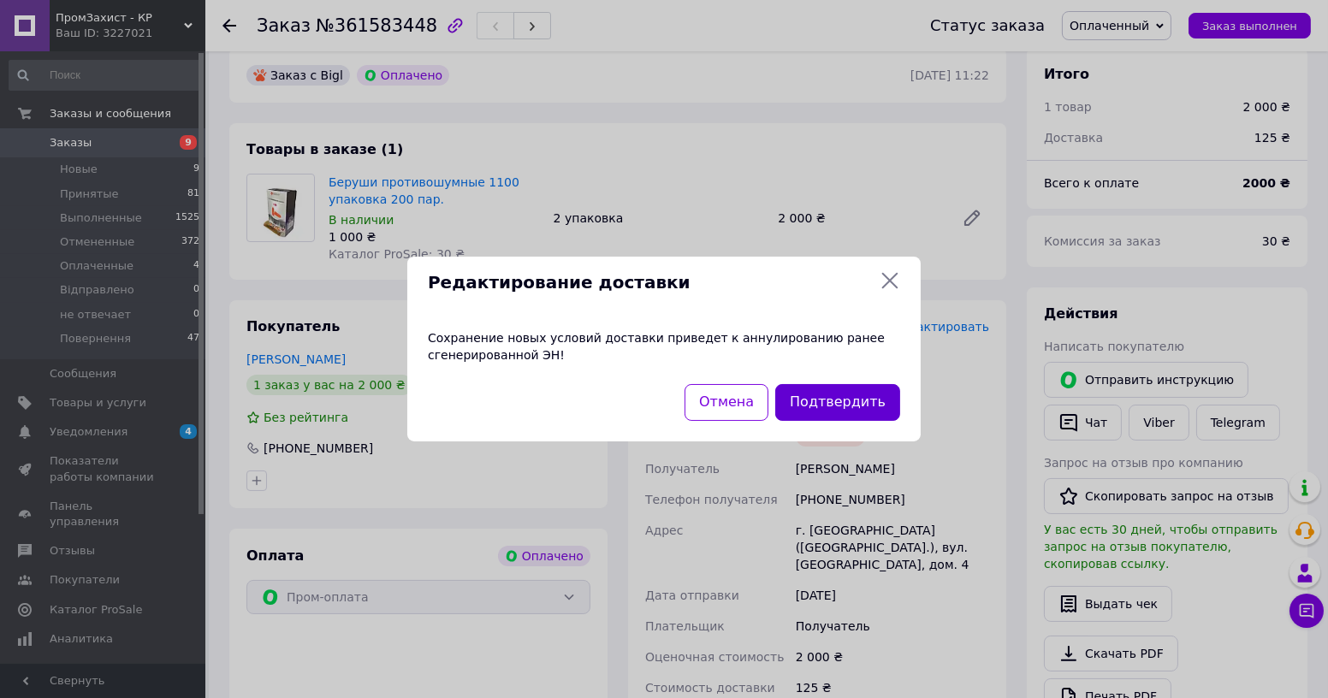
click at [843, 407] on button "Подтвердить" at bounding box center [837, 402] width 125 height 37
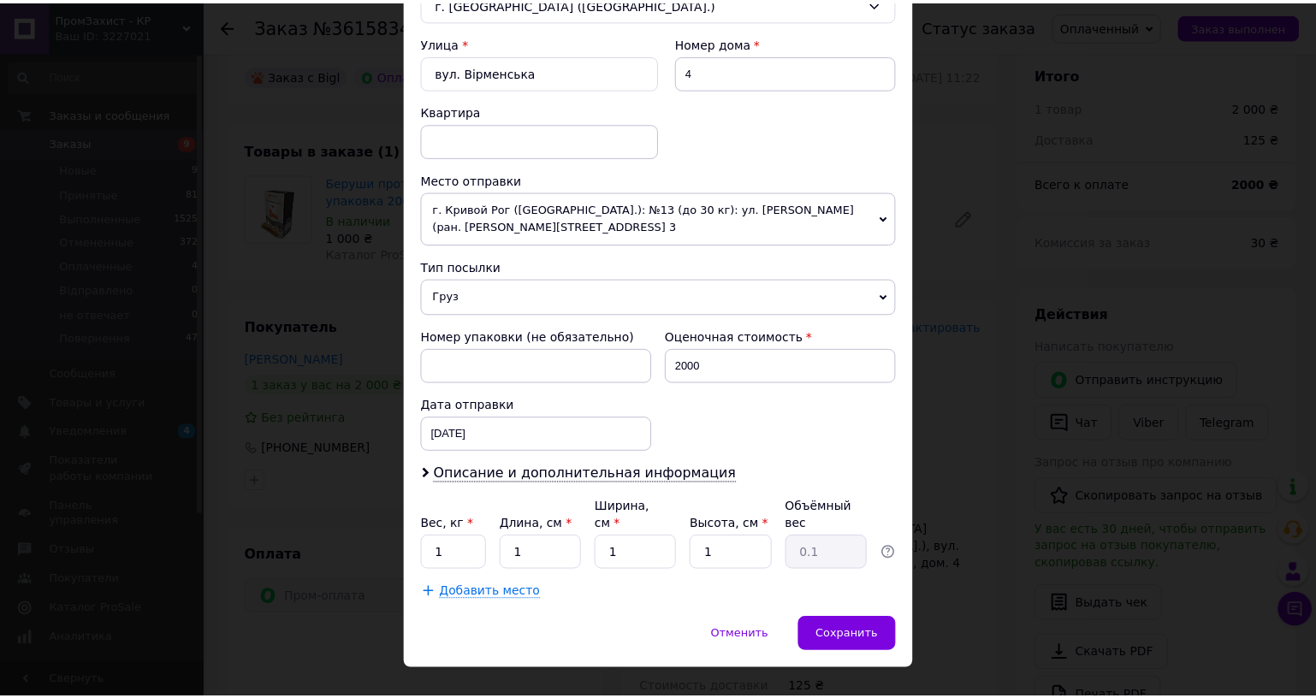
scroll to position [512, 0]
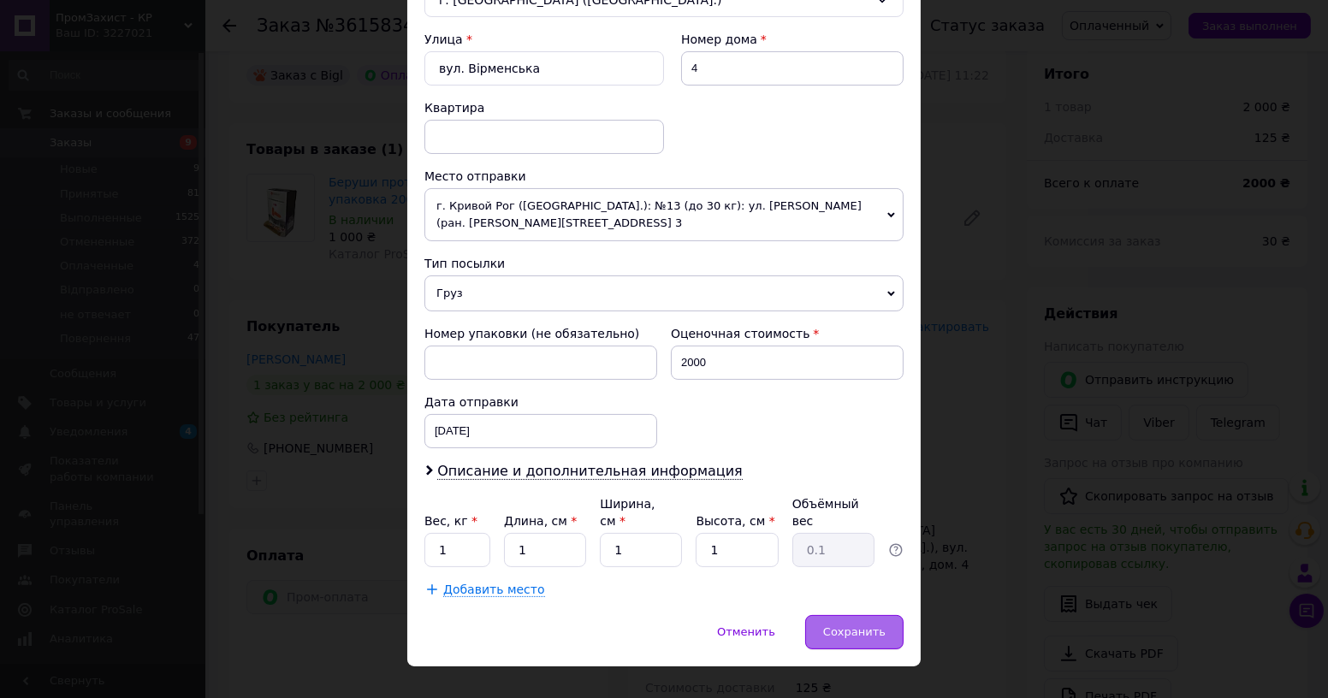
click at [868, 615] on div "Сохранить" at bounding box center [854, 632] width 98 height 34
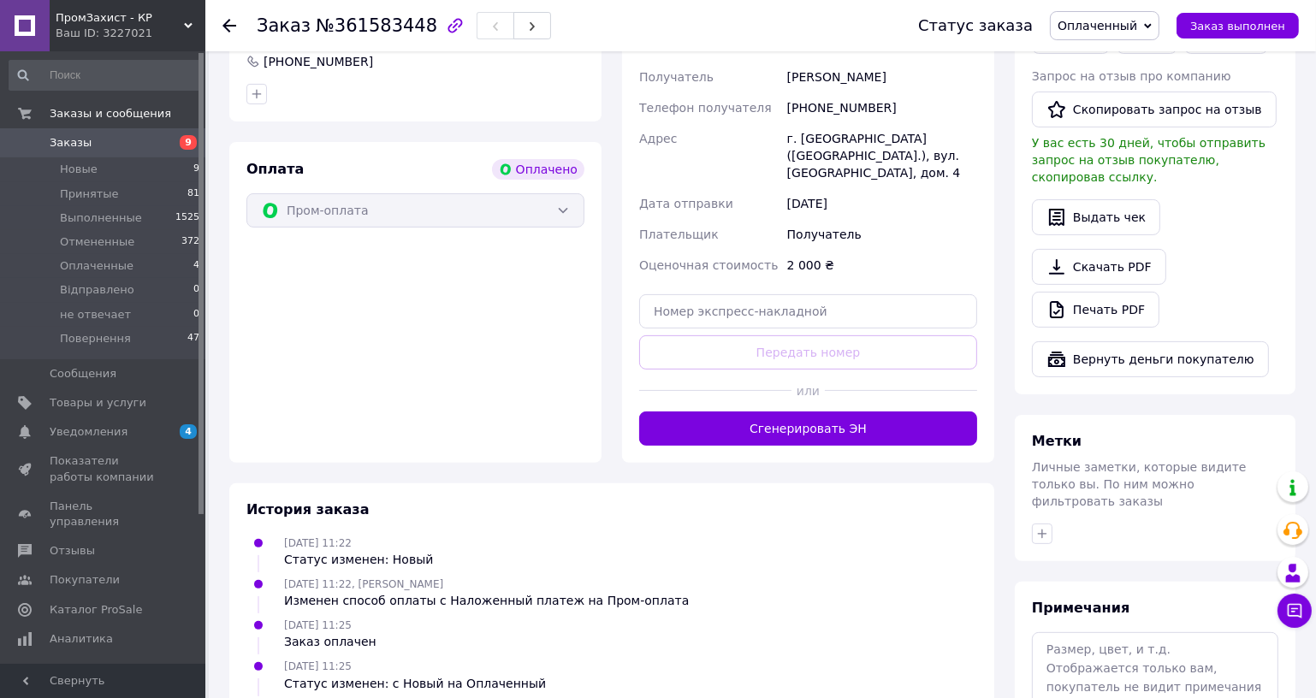
scroll to position [466, 0]
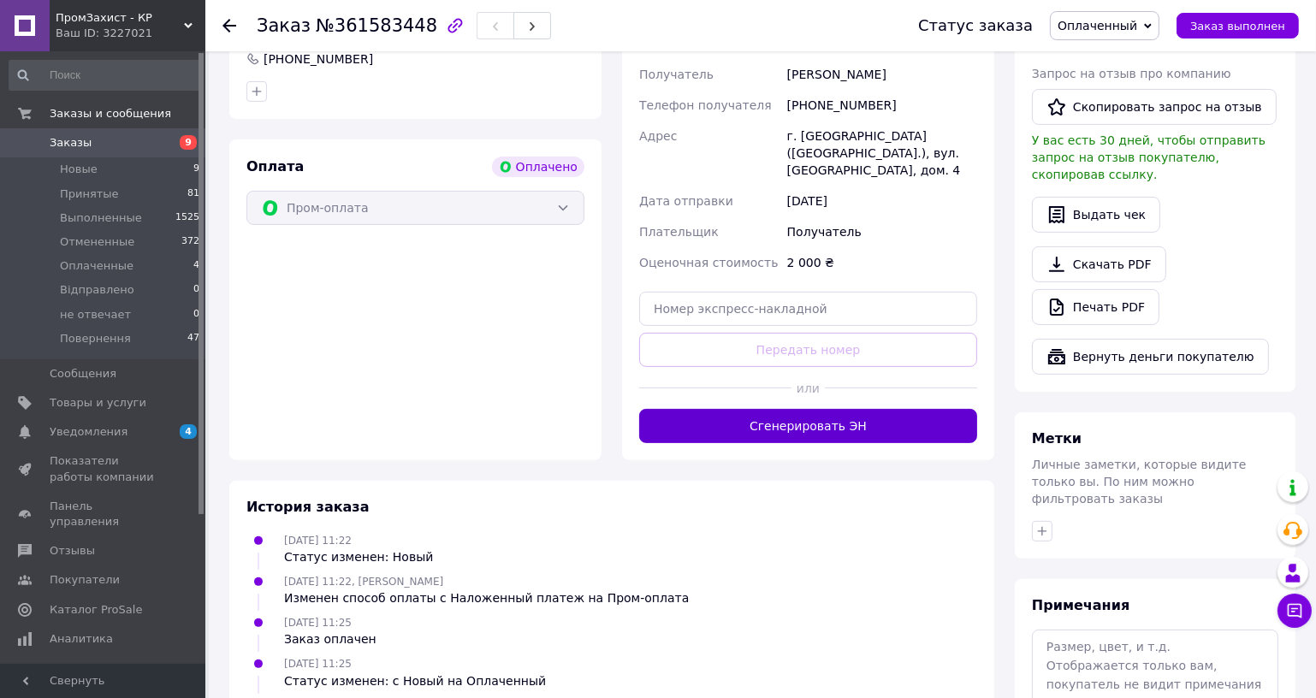
click at [811, 415] on div "Доставка Редактировать Укажите номер экспресс-накладной Обязательно введите ном…" at bounding box center [808, 185] width 372 height 549
click at [814, 409] on button "Сгенерировать ЭН" at bounding box center [808, 426] width 338 height 34
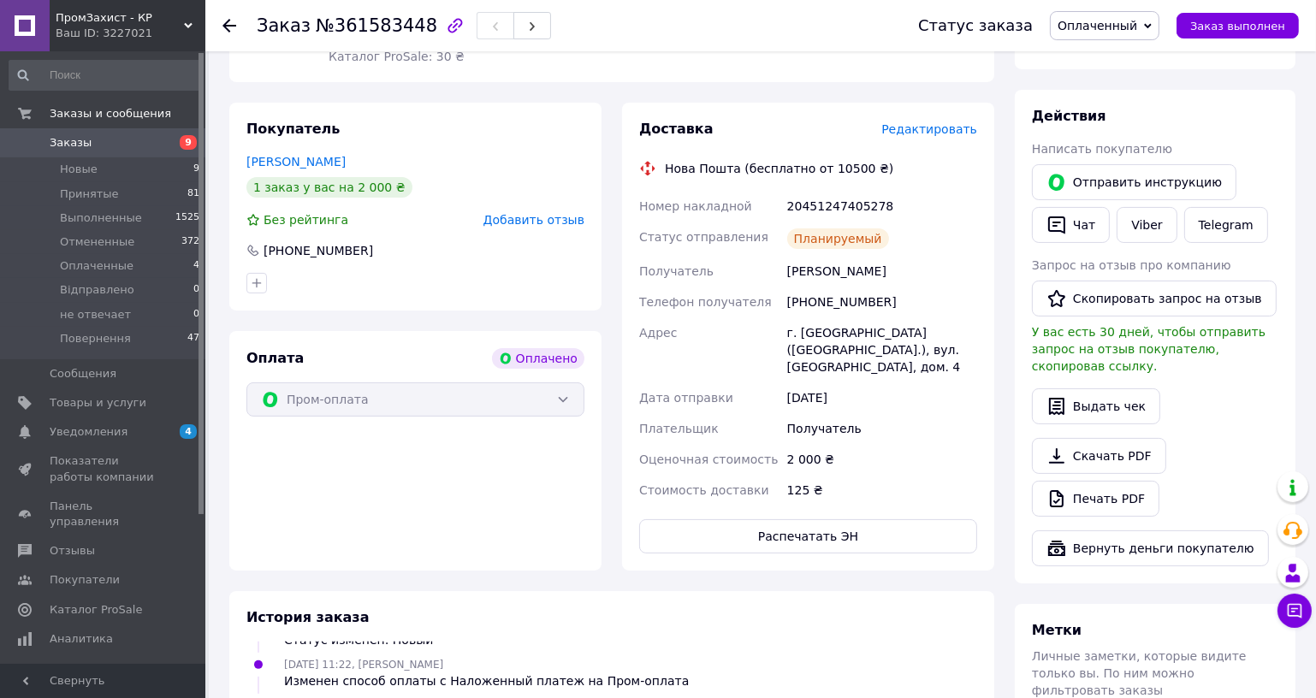
scroll to position [155, 0]
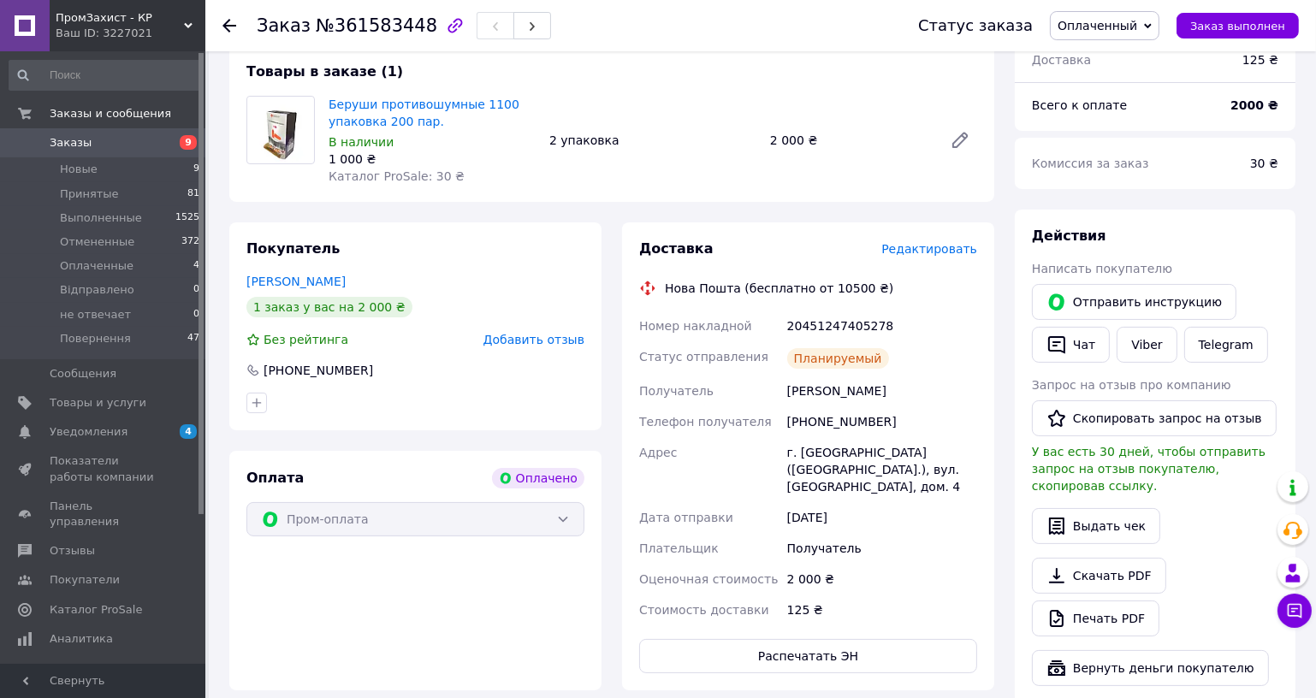
click at [822, 328] on div "20451247405278" at bounding box center [882, 326] width 197 height 31
copy div "20451247405278"
click at [805, 281] on div "Нова Пошта (бесплатно от 10500 ₴)" at bounding box center [778, 288] width 237 height 17
click at [820, 330] on div "20451247405278" at bounding box center [882, 326] width 197 height 31
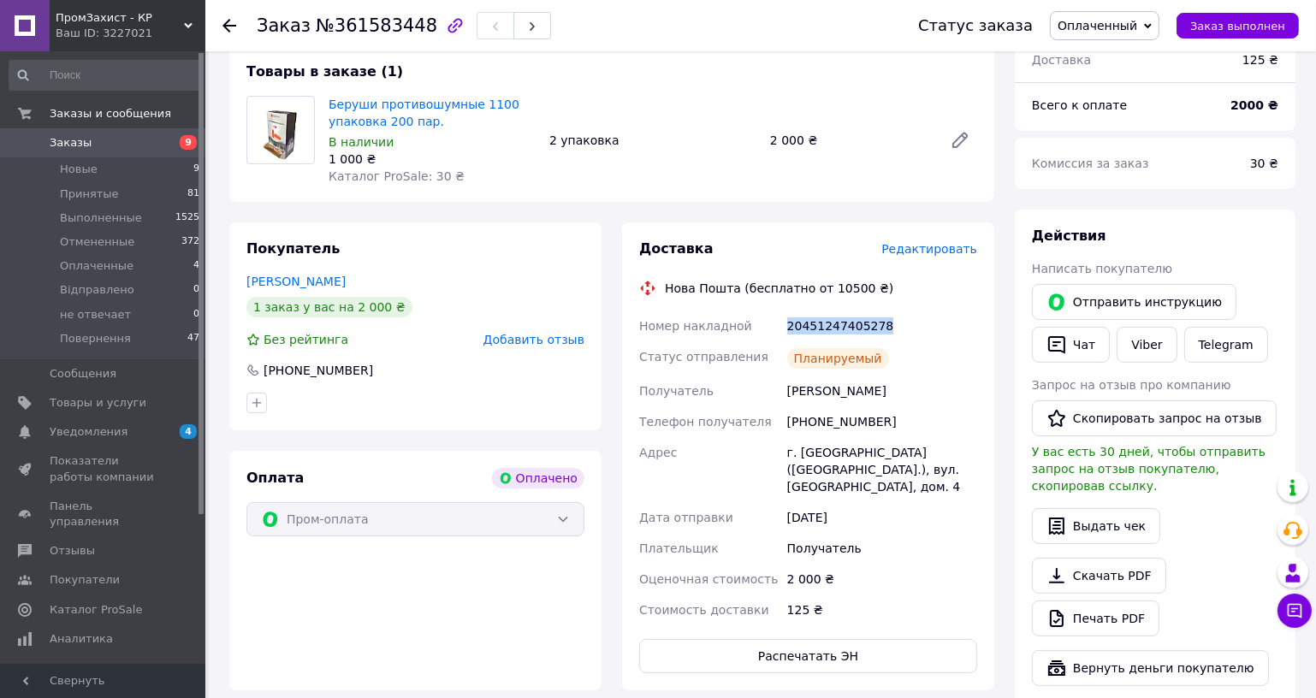
click at [820, 330] on div "20451247405278" at bounding box center [882, 326] width 197 height 31
copy div "20451247405278"
click at [60, 146] on span "Заказы" at bounding box center [71, 142] width 42 height 15
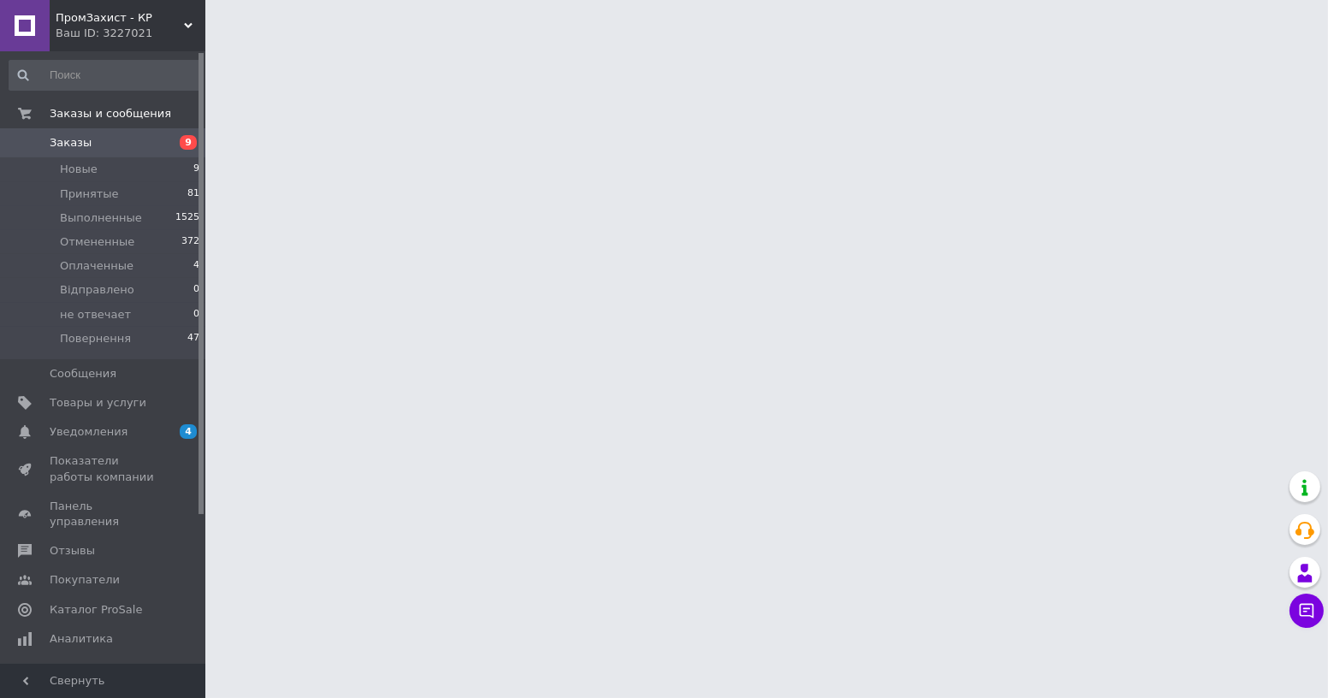
click at [171, 24] on span "ПромЗахист - КР" at bounding box center [120, 17] width 128 height 15
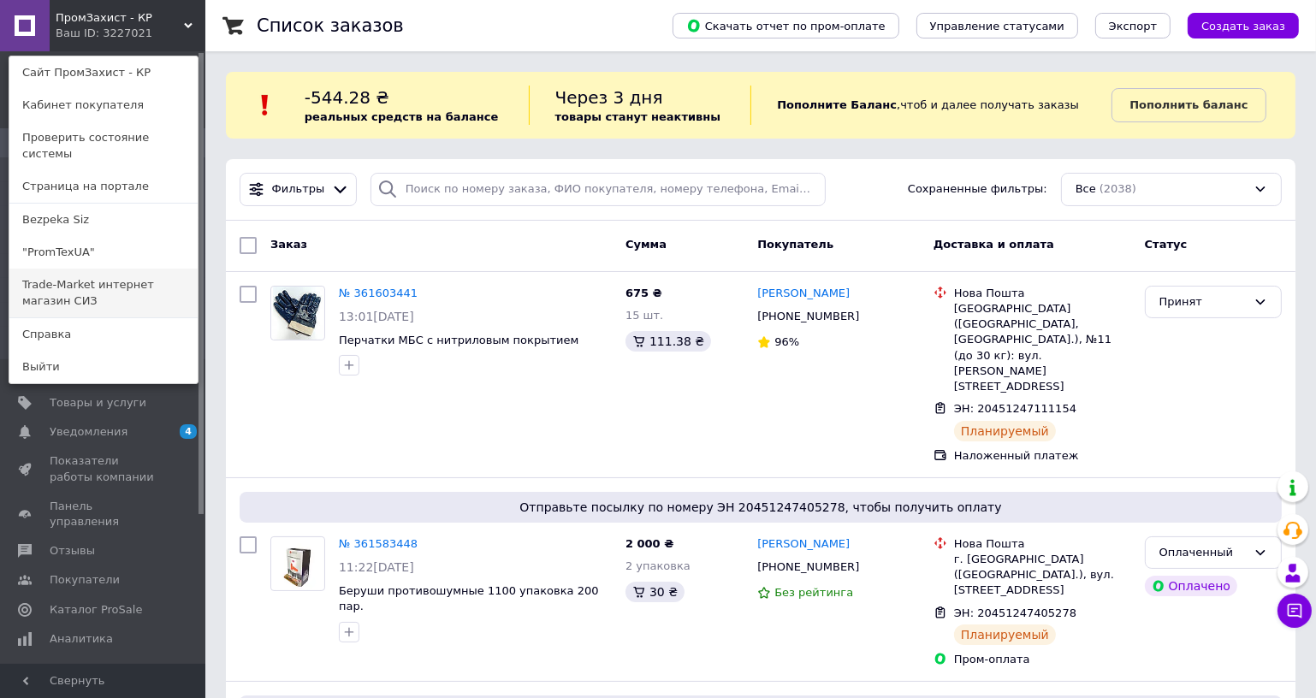
click at [115, 269] on link "Trade-Market интернет магазин СИЗ" at bounding box center [103, 293] width 188 height 48
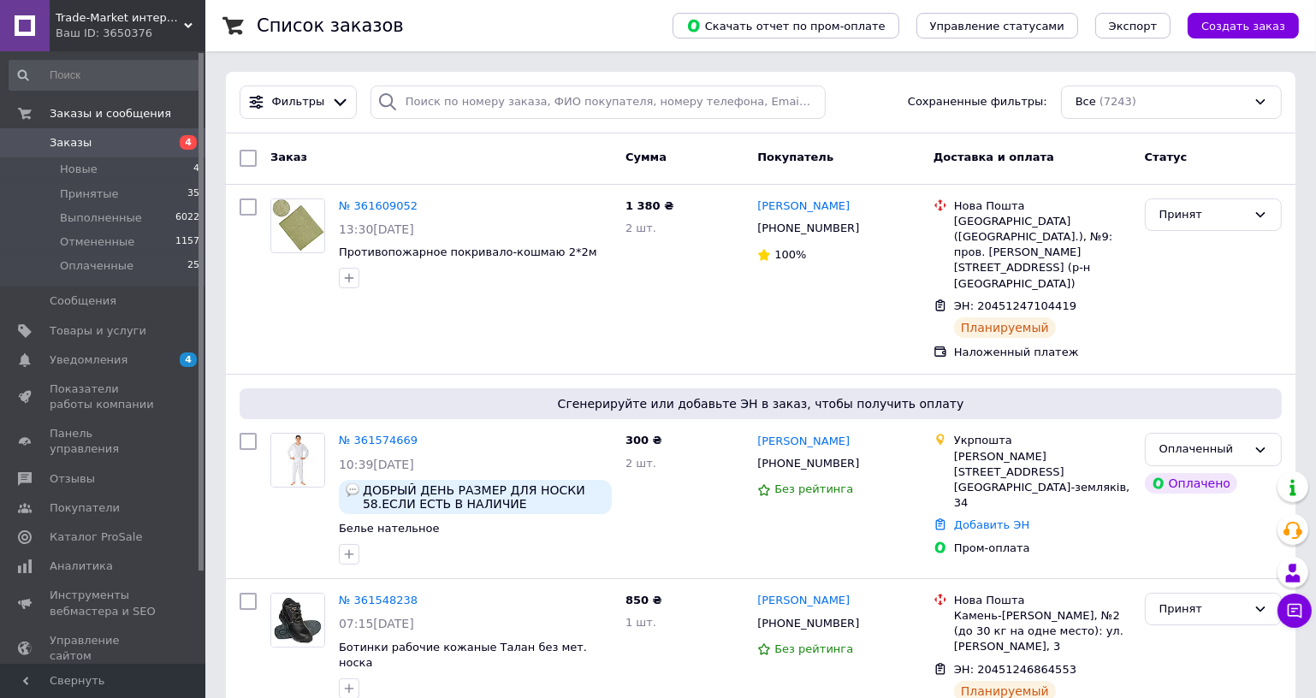
click at [169, 29] on div "Ваш ID: 3650376" at bounding box center [131, 33] width 150 height 15
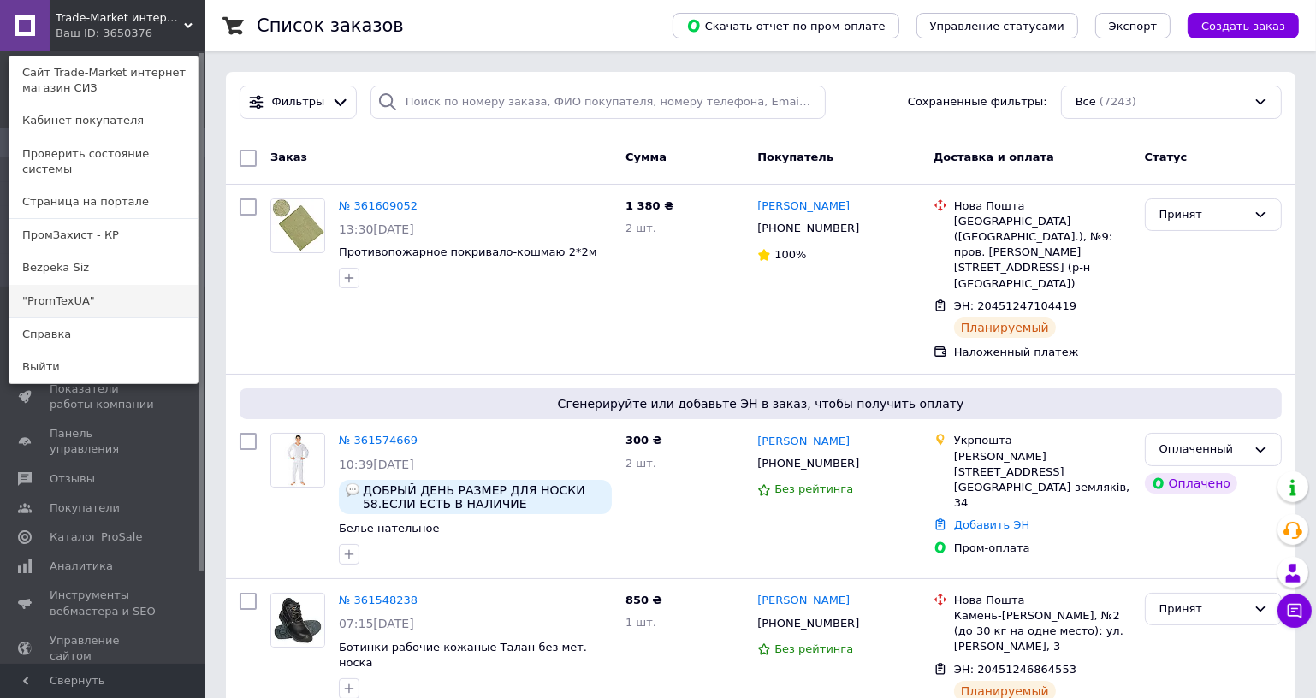
click at [62, 290] on link ""PromTexUA"" at bounding box center [103, 301] width 188 height 33
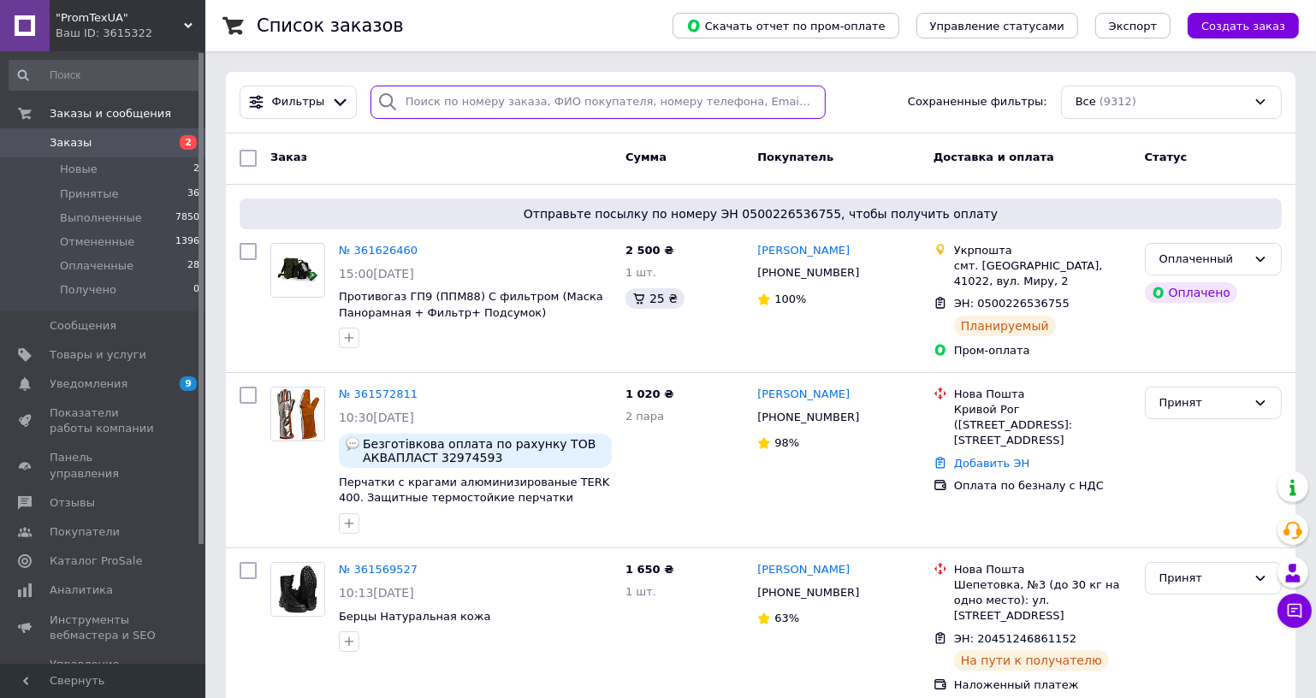
click at [478, 98] on input "search" at bounding box center [597, 102] width 455 height 33
click at [293, 97] on span "Фильтры" at bounding box center [298, 102] width 53 height 16
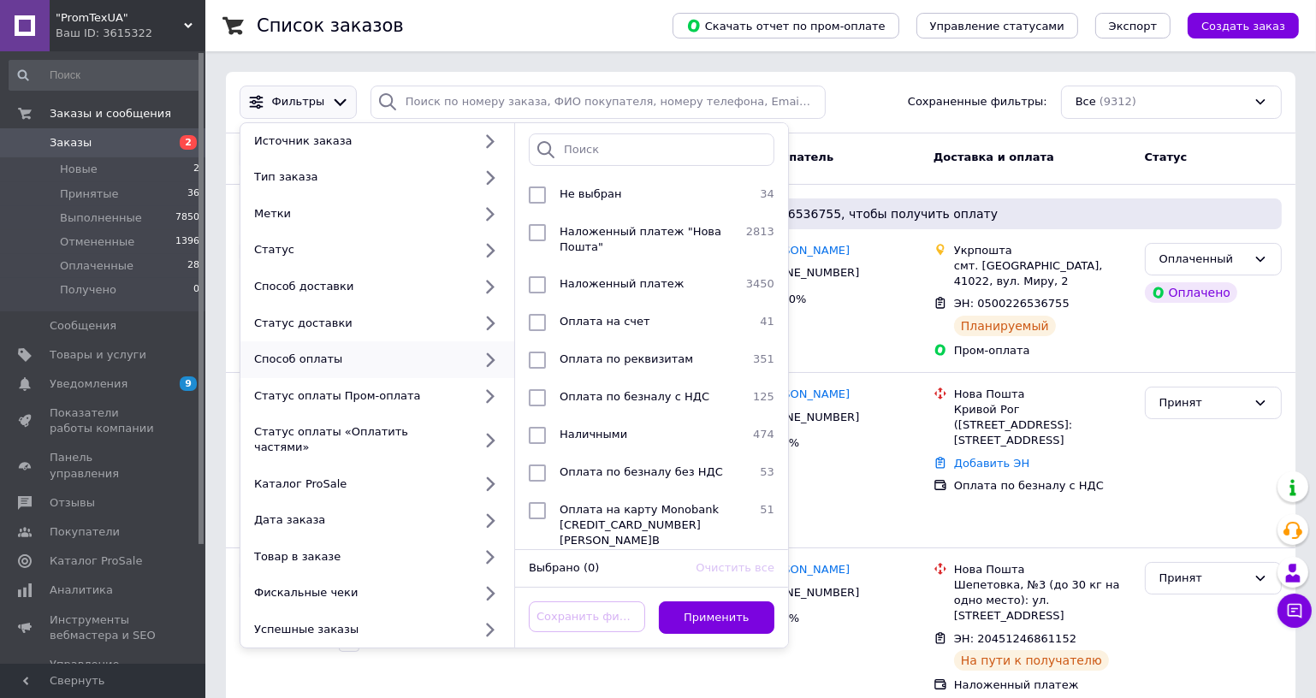
click at [469, 365] on div "Способ оплаты" at bounding box center [359, 359] width 225 height 15
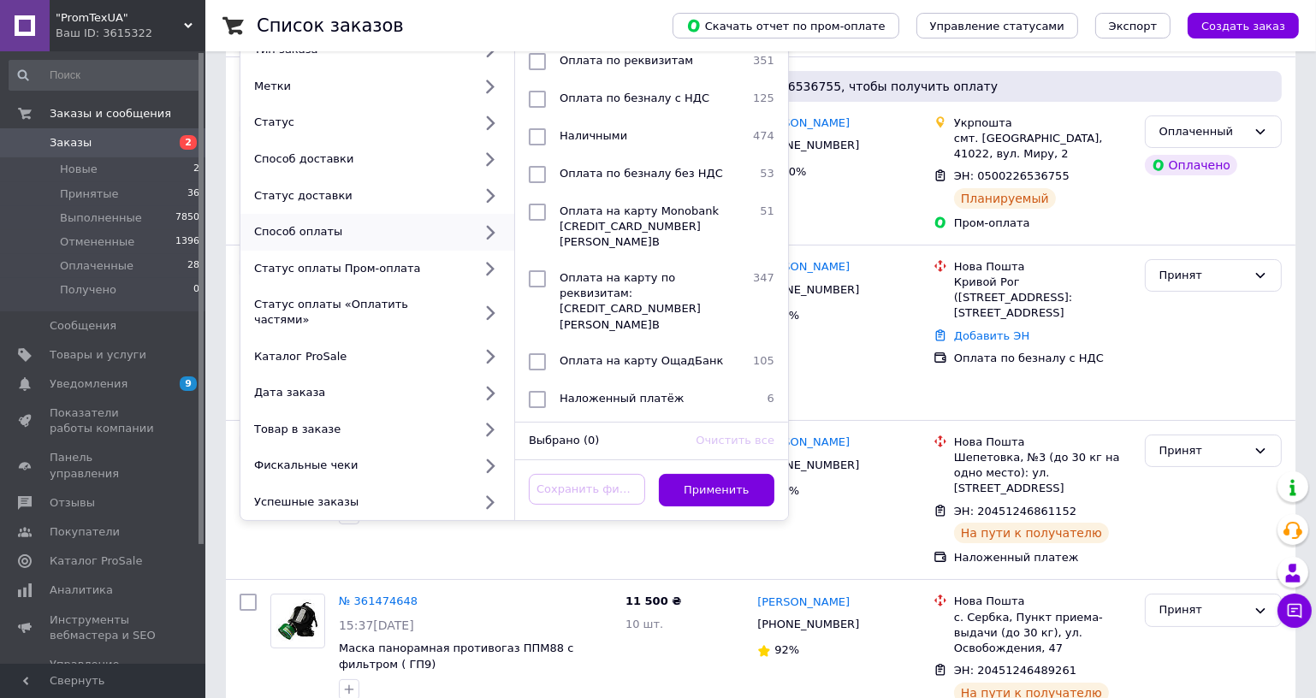
scroll to position [155, 0]
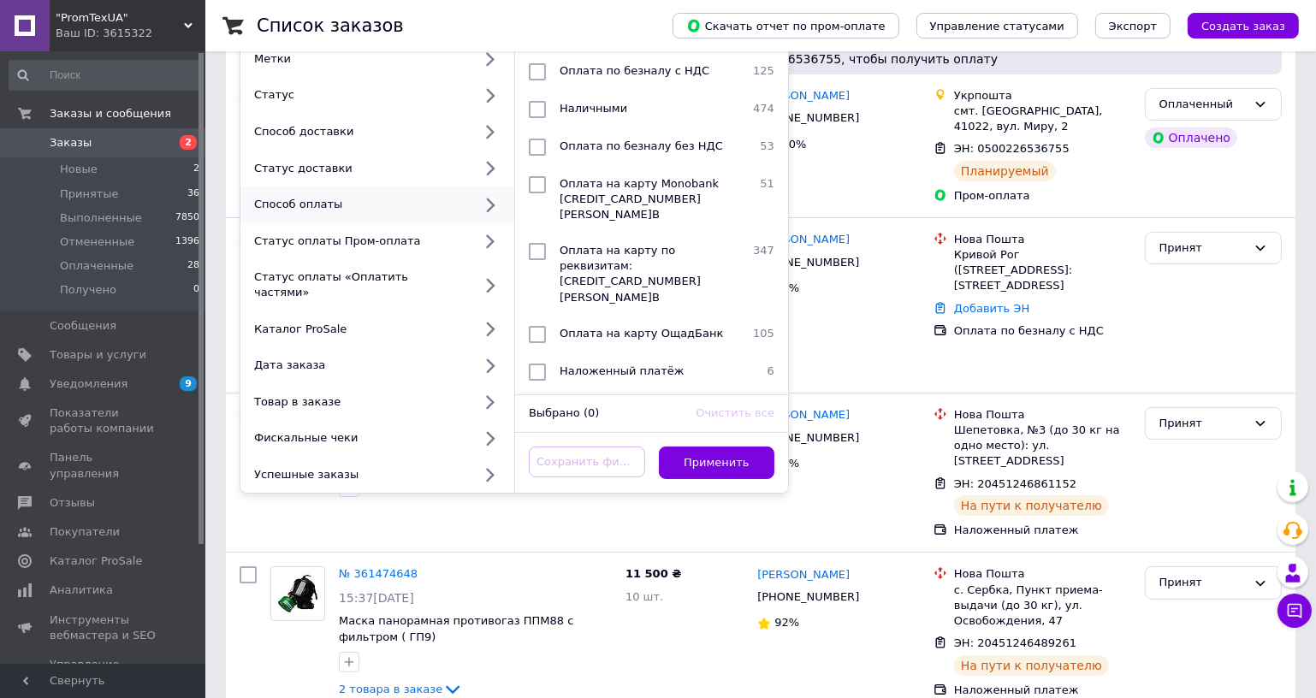
click at [537, 401] on input "checkbox" at bounding box center [537, 409] width 17 height 17
checkbox input "true"
click at [708, 447] on button "Применить" at bounding box center [717, 463] width 116 height 33
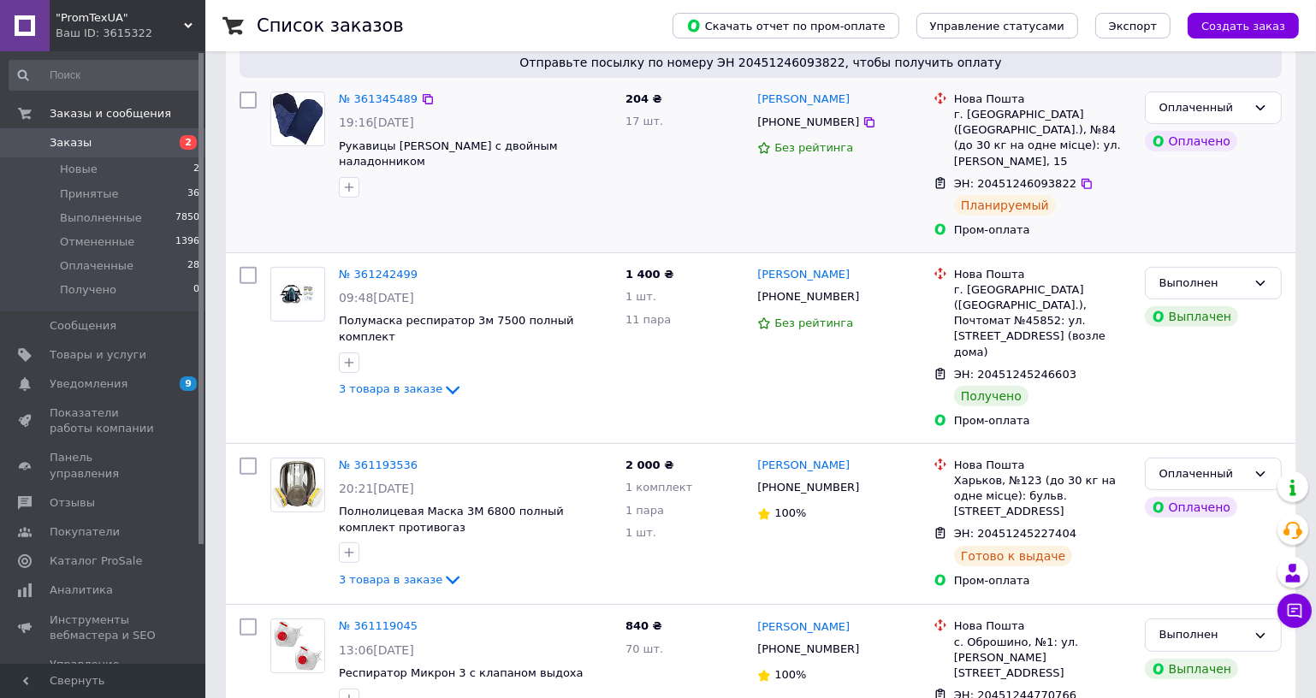
scroll to position [778, 0]
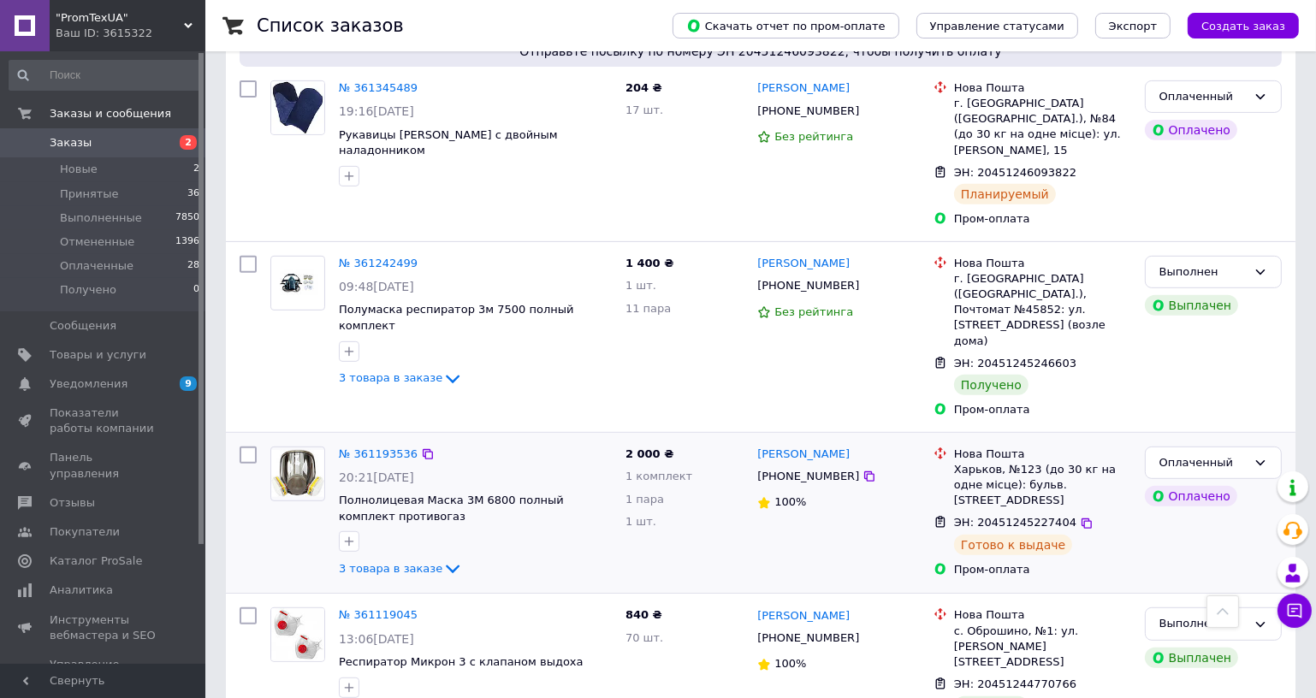
click at [871, 494] on div "Егор Крымец +380952215511 100%" at bounding box center [838, 513] width 176 height 147
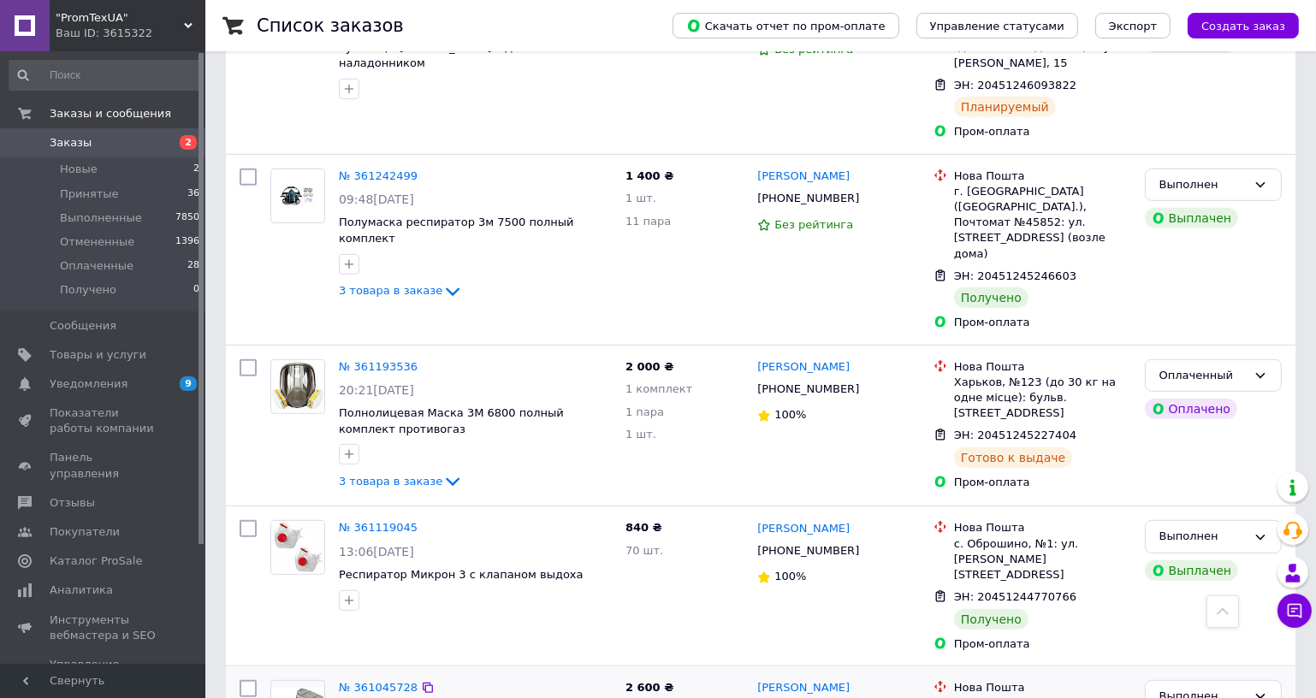
scroll to position [1010, 0]
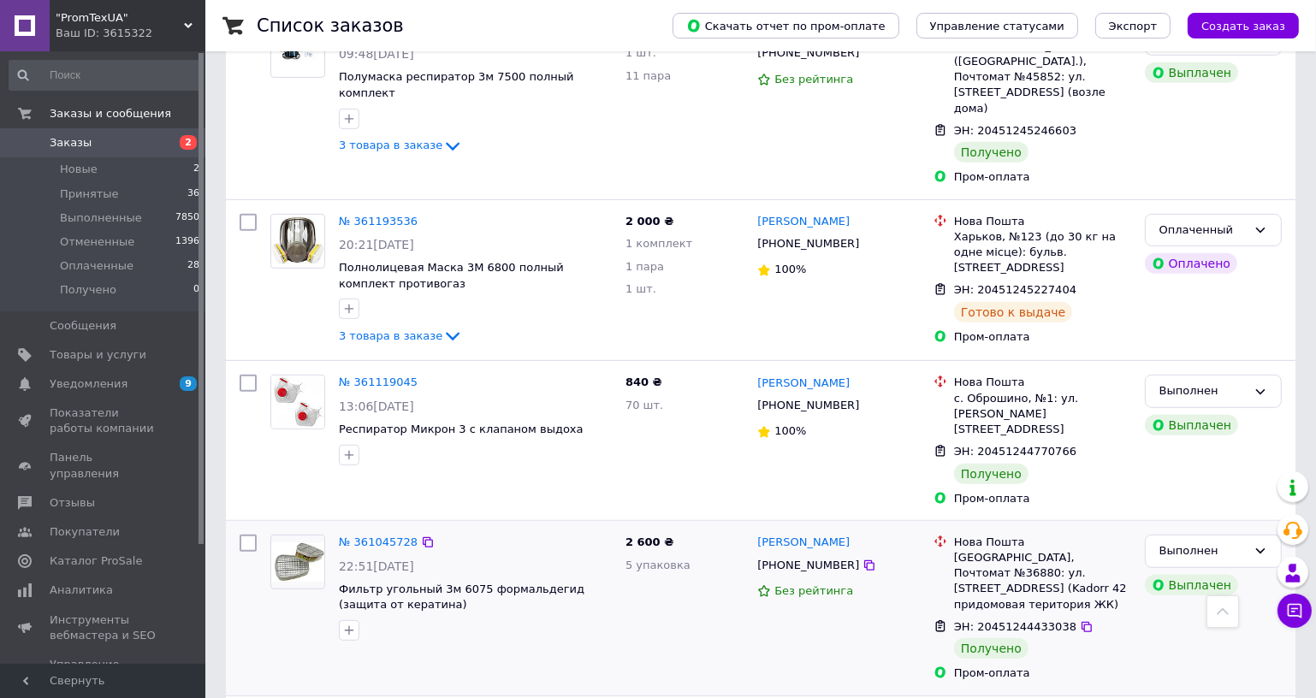
click at [1010, 620] on span "ЭН: 20451244433038" at bounding box center [1015, 626] width 122 height 13
copy span "20451244433038"
click at [557, 403] on div "№ 361119045 13:06, 09.09.2025 Респиратор Микрон 3 с клапаном выдоха" at bounding box center [475, 420] width 287 height 104
click at [1000, 445] on span "ЭН: 20451244770766" at bounding box center [1015, 451] width 122 height 13
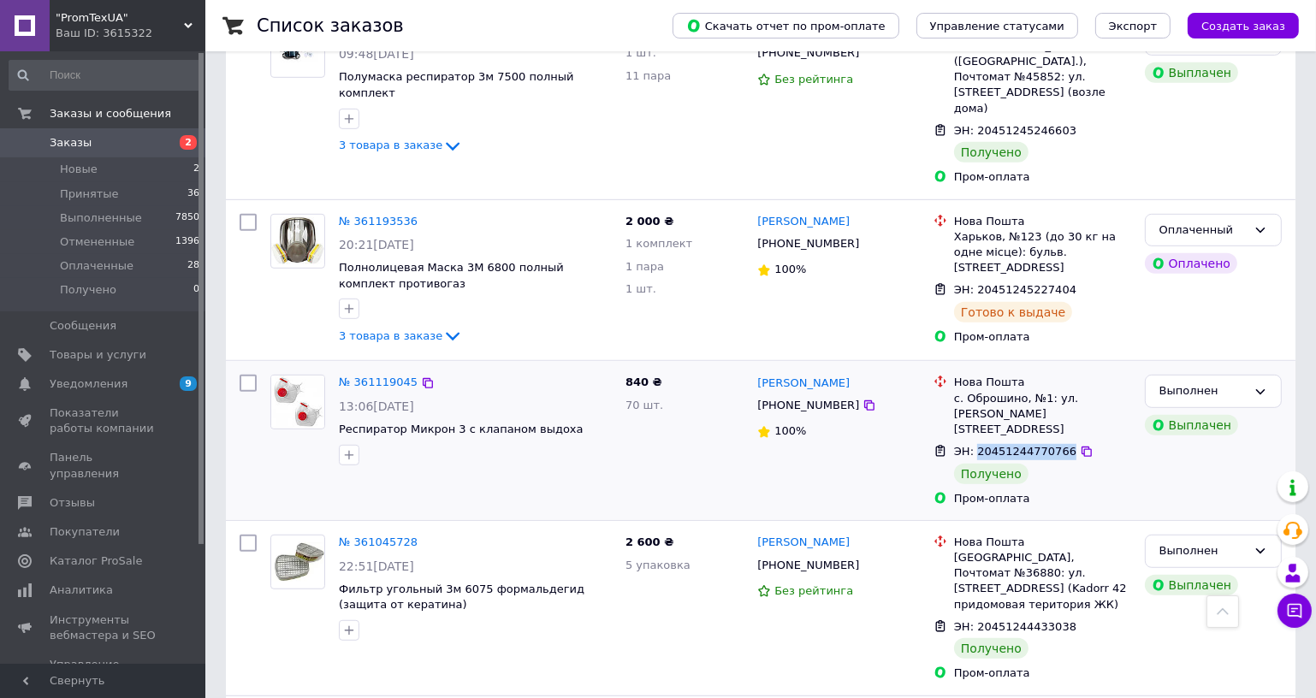
click at [1000, 445] on span "ЭН: 20451244770766" at bounding box center [1015, 451] width 122 height 13
copy span "20451244770766"
click at [663, 382] on div "840 ₴ 70 шт." at bounding box center [685, 440] width 132 height 145
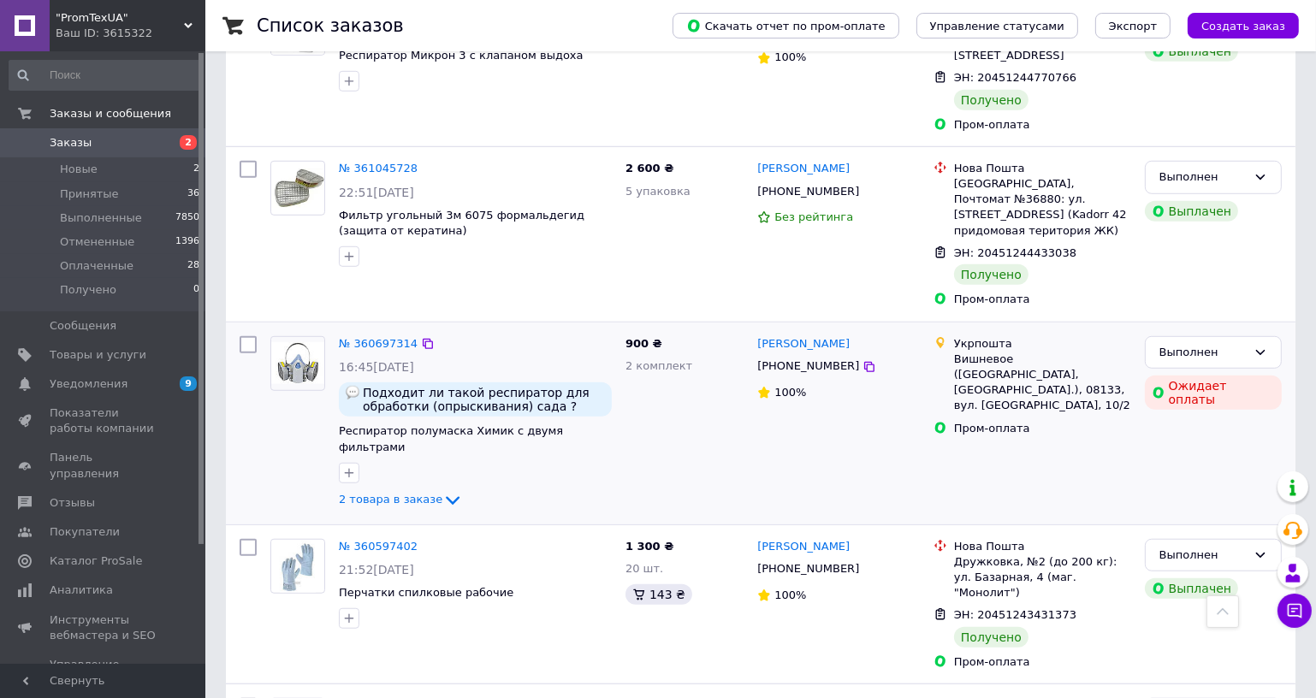
scroll to position [1400, 0]
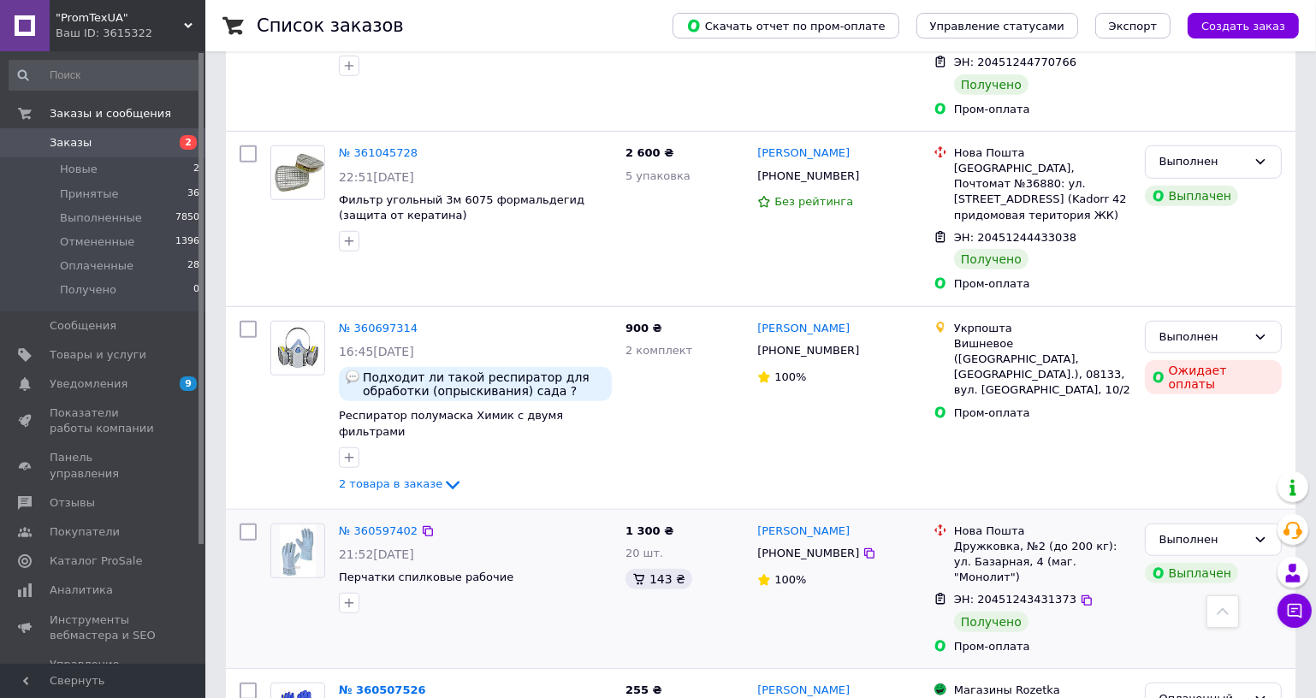
click at [986, 593] on span "ЭН: 20451243431373" at bounding box center [1015, 599] width 122 height 13
copy span "20451243431373"
click at [707, 358] on div "900 ₴ 2 комплект" at bounding box center [685, 408] width 132 height 188
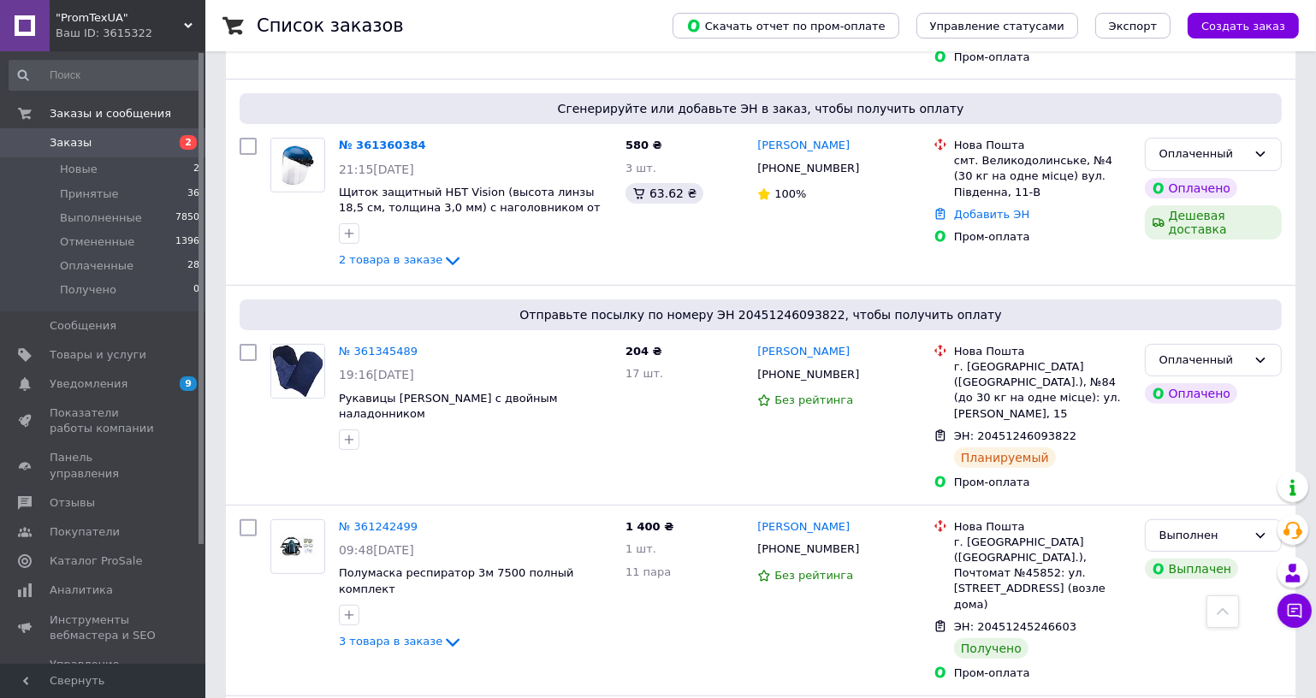
scroll to position [512, 0]
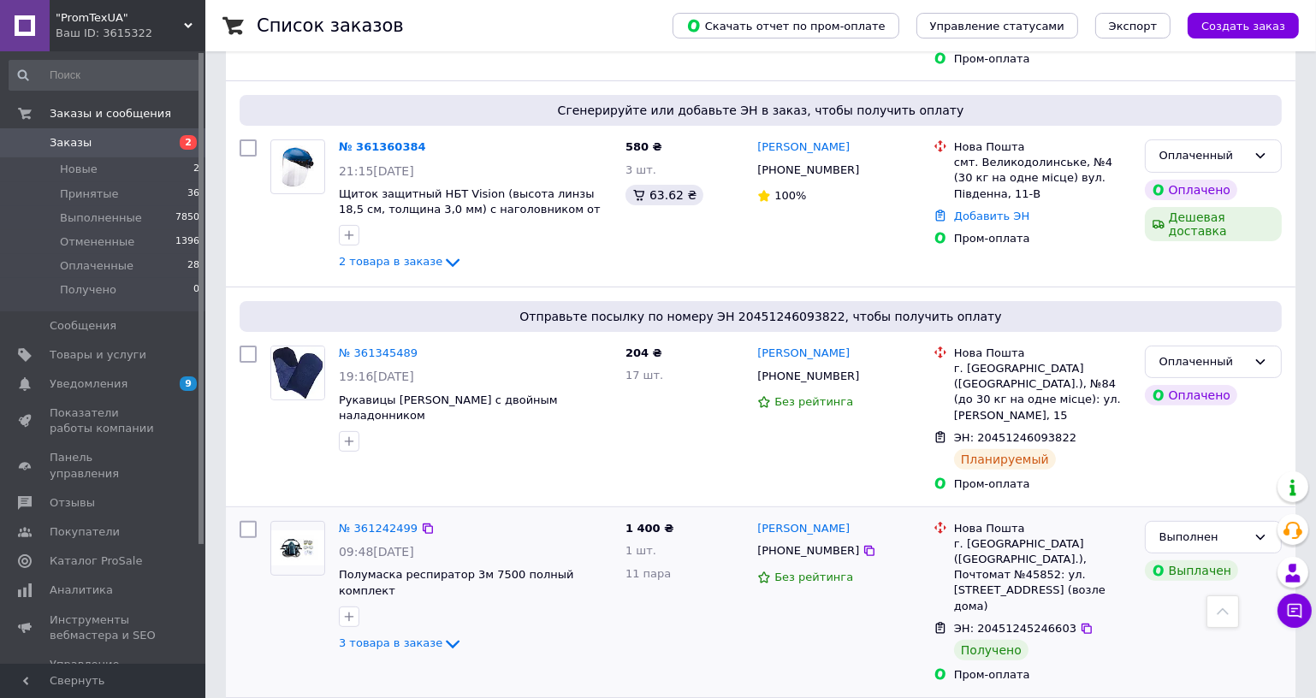
click at [998, 622] on span "ЭН: 20451245246603" at bounding box center [1015, 628] width 122 height 13
copy span "20451245246603"
click at [190, 39] on div "Ваш ID: 3615322" at bounding box center [131, 33] width 150 height 15
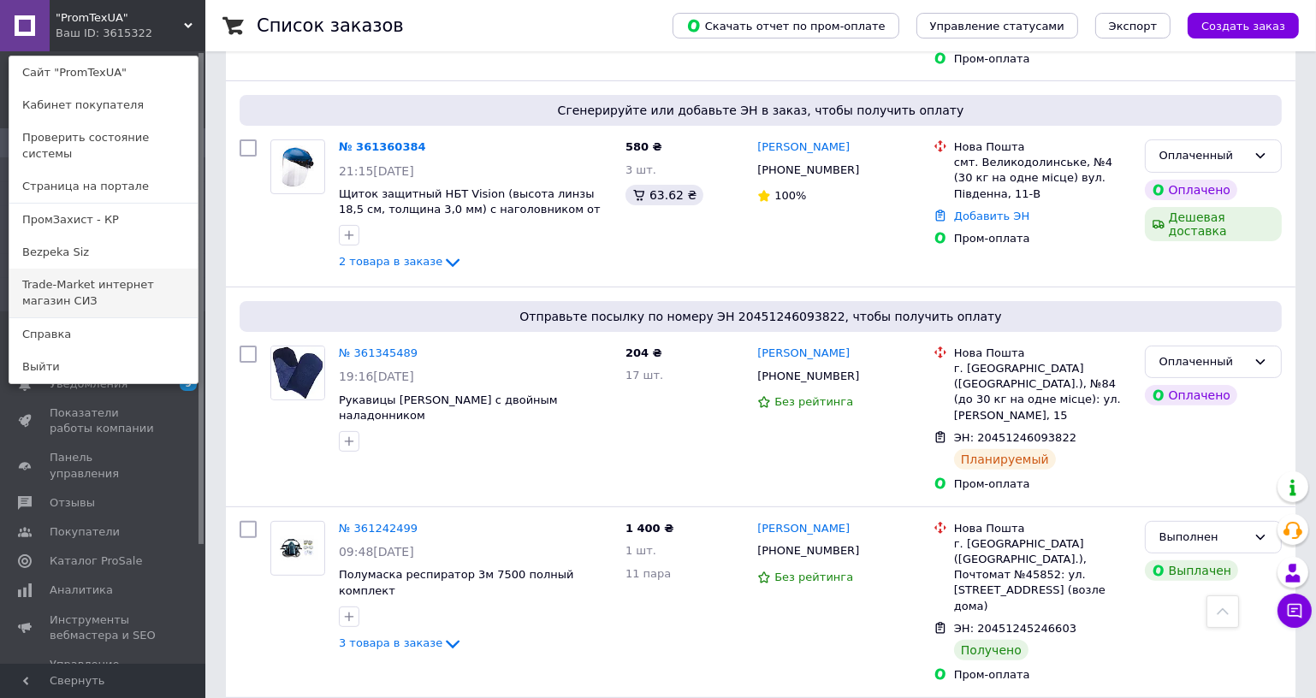
click at [123, 282] on link "Trade-Market интернет магазин СИЗ" at bounding box center [103, 293] width 188 height 48
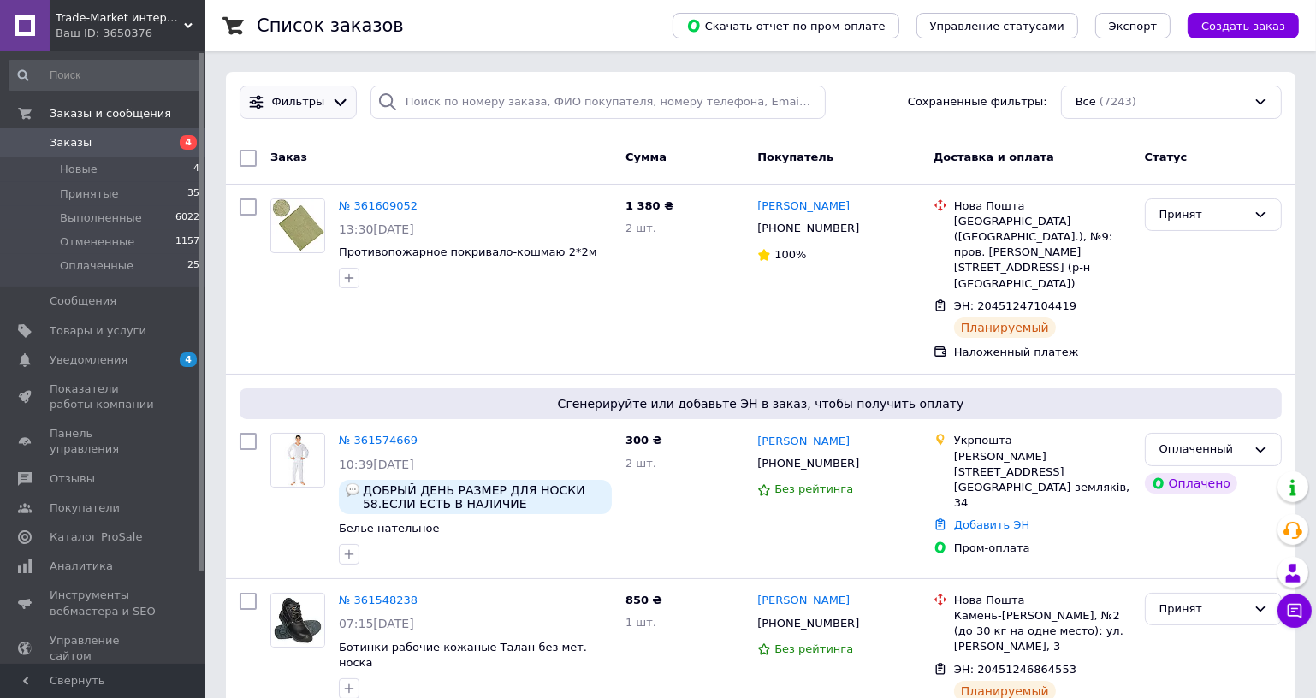
click at [328, 92] on div "Фильтры" at bounding box center [298, 102] width 117 height 33
click at [311, 97] on span "Фильтры" at bounding box center [298, 102] width 53 height 16
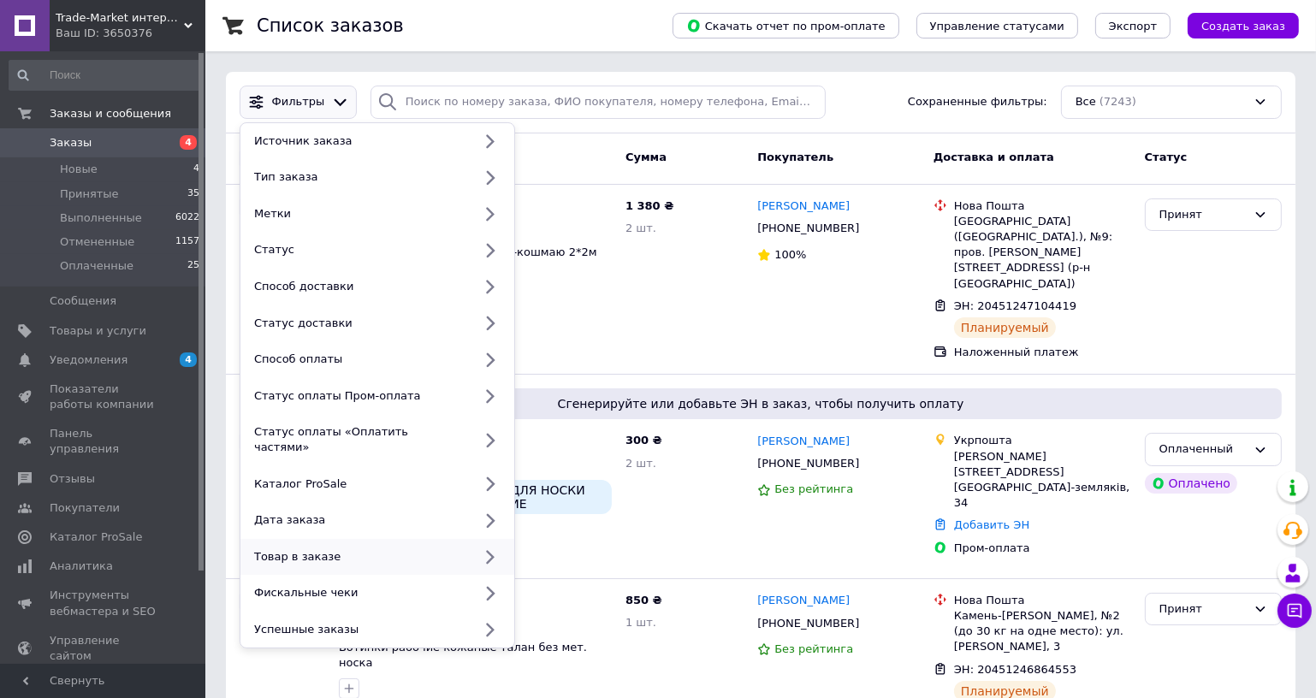
click at [323, 549] on div "Товар в заказе" at bounding box center [359, 556] width 225 height 15
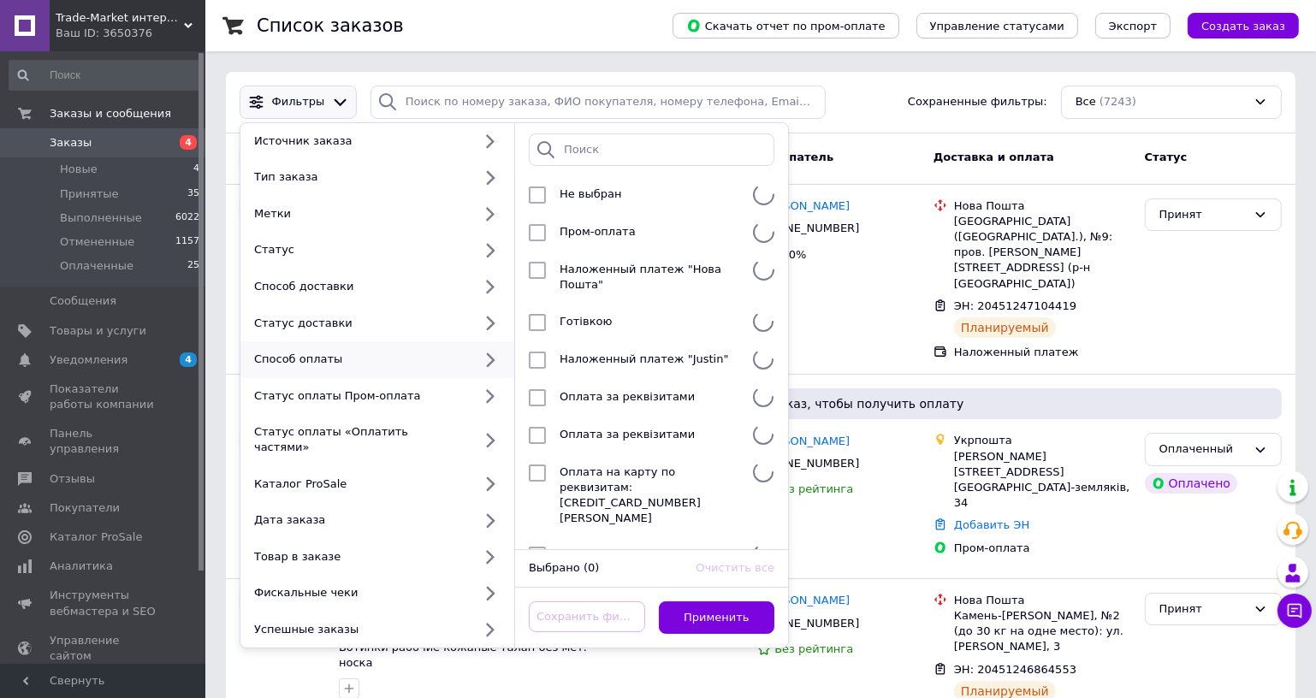
click at [400, 368] on div "Способ оплаты" at bounding box center [377, 359] width 274 height 37
click at [586, 232] on span "Пром-оплата" at bounding box center [598, 231] width 76 height 13
checkbox input "true"
click at [724, 614] on button "Применить" at bounding box center [717, 617] width 116 height 33
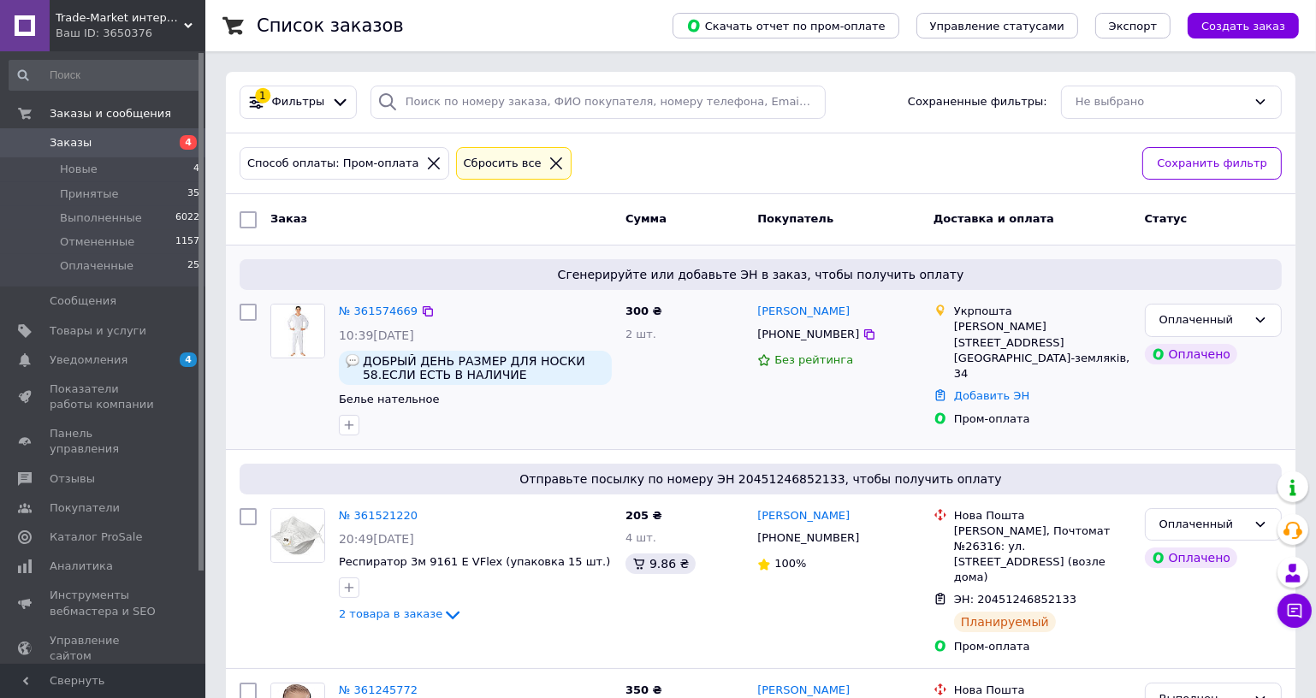
click at [681, 383] on div "300 ₴ 2 шт." at bounding box center [685, 369] width 132 height 145
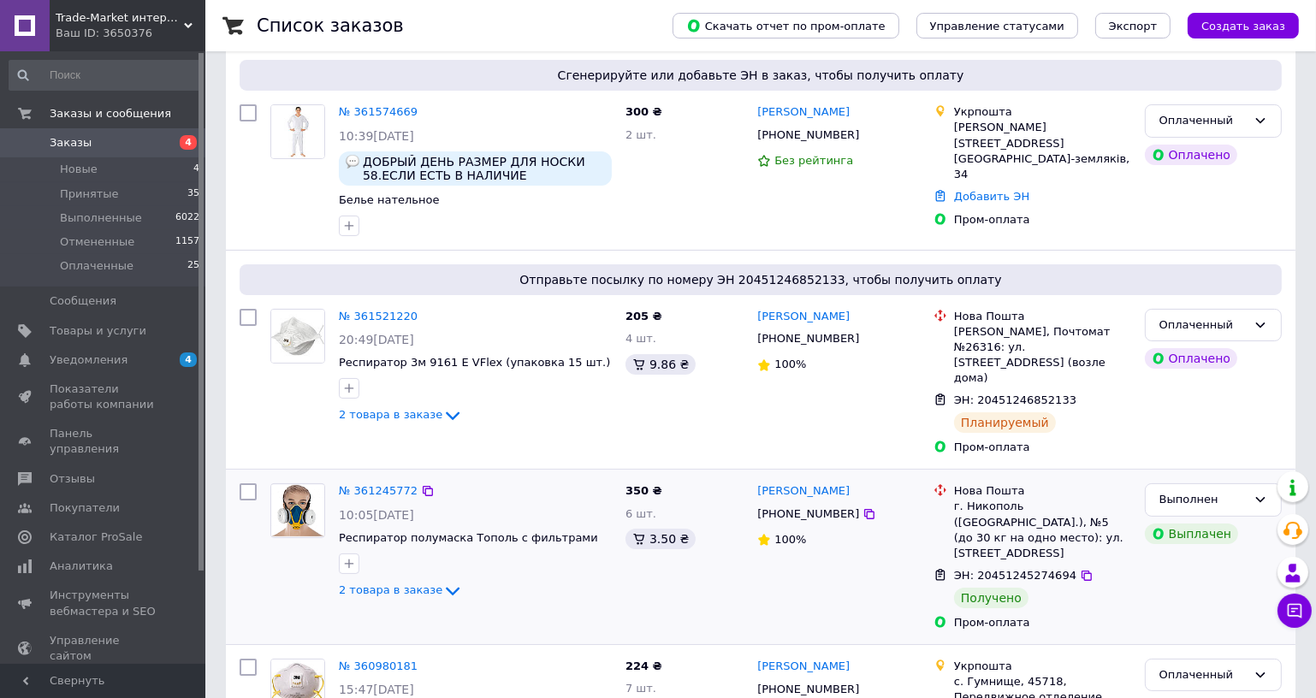
scroll to position [388, 0]
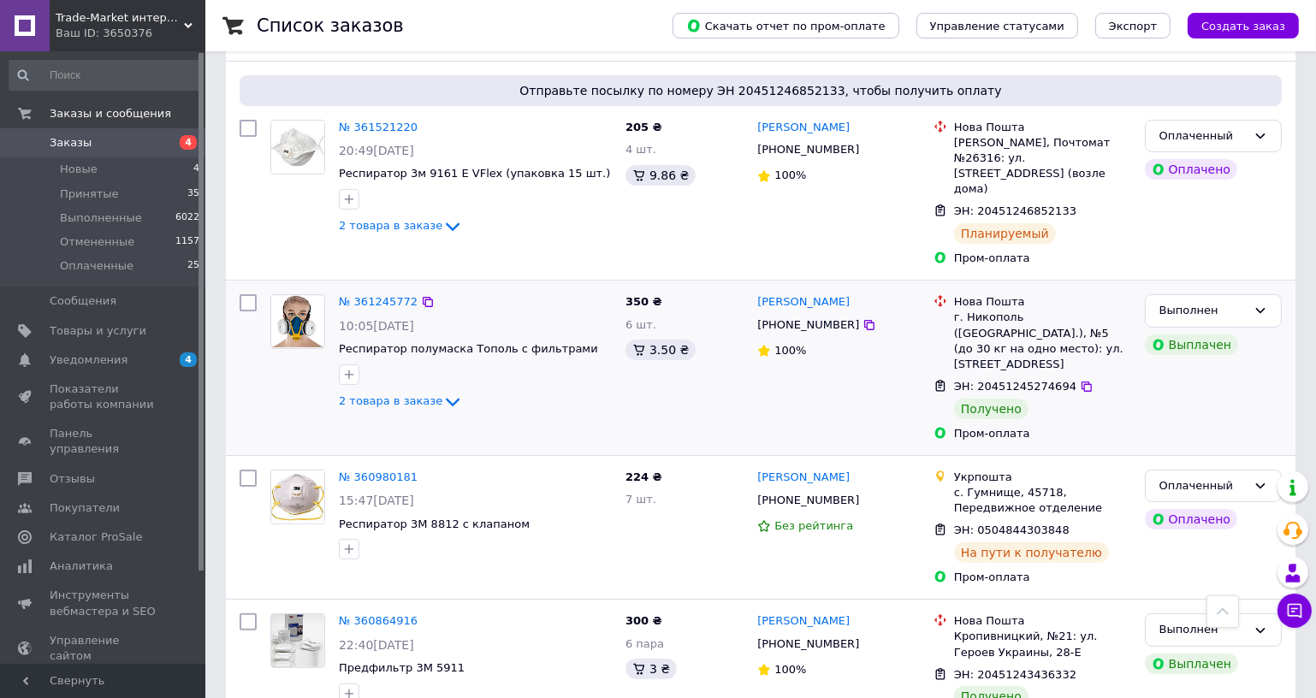
click at [1001, 380] on span "ЭН: 20451245274694" at bounding box center [1015, 386] width 122 height 13
copy span "20451245274694"
click at [55, 133] on link "Заказы 4" at bounding box center [105, 142] width 210 height 29
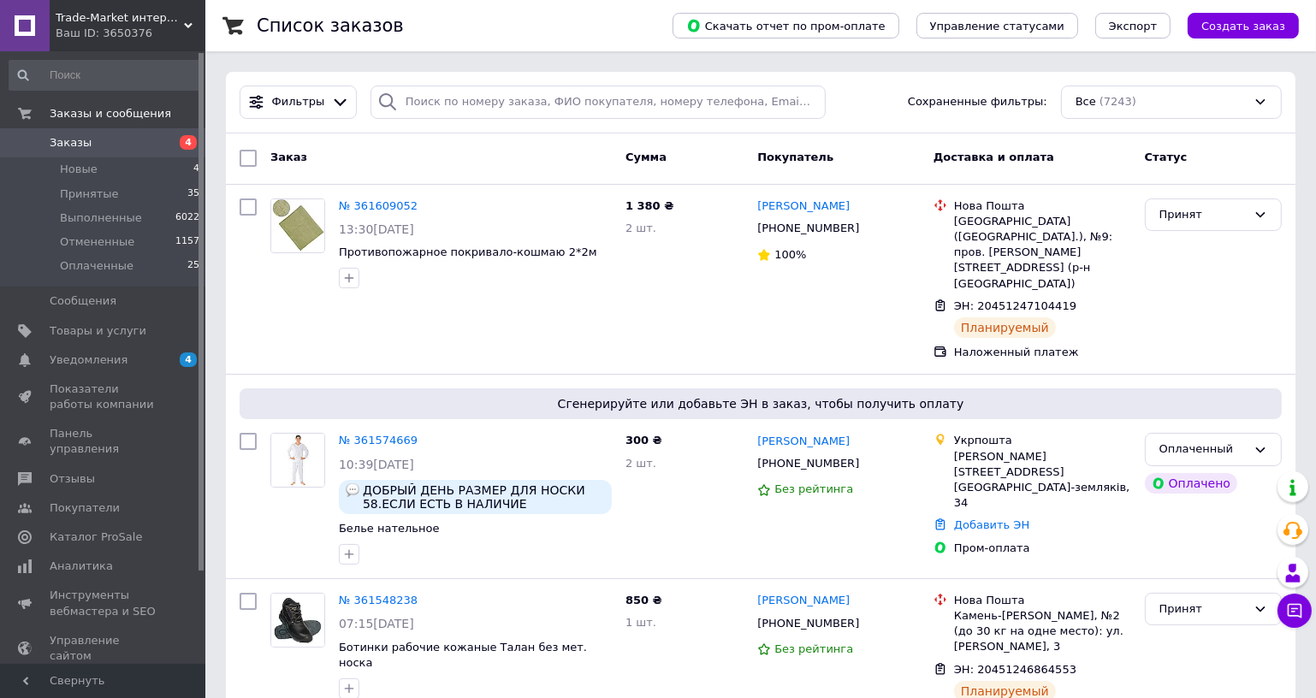
click at [169, 20] on span "Trade-Market интернет магазин СИЗ" at bounding box center [120, 17] width 128 height 15
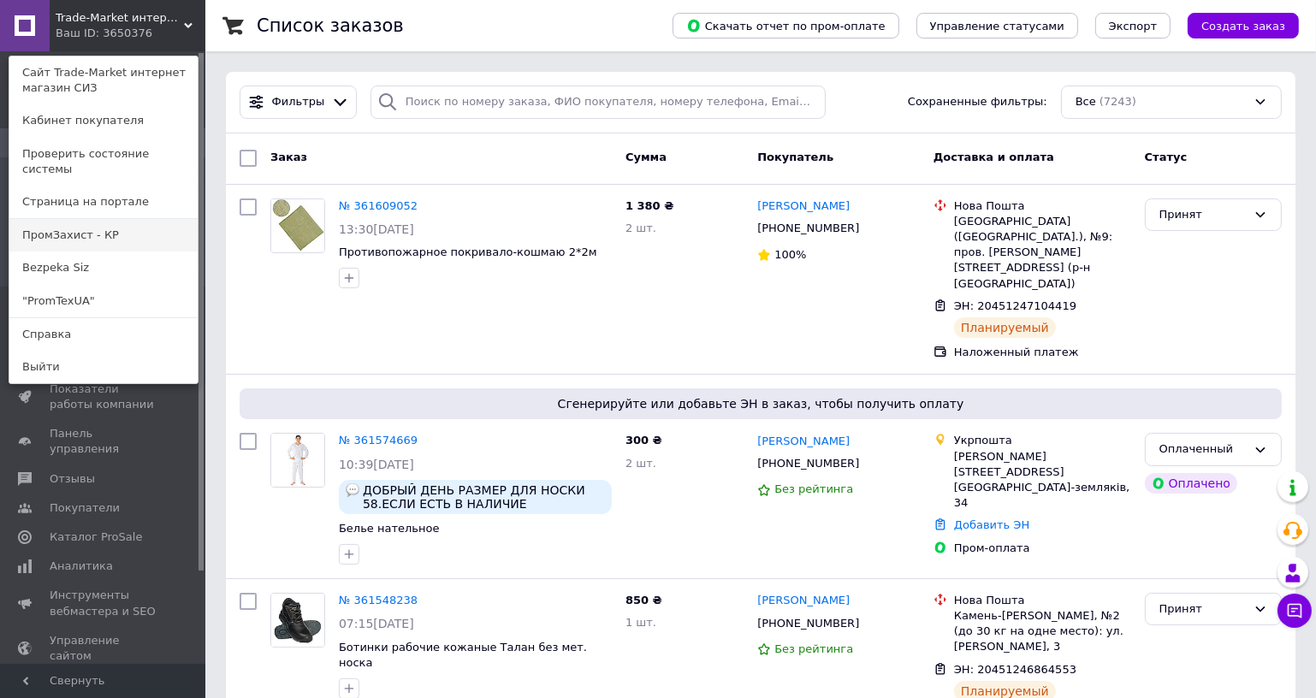
click at [140, 224] on link "ПромЗахист - КР" at bounding box center [103, 235] width 188 height 33
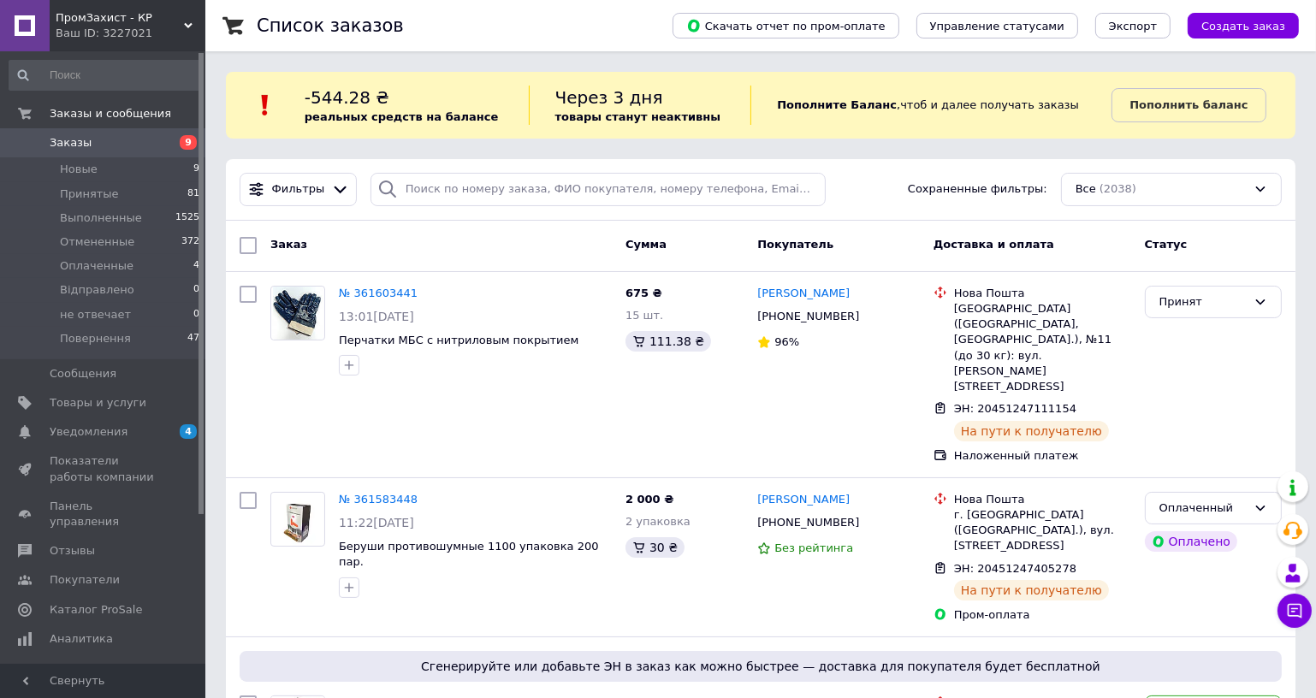
click at [66, 138] on span "Заказы" at bounding box center [71, 142] width 42 height 15
drag, startPoint x: 189, startPoint y: 31, endPoint x: 92, endPoint y: 272, distance: 260.2
click at [189, 34] on div "Ваш ID: 3227021" at bounding box center [131, 33] width 150 height 15
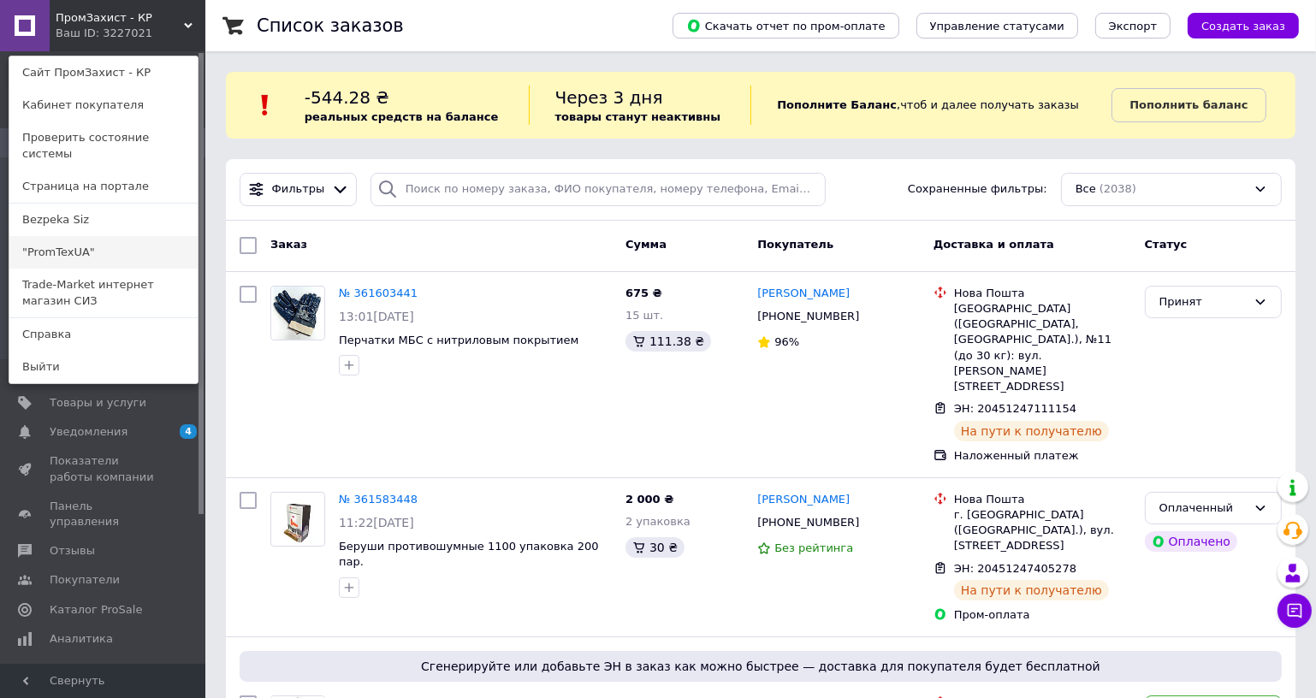
click at [93, 236] on link ""PromTexUA"" at bounding box center [103, 252] width 188 height 33
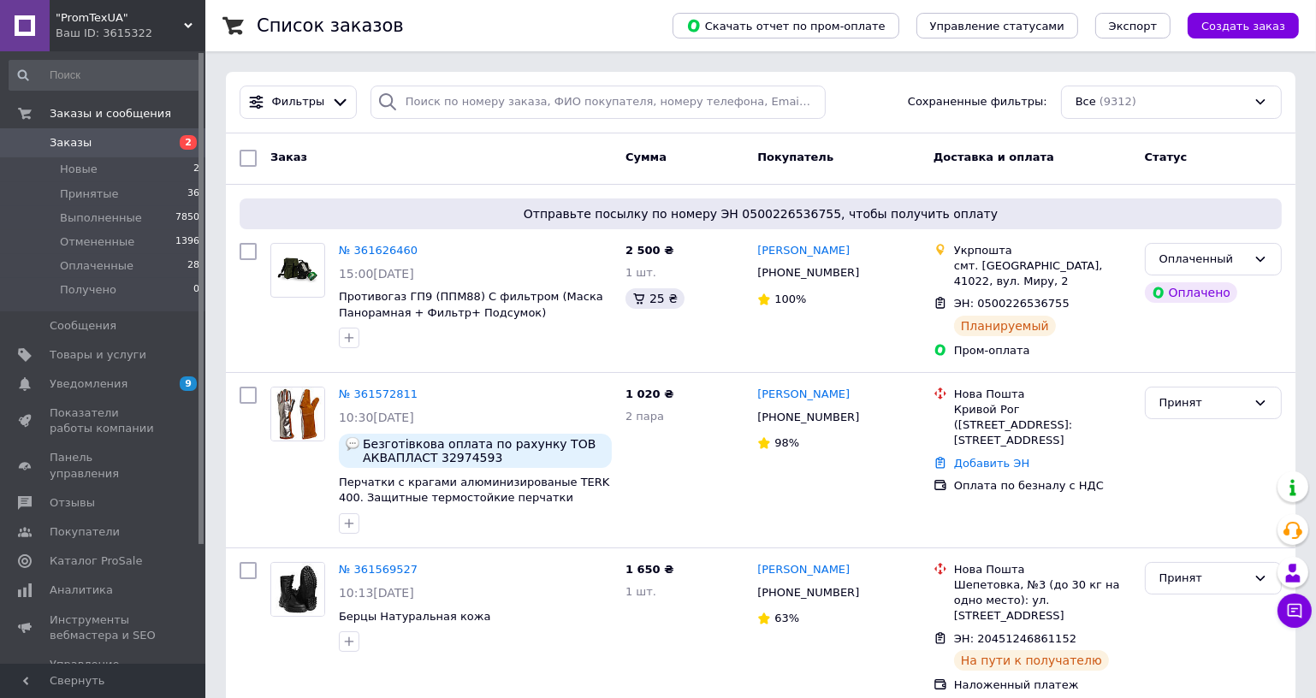
drag, startPoint x: 72, startPoint y: 145, endPoint x: 77, endPoint y: 131, distance: 14.6
click at [72, 145] on span "Заказы" at bounding box center [71, 142] width 42 height 15
click at [176, 33] on div "Ваш ID: 3615322" at bounding box center [131, 33] width 150 height 15
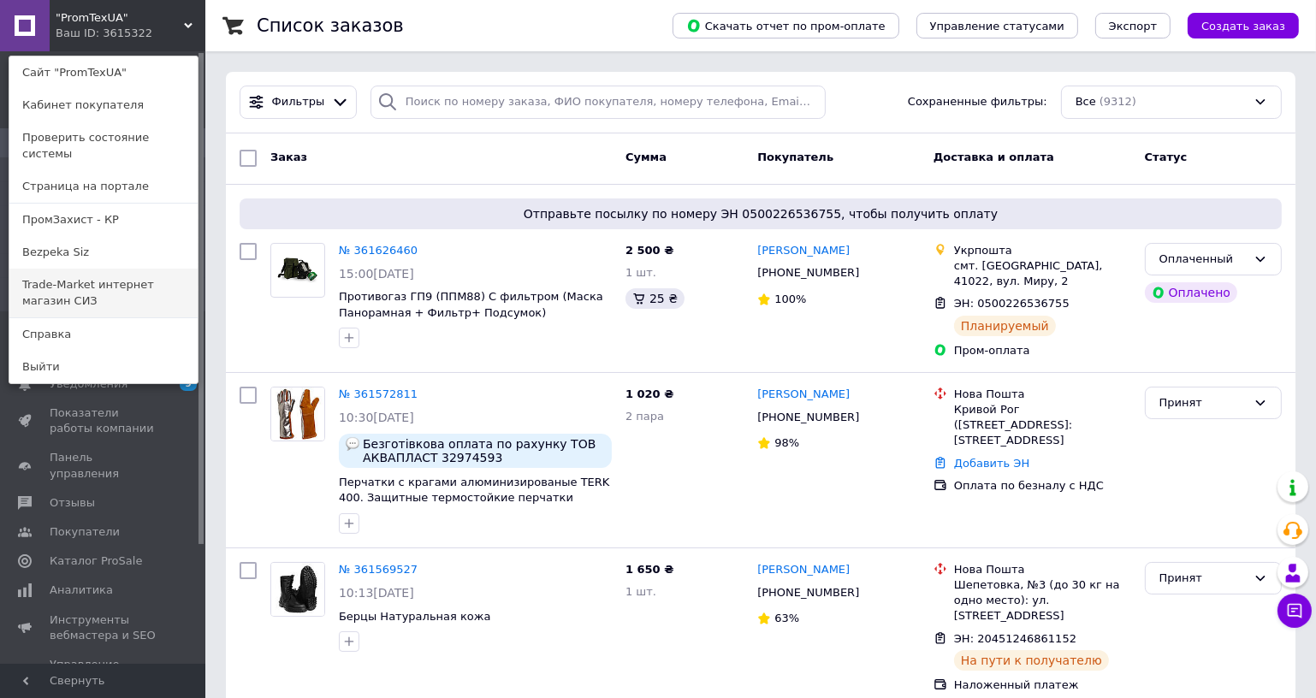
click at [64, 277] on link "Trade-Market интернет магазин СИЗ" at bounding box center [103, 293] width 188 height 48
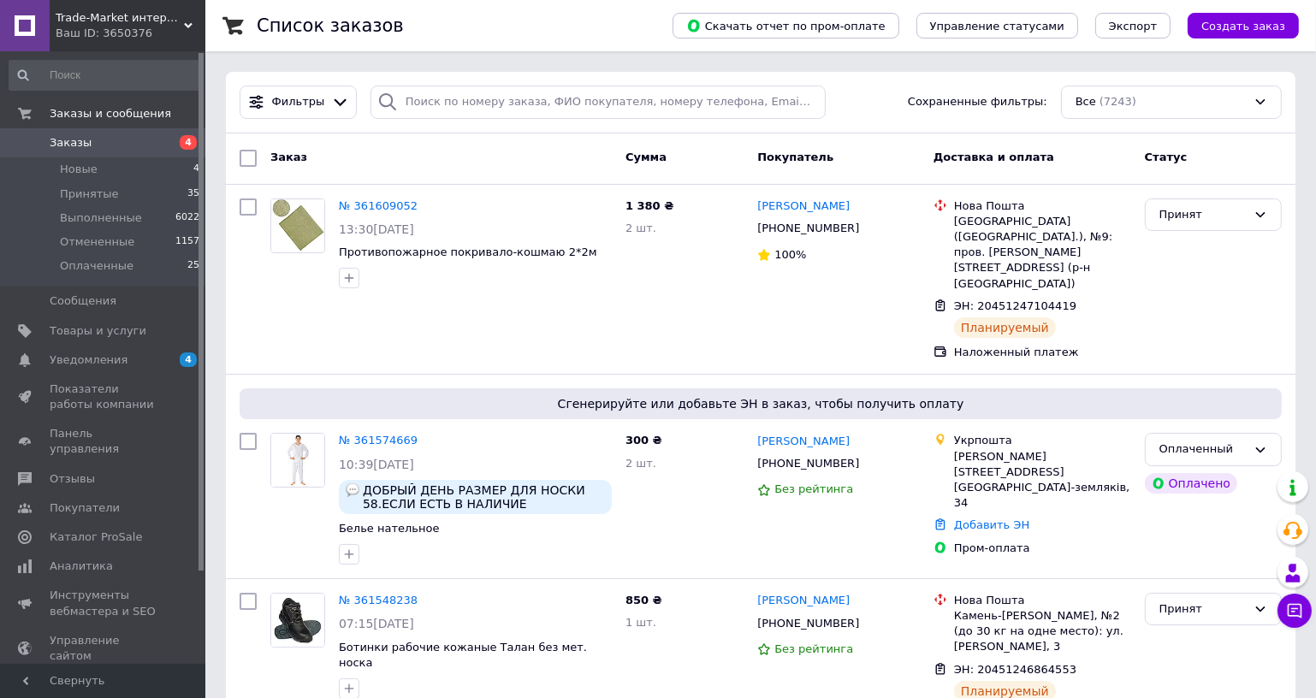
click at [182, 23] on span "Trade-Market интернет магазин СИЗ" at bounding box center [120, 17] width 128 height 15
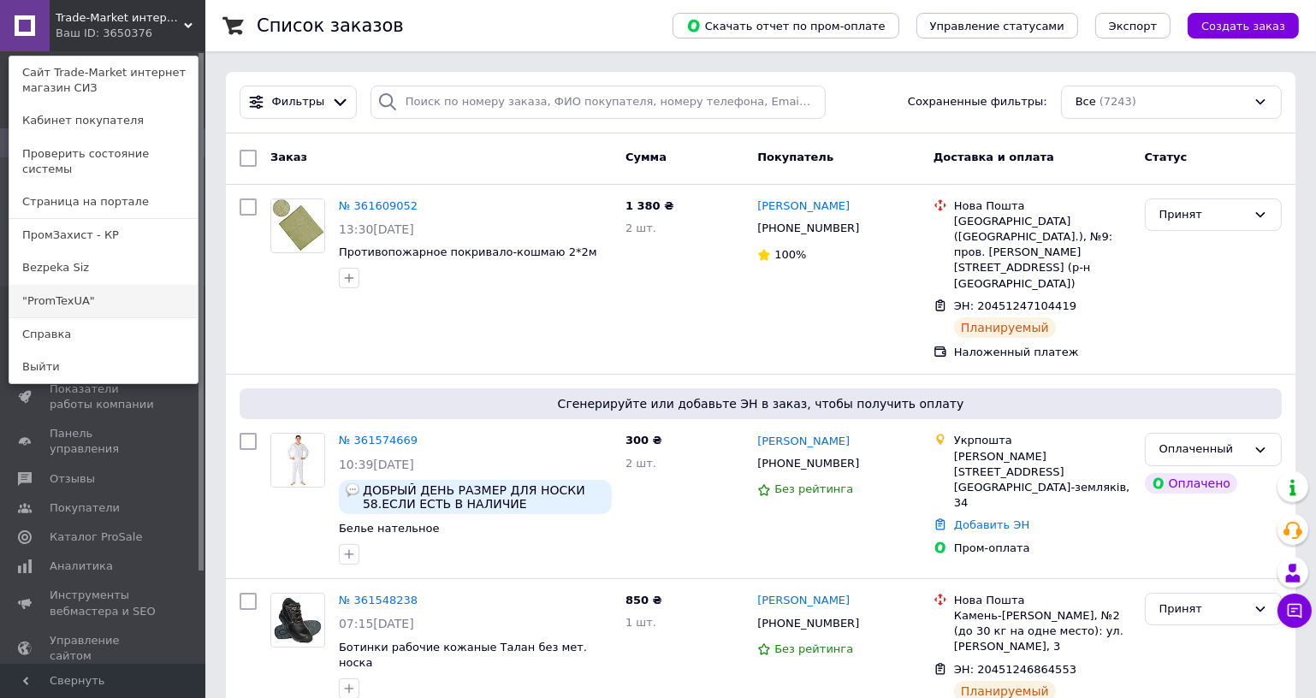
click at [79, 285] on link ""PromTexUA"" at bounding box center [103, 301] width 188 height 33
